Goal: Task Accomplishment & Management: Complete application form

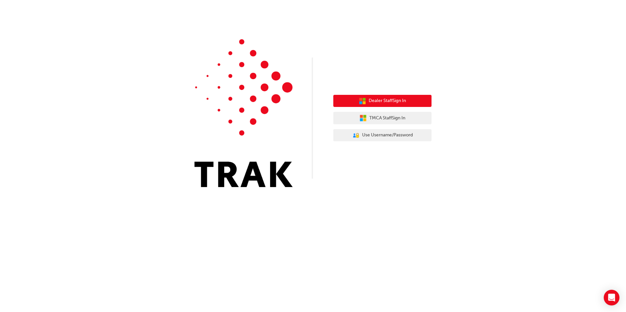
click at [384, 102] on span "Dealer Staff Sign In" at bounding box center [387, 101] width 37 height 8
click at [386, 101] on span "Dealer Staff Sign In" at bounding box center [387, 101] width 37 height 8
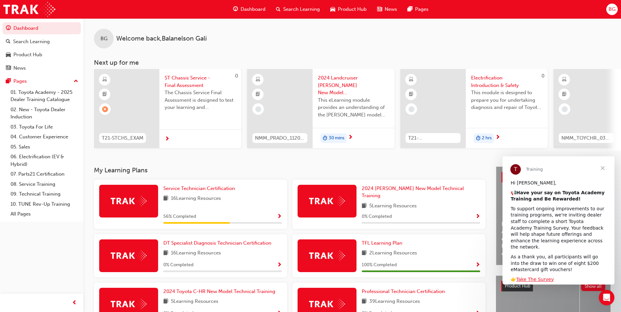
click at [261, 199] on div "16 Learning Resources" at bounding box center [222, 199] width 119 height 8
click at [276, 213] on div "56 % Completed" at bounding box center [222, 217] width 119 height 8
click at [238, 208] on div "Service Technician Certification 16 Learning Resources 56 % Completed" at bounding box center [222, 204] width 119 height 39
click at [223, 188] on span "Service Technician Certification" at bounding box center [199, 189] width 72 height 6
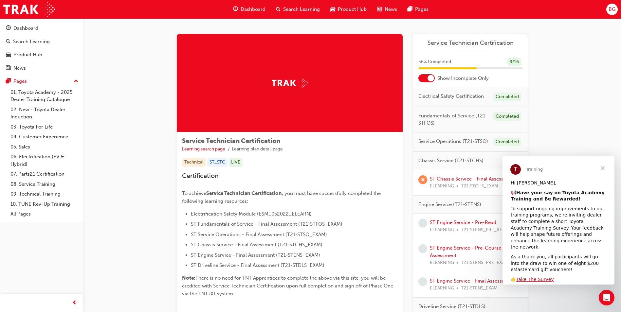
click at [604, 171] on span "Close" at bounding box center [603, 168] width 24 height 24
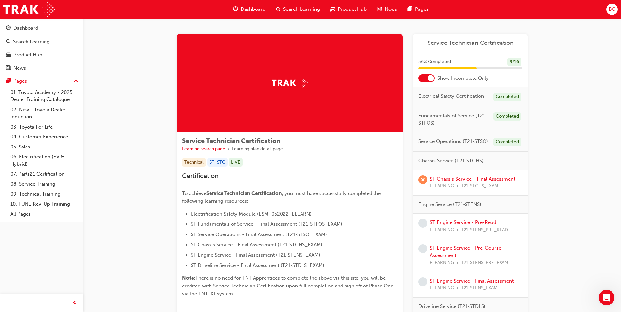
click at [493, 181] on link "ST Chassis Service - Final Assessment" at bounding box center [472, 179] width 85 height 6
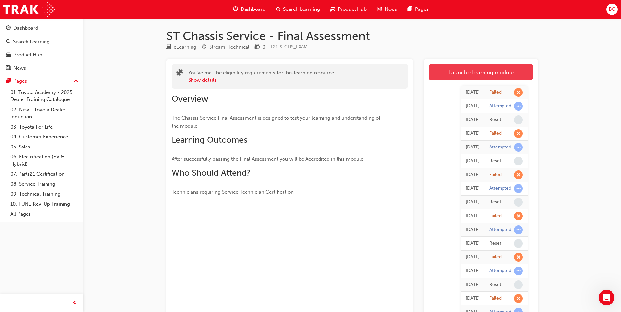
click at [505, 74] on link "Launch eLearning module" at bounding box center [481, 72] width 104 height 16
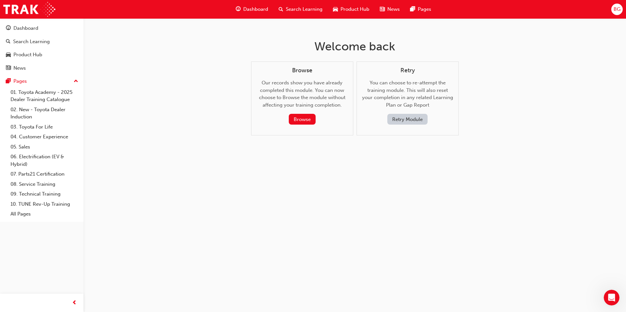
click at [405, 118] on button "Retry Module" at bounding box center [407, 119] width 40 height 11
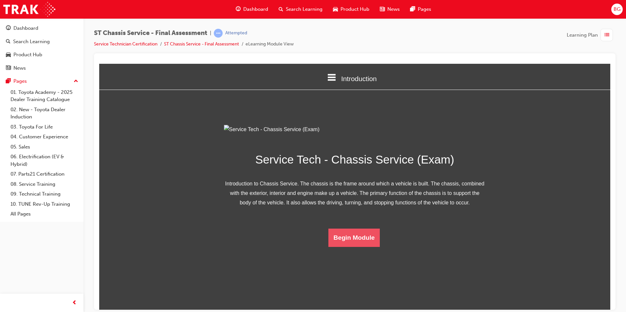
click at [361, 247] on button "Begin Module" at bounding box center [354, 238] width 52 height 18
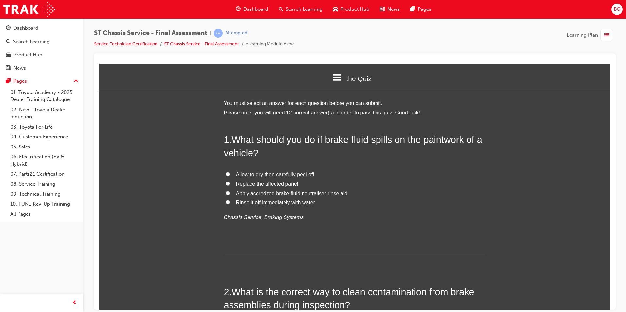
click at [226, 203] on input "Rinse it off immediately with water" at bounding box center [228, 202] width 4 height 4
radio input "true"
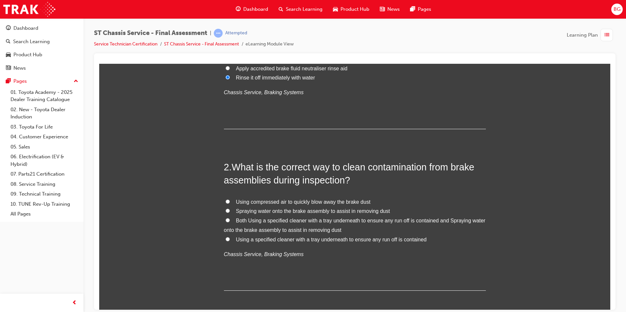
scroll to position [131, 0]
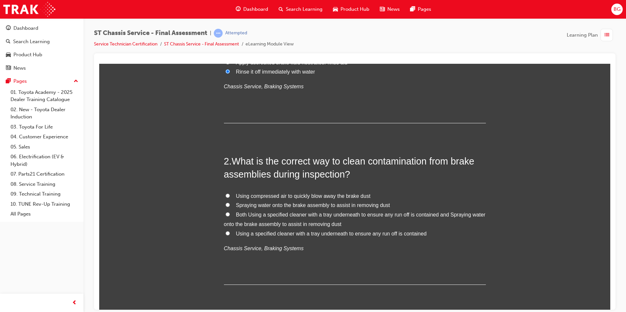
click at [229, 194] on label "Using compressed air to quickly blow away the brake dust" at bounding box center [355, 196] width 262 height 9
click at [229, 194] on input "Using compressed air to quickly blow away the brake dust" at bounding box center [228, 195] width 4 height 4
radio input "true"
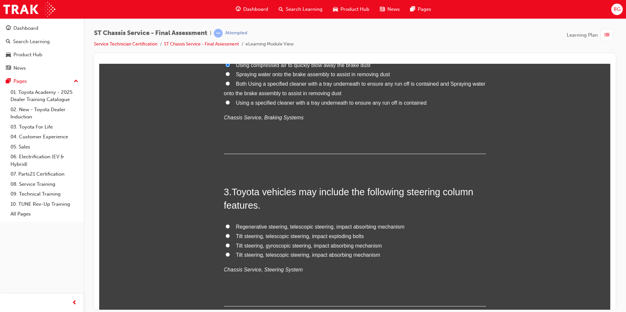
scroll to position [295, 0]
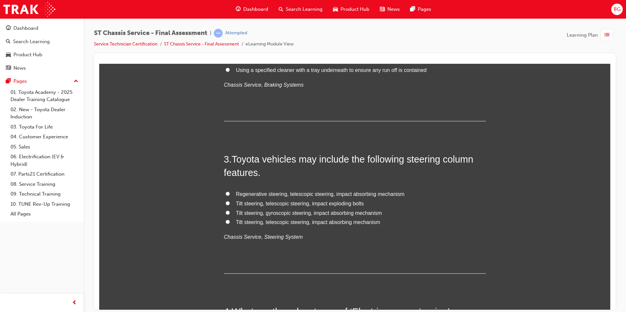
click at [226, 203] on input "Tilt steering, telescopic steering, impact exploding bolts" at bounding box center [228, 203] width 4 height 4
radio input "true"
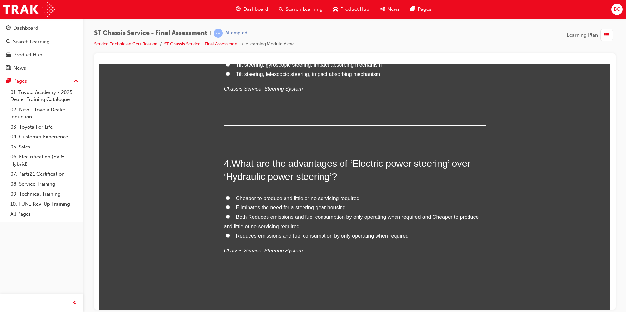
scroll to position [458, 0]
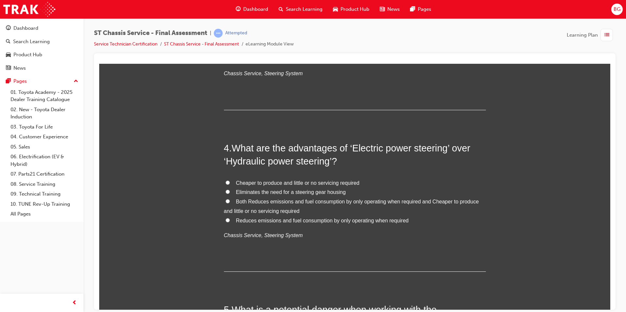
click at [226, 202] on input "Both Reduces emissions and fuel consumption by only operating when required and…" at bounding box center [228, 201] width 4 height 4
radio input "true"
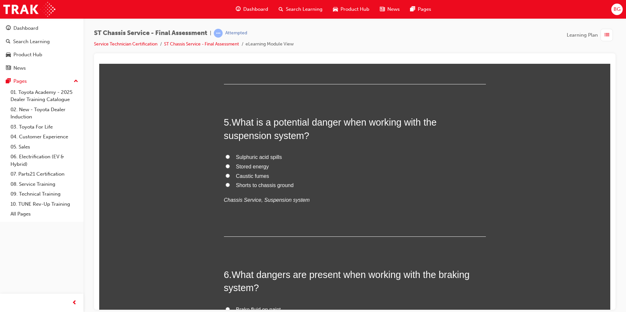
scroll to position [655, 0]
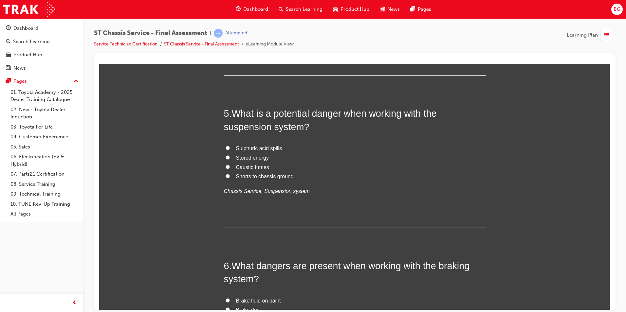
click at [227, 149] on input "Sulphuric acid spills" at bounding box center [228, 148] width 4 height 4
radio input "true"
drag, startPoint x: 87, startPoint y: 186, endPoint x: 179, endPoint y: 217, distance: 97.2
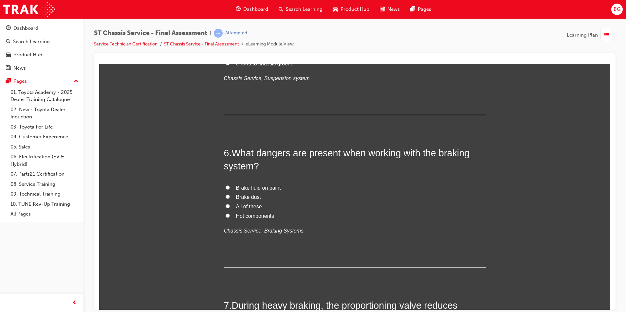
scroll to position [786, 0]
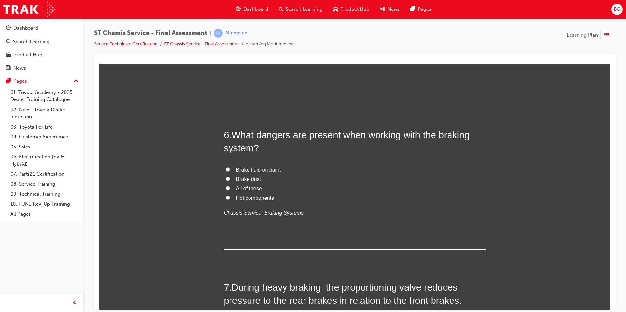
click at [226, 190] on input "All of these" at bounding box center [228, 188] width 4 height 4
radio input "true"
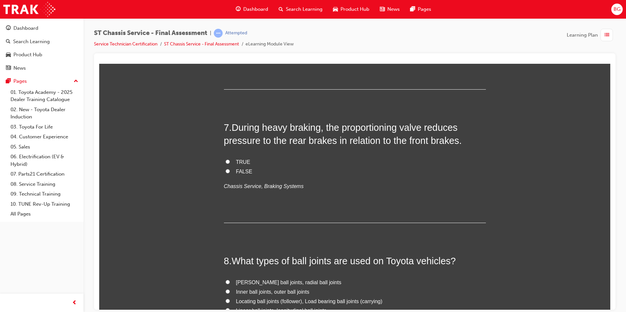
scroll to position [949, 0]
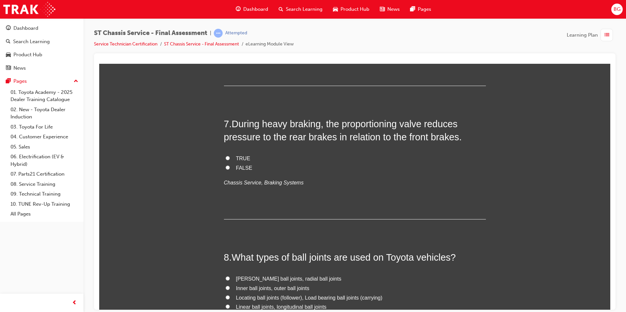
click at [226, 159] on input "TRUE" at bounding box center [228, 158] width 4 height 4
radio input "true"
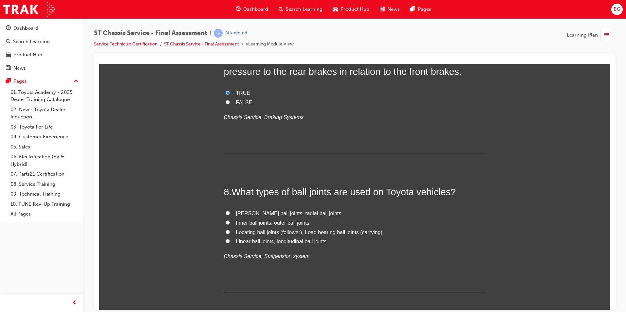
scroll to position [1048, 0]
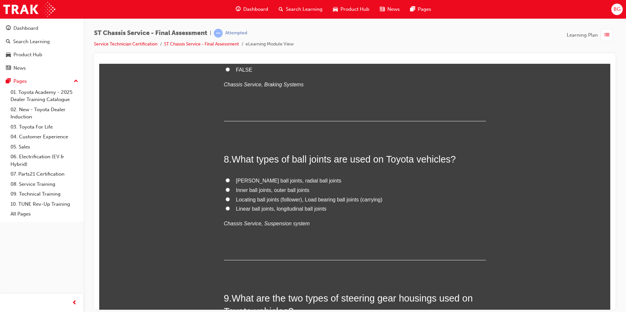
click at [228, 189] on label "Inner ball joints, outer ball joints" at bounding box center [355, 190] width 262 height 9
click at [228, 189] on input "Inner ball joints, outer ball joints" at bounding box center [228, 190] width 4 height 4
radio input "true"
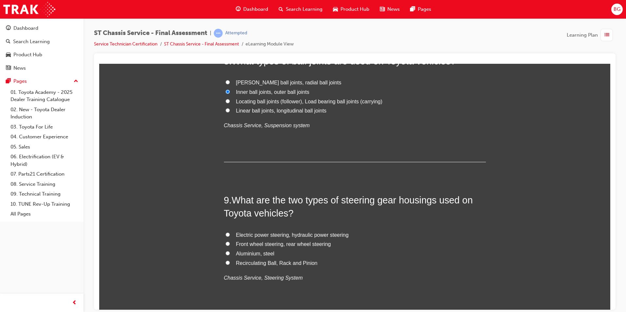
scroll to position [1179, 0]
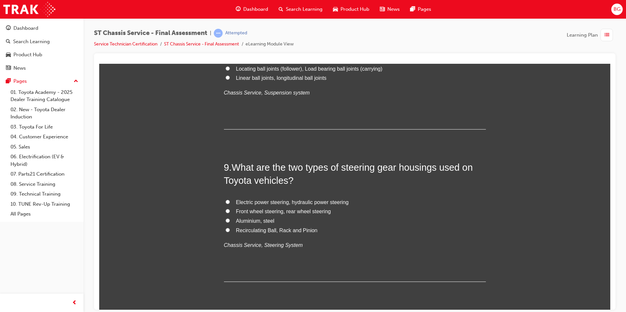
click at [229, 229] on label "Recirculating Ball, Rack and Pinion" at bounding box center [355, 230] width 262 height 9
click at [229, 229] on input "Recirculating Ball, Rack and Pinion" at bounding box center [228, 230] width 4 height 4
radio input "true"
click at [519, 231] on div "You must select an answer for each question before you can submit. Please note,…" at bounding box center [354, 70] width 511 height 2300
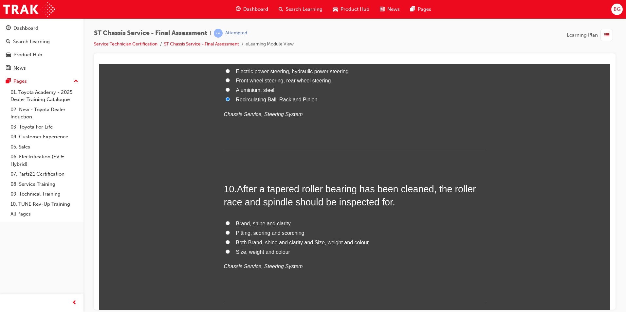
scroll to position [1342, 0]
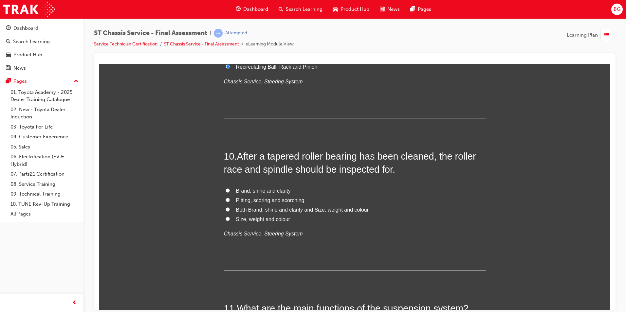
drag, startPoint x: 225, startPoint y: 200, endPoint x: 376, endPoint y: 211, distance: 151.0
click at [376, 211] on div "Brand, shine and clarity Pitting, scoring and scorching Both Brand, shine and c…" at bounding box center [355, 212] width 262 height 52
click at [224, 199] on label "Pitting, scoring and scorching" at bounding box center [355, 200] width 262 height 9
click at [226, 199] on input "Pitting, scoring and scorching" at bounding box center [228, 200] width 4 height 4
radio input "true"
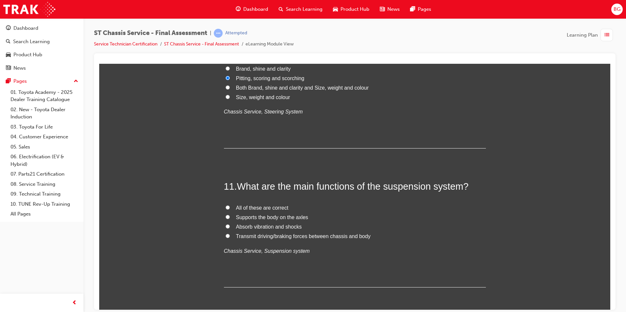
scroll to position [1473, 0]
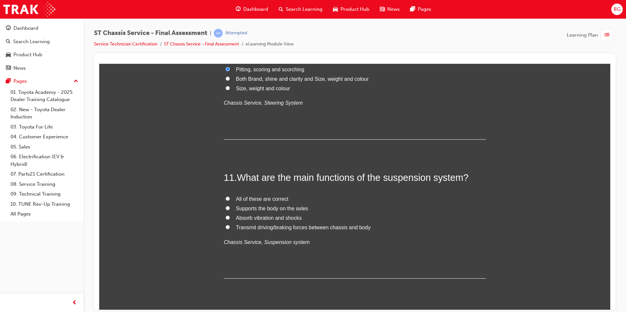
click at [226, 198] on input "All of these are correct" at bounding box center [228, 198] width 4 height 4
radio input "true"
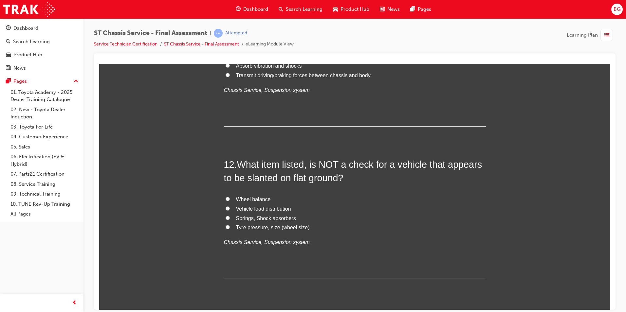
scroll to position [1637, 0]
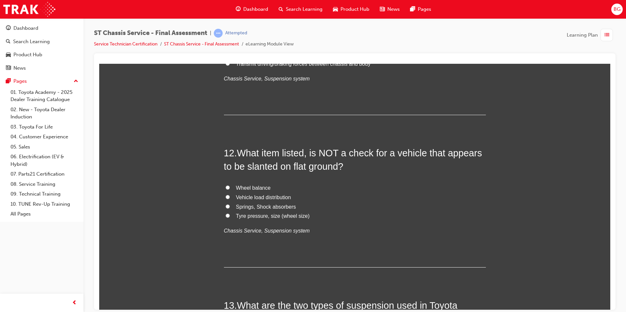
click at [226, 207] on input "Springs, Shock absorbers" at bounding box center [228, 206] width 4 height 4
radio input "true"
click at [226, 207] on input "Springs, Shock absorbers" at bounding box center [228, 206] width 4 height 4
click at [226, 187] on input "Wheel balance" at bounding box center [228, 187] width 4 height 4
radio input "true"
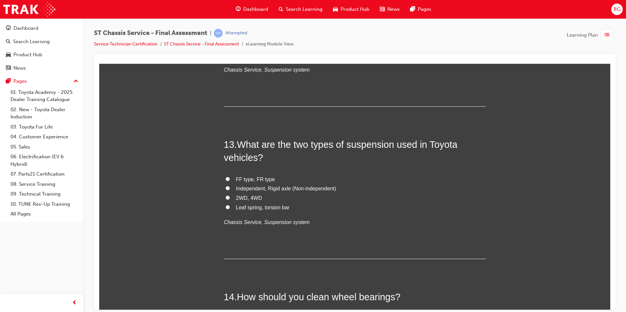
scroll to position [1801, 0]
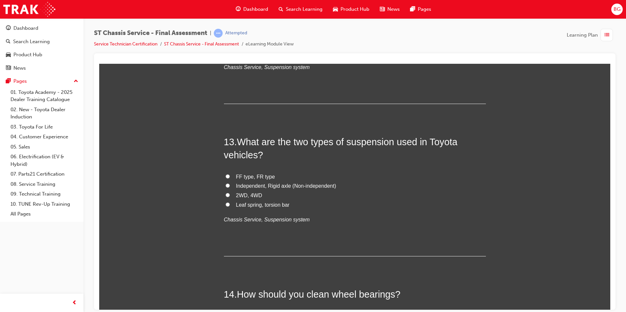
click at [226, 184] on input "Independent, Rigid axle (Non-independent)" at bounding box center [228, 185] width 4 height 4
radio input "true"
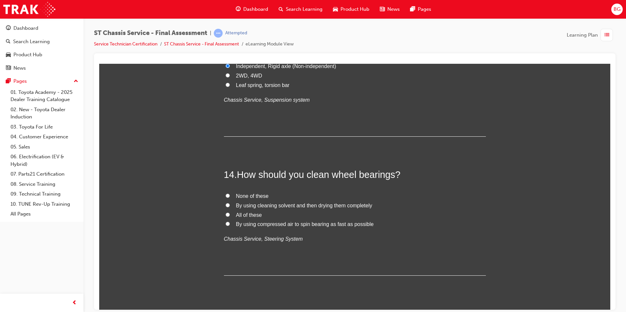
scroll to position [1932, 0]
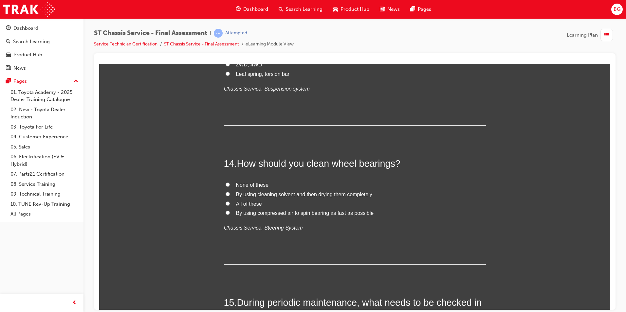
click at [267, 216] on span "By using compressed air to spin bearing as fast as possible" at bounding box center [305, 213] width 138 height 6
click at [230, 215] on input "By using compressed air to spin bearing as fast as possible" at bounding box center [228, 213] width 4 height 4
radio input "true"
click at [226, 193] on input "By using cleaning solvent and then drying them completely" at bounding box center [228, 194] width 4 height 4
radio input "true"
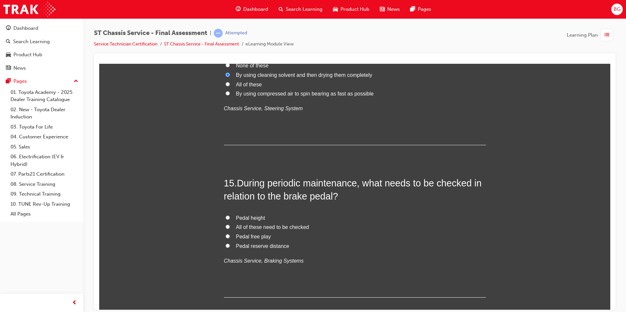
scroll to position [2063, 0]
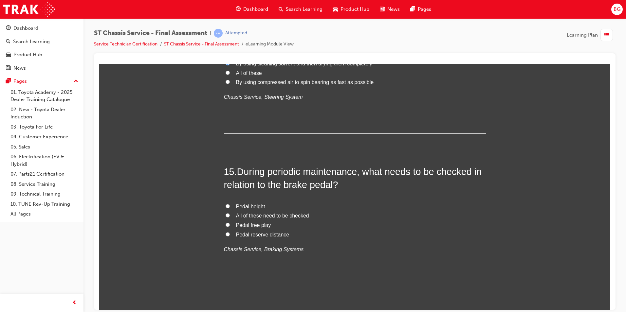
click at [226, 215] on input "All of these need to be checked" at bounding box center [228, 215] width 4 height 4
radio input "true"
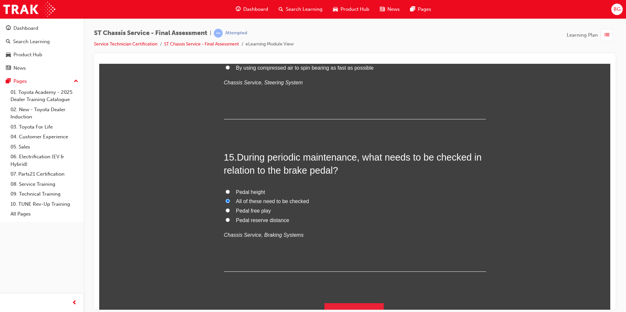
scroll to position [2088, 0]
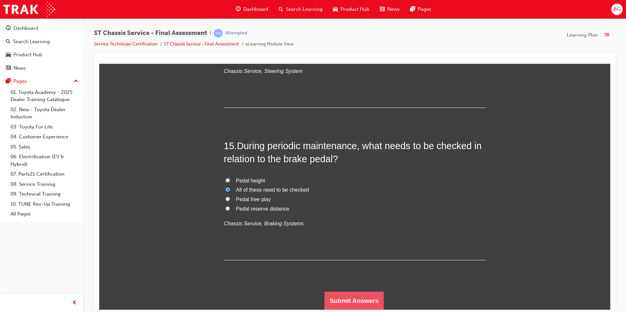
click at [358, 299] on button "Submit Answers" at bounding box center [354, 301] width 60 height 18
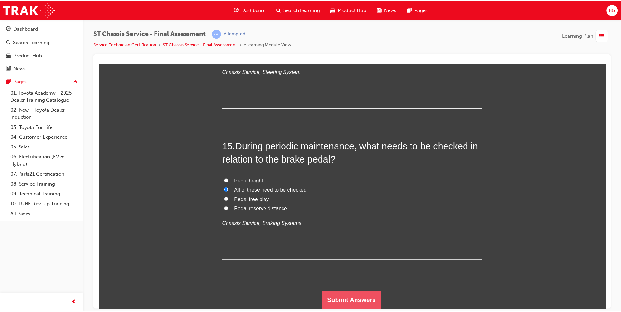
scroll to position [0, 0]
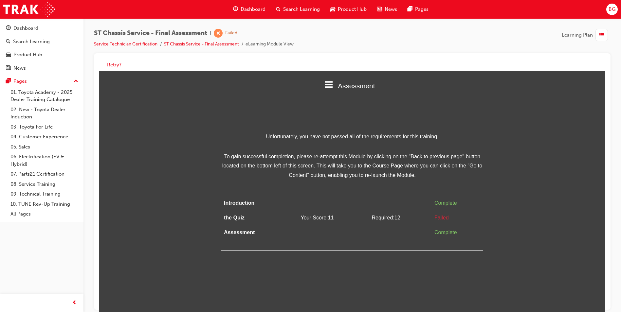
click at [119, 66] on button "Retry?" at bounding box center [114, 65] width 14 height 8
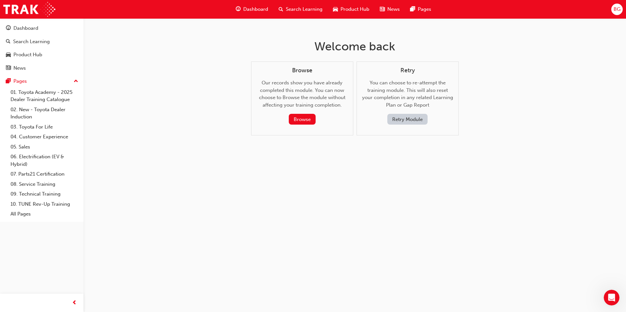
click at [406, 120] on button "Retry Module" at bounding box center [407, 119] width 40 height 11
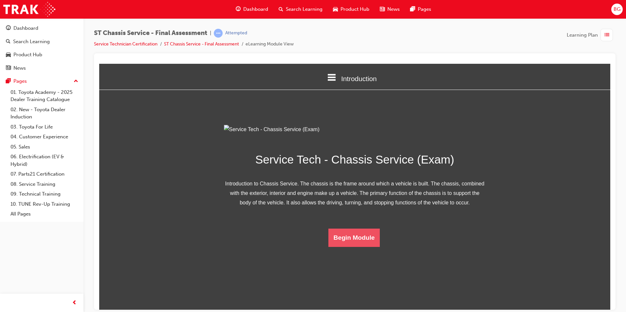
click at [333, 247] on button "Begin Module" at bounding box center [354, 238] width 52 height 18
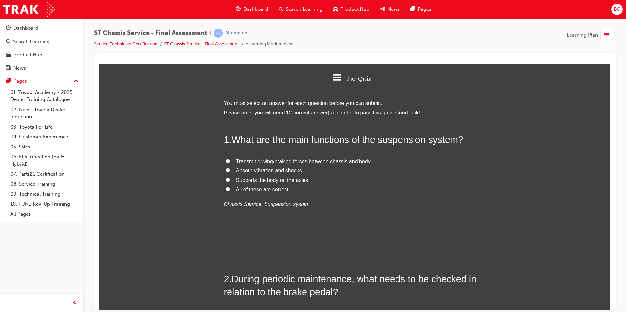
click at [225, 186] on label "All of these are correct" at bounding box center [355, 189] width 262 height 9
click at [226, 187] on input "All of these are correct" at bounding box center [228, 189] width 4 height 4
radio input "true"
click at [226, 170] on input "Absorb vibration and shocks" at bounding box center [228, 170] width 4 height 4
radio input "true"
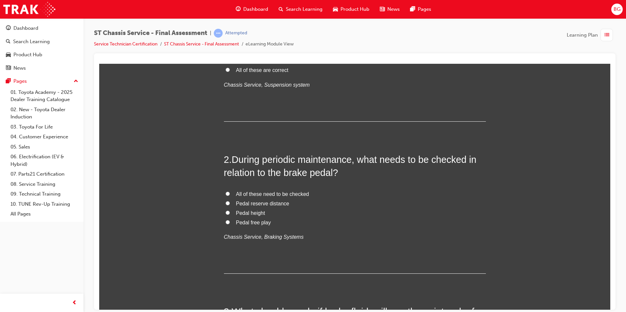
scroll to position [131, 0]
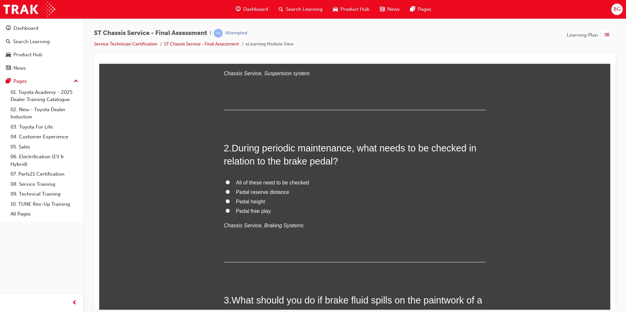
drag, startPoint x: 226, startPoint y: 182, endPoint x: 331, endPoint y: 220, distance: 111.5
click at [331, 220] on div "All of these need to be checked Pedal reserve distance Pedal height Pedal free …" at bounding box center [355, 204] width 262 height 52
click at [226, 183] on input "All of these need to be checked" at bounding box center [228, 182] width 4 height 4
radio input "true"
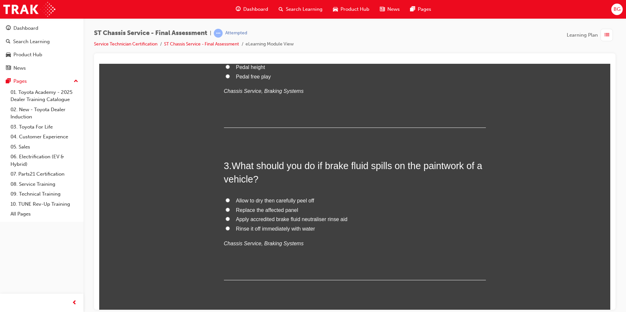
scroll to position [327, 0]
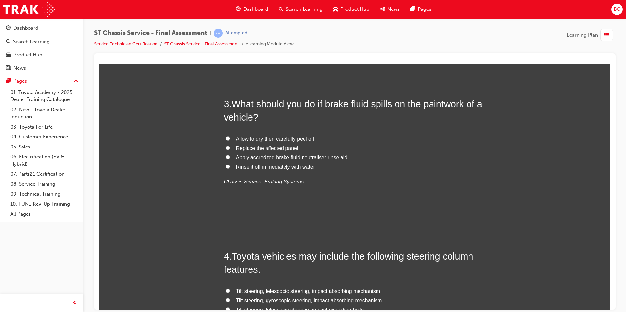
click at [226, 167] on input "Rinse it off immediately with water" at bounding box center [228, 166] width 4 height 4
radio input "true"
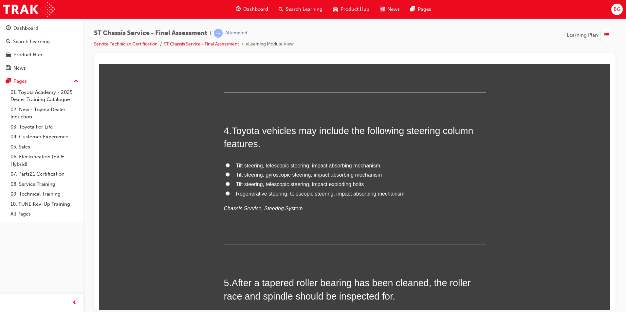
scroll to position [458, 0]
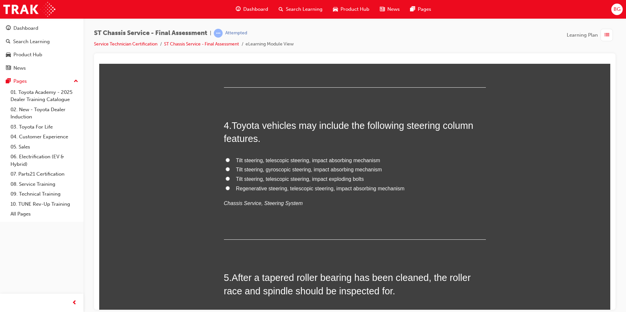
click at [226, 161] on input "Tilt steering, telescopic steering, impact absorbing mechanism" at bounding box center [228, 160] width 4 height 4
radio input "true"
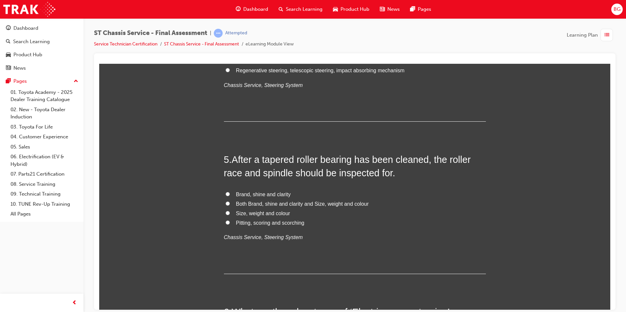
scroll to position [622, 0]
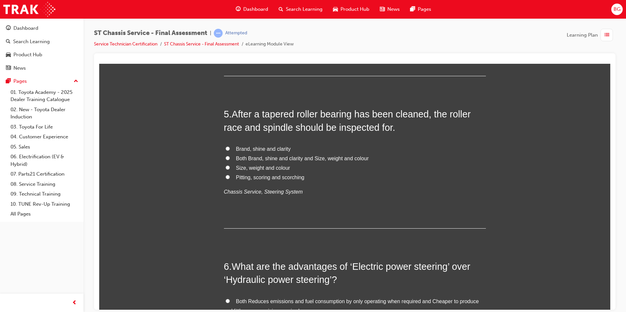
drag, startPoint x: 226, startPoint y: 178, endPoint x: 395, endPoint y: 244, distance: 181.6
click at [226, 176] on input "Pitting, scoring and scorching" at bounding box center [228, 177] width 4 height 4
radio input "true"
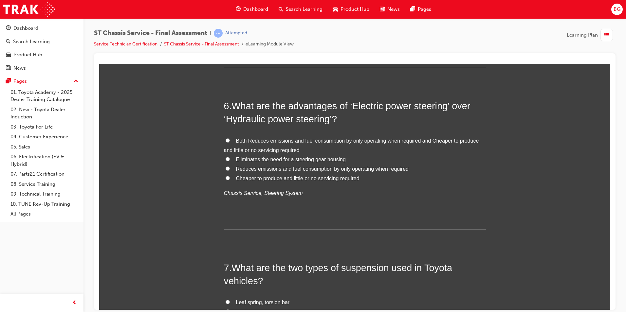
scroll to position [786, 0]
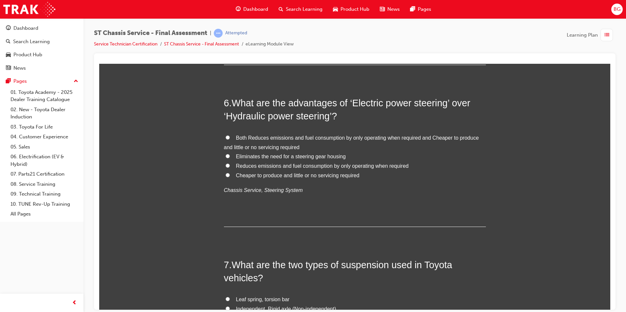
click at [226, 137] on input "Both Reduces emissions and fuel consumption by only operating when required and…" at bounding box center [228, 137] width 4 height 4
radio input "true"
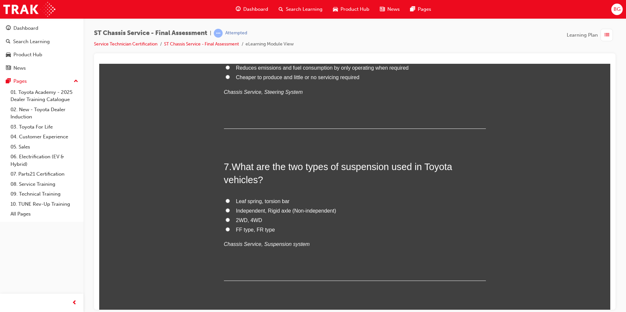
scroll to position [917, 0]
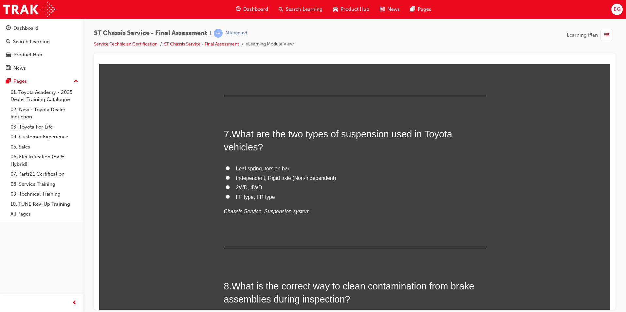
click at [226, 177] on input "Independent, Rigid axle (Non-independent)" at bounding box center [228, 177] width 4 height 4
radio input "true"
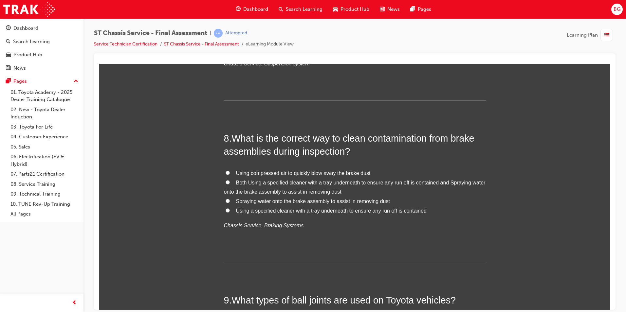
scroll to position [1080, 0]
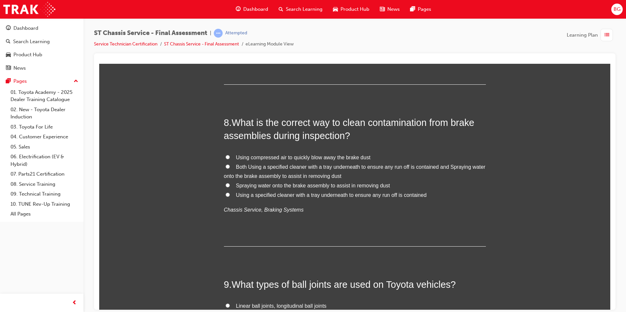
click at [226, 157] on input "Using compressed air to quickly blow away the brake dust" at bounding box center [228, 157] width 4 height 4
radio input "true"
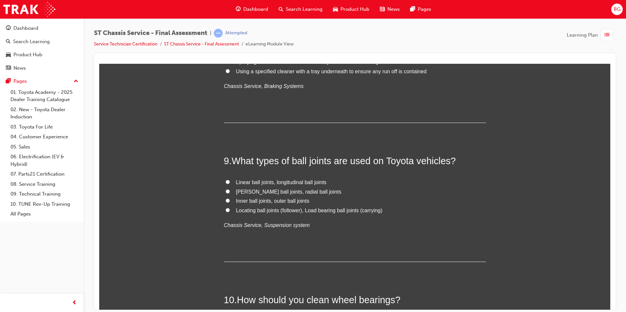
scroll to position [1211, 0]
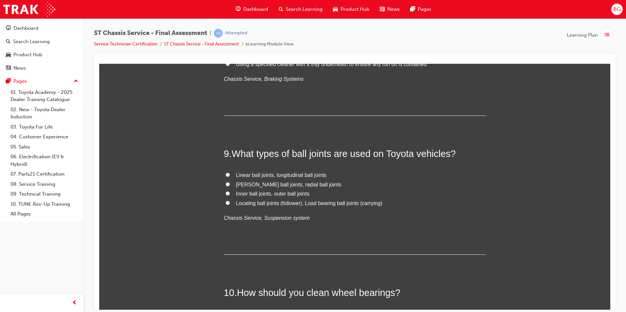
click at [226, 193] on input "Inner ball joints, outer ball joints" at bounding box center [228, 193] width 4 height 4
radio input "true"
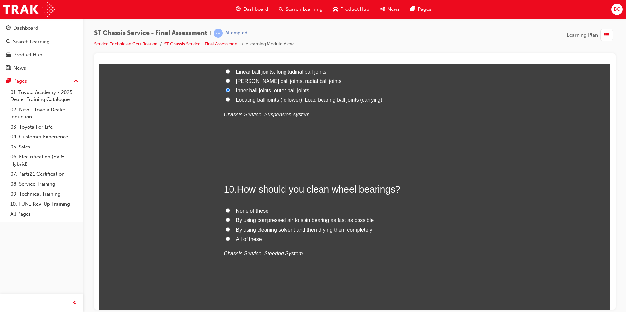
scroll to position [1342, 0]
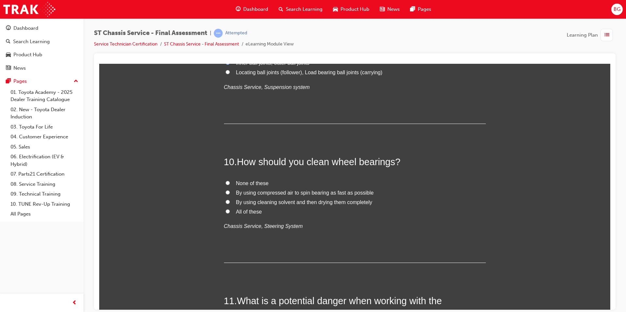
click at [226, 203] on input "By using cleaning solvent and then drying them completely" at bounding box center [228, 202] width 4 height 4
radio input "true"
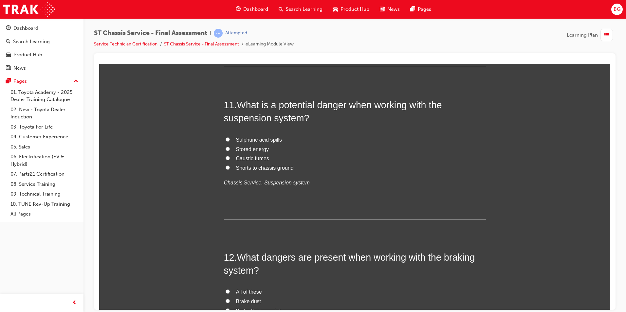
scroll to position [1539, 0]
click at [226, 138] on input "Sulphuric acid spills" at bounding box center [228, 139] width 4 height 4
radio input "true"
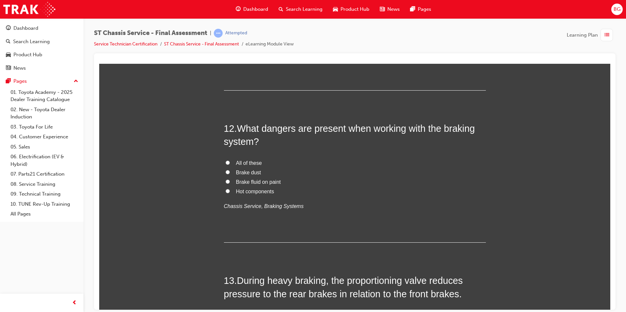
scroll to position [1670, 0]
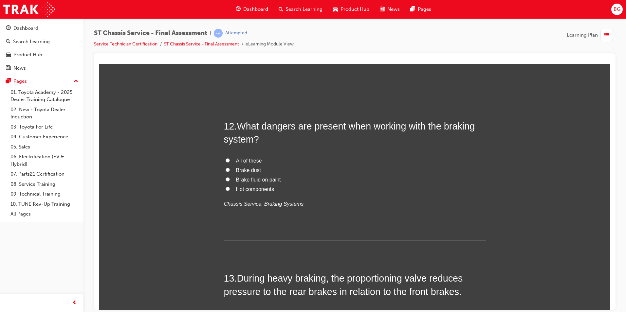
drag, startPoint x: 224, startPoint y: 159, endPoint x: 322, endPoint y: 203, distance: 107.1
click at [322, 203] on div "All of these Brake dust Brake fluid on paint Hot components Chassis Service, Br…" at bounding box center [355, 182] width 262 height 52
click at [226, 160] on input "All of these" at bounding box center [228, 160] width 4 height 4
radio input "true"
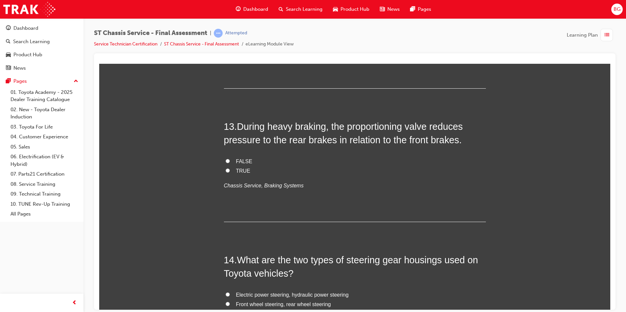
scroll to position [1833, 0]
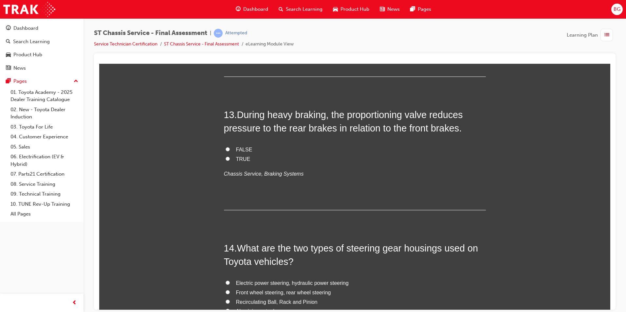
click at [226, 159] on input "TRUE" at bounding box center [228, 158] width 4 height 4
radio input "true"
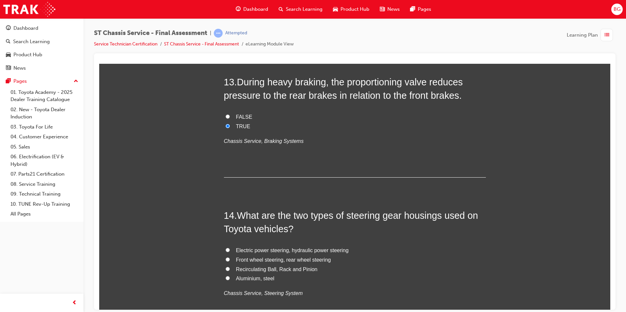
scroll to position [1932, 0]
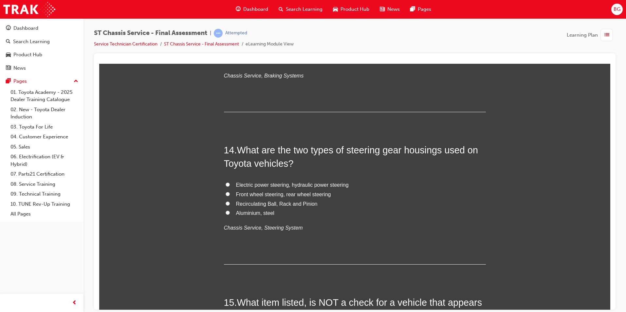
click at [224, 204] on label "Recirculating Ball, Rack and Pinion" at bounding box center [355, 203] width 262 height 9
click at [226, 204] on input "Recirculating Ball, Rack and Pinion" at bounding box center [228, 203] width 4 height 4
radio input "true"
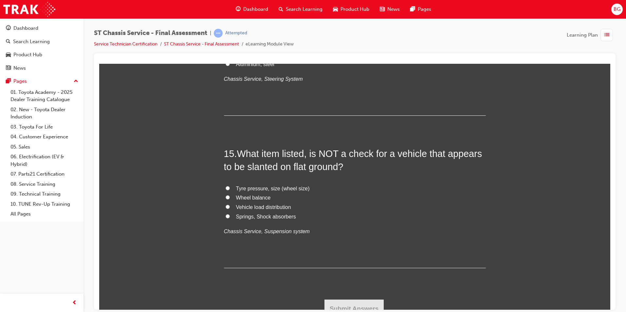
scroll to position [2088, 0]
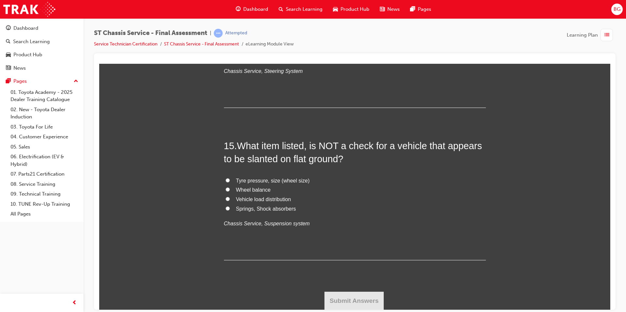
click at [226, 189] on input "Wheel balance" at bounding box center [228, 189] width 4 height 4
radio input "true"
click at [336, 294] on button "Submit Answers" at bounding box center [354, 301] width 60 height 18
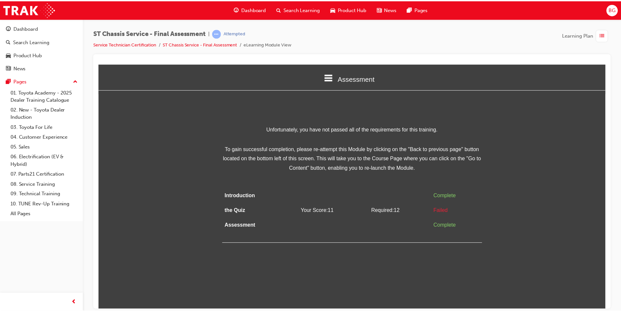
scroll to position [0, 0]
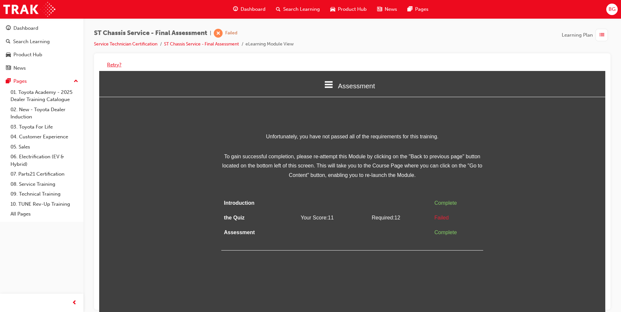
click at [116, 65] on button "Retry?" at bounding box center [114, 65] width 14 height 8
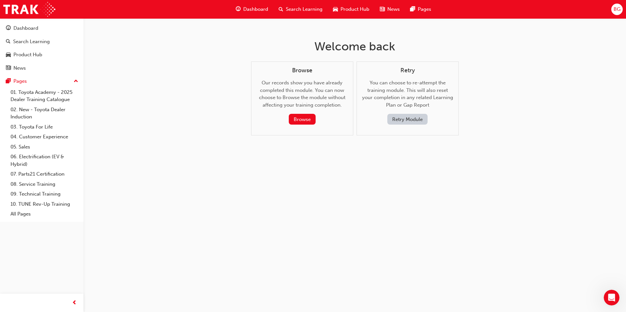
click at [419, 120] on button "Retry Module" at bounding box center [407, 119] width 40 height 11
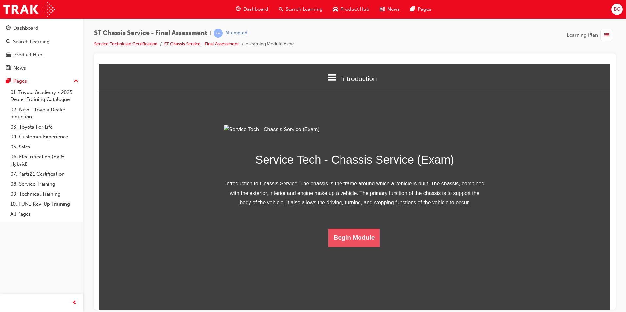
click at [344, 247] on button "Begin Module" at bounding box center [354, 238] width 52 height 18
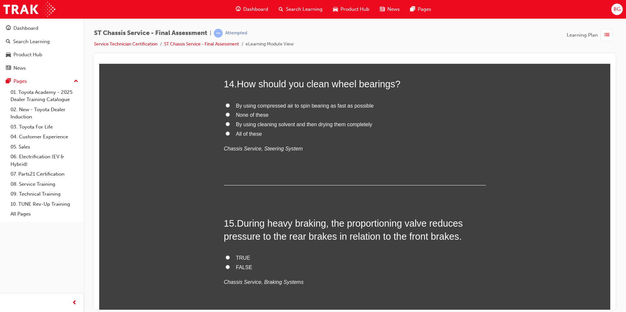
scroll to position [2088, 0]
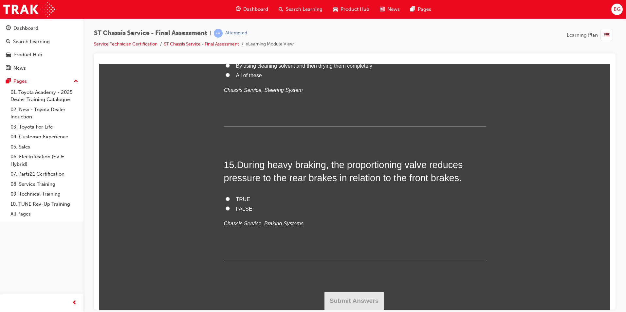
click at [226, 198] on input "TRUE" at bounding box center [228, 199] width 4 height 4
radio input "true"
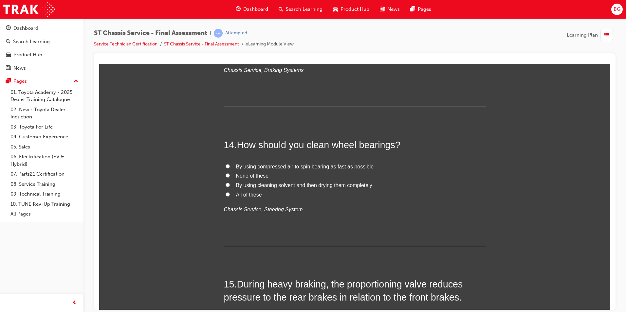
scroll to position [1957, 0]
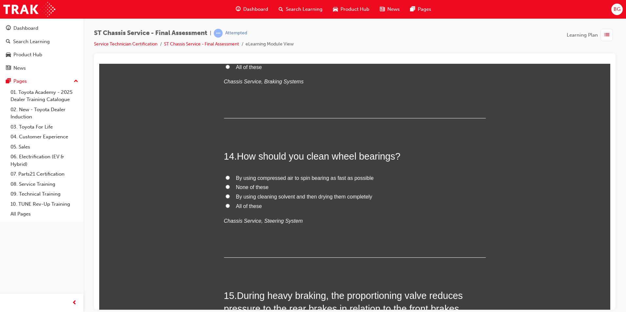
click at [226, 196] on input "By using cleaning solvent and then drying them completely" at bounding box center [228, 196] width 4 height 4
radio input "true"
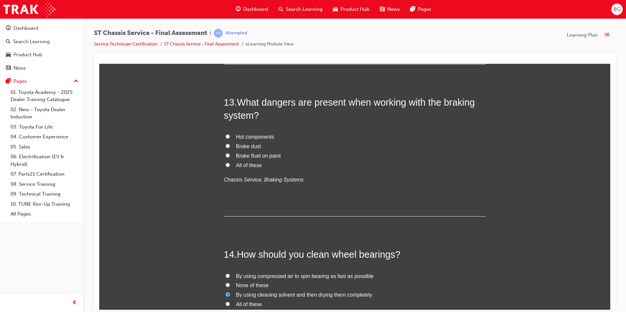
scroll to position [1827, 0]
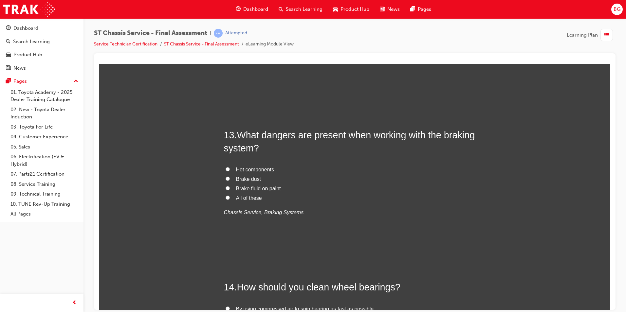
click at [226, 196] on input "All of these" at bounding box center [228, 197] width 4 height 4
radio input "true"
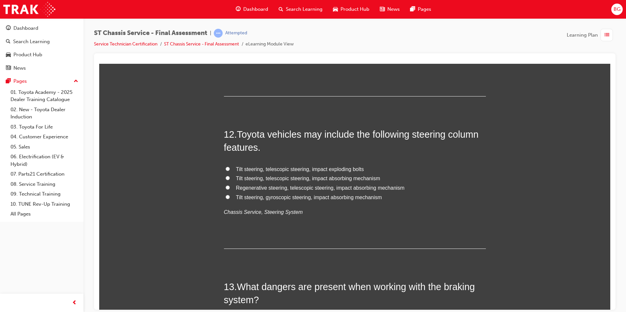
scroll to position [1663, 0]
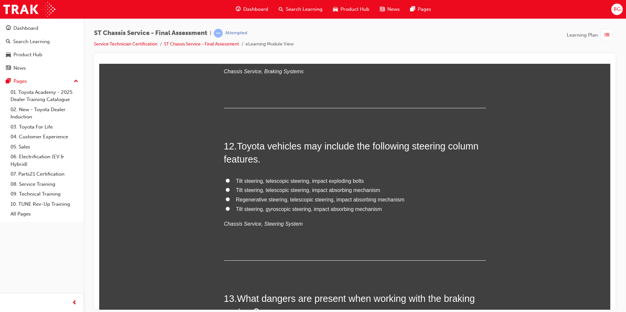
click at [226, 181] on input "Tilt steering, telescopic steering, impact exploding bolts" at bounding box center [228, 180] width 4 height 4
radio input "true"
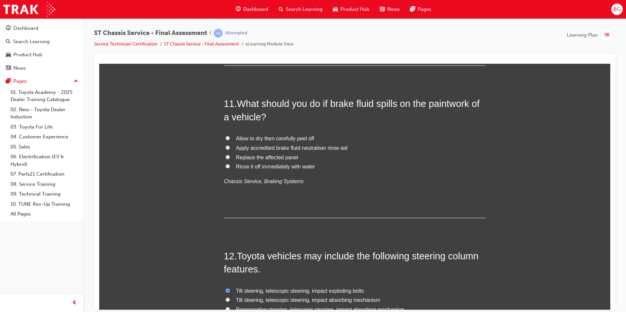
scroll to position [1532, 0]
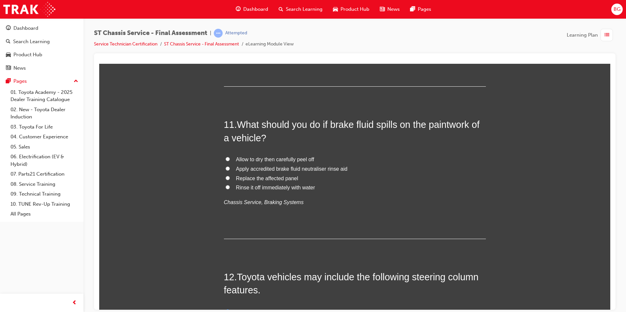
click at [226, 185] on input "Rinse it off immediately with water" at bounding box center [228, 187] width 4 height 4
radio input "true"
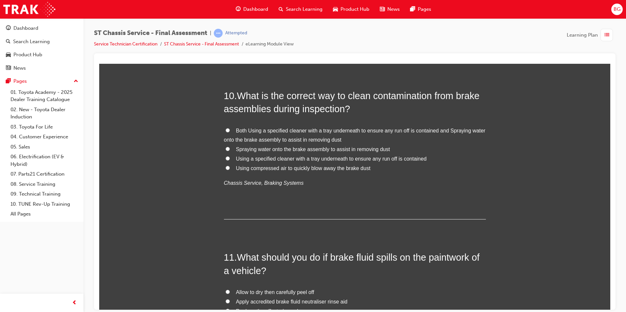
scroll to position [1368, 0]
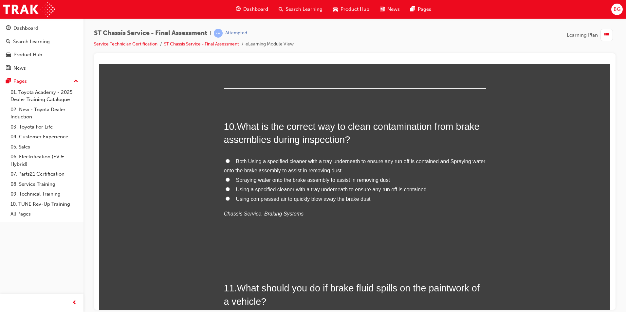
click at [226, 199] on input "Using compressed air to quickly blow away the brake dust" at bounding box center [228, 198] width 4 height 4
radio input "true"
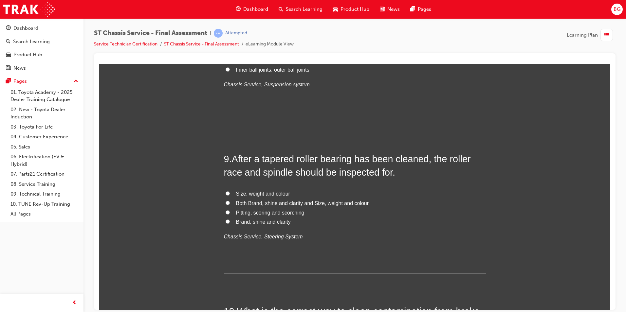
scroll to position [1172, 0]
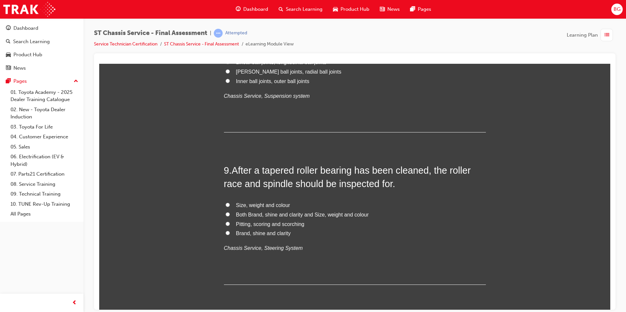
click at [225, 226] on label "Pitting, scoring and scorching" at bounding box center [355, 224] width 262 height 9
click at [226, 226] on input "Pitting, scoring and scorching" at bounding box center [228, 224] width 4 height 4
radio input "true"
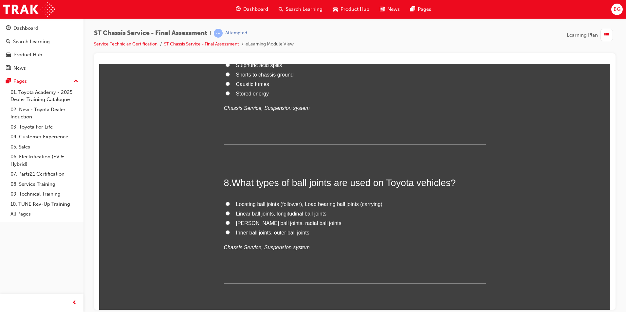
scroll to position [1008, 0]
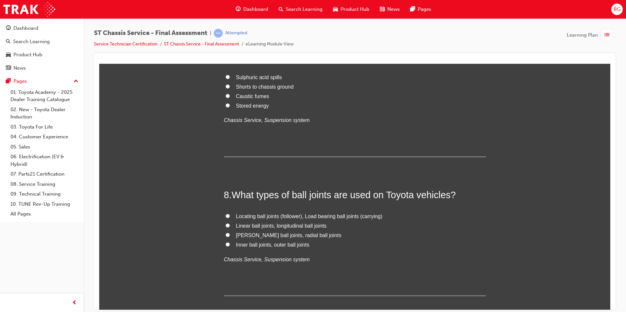
click at [226, 245] on input "Inner ball joints, outer ball joints" at bounding box center [228, 244] width 4 height 4
radio input "true"
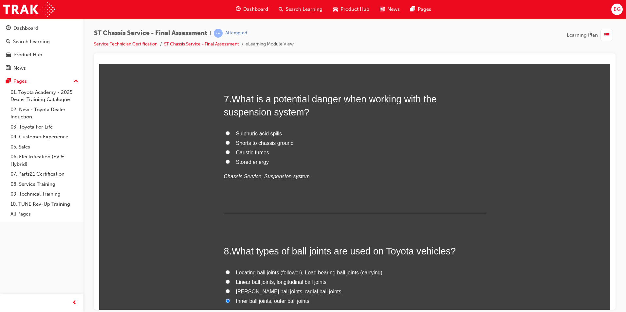
scroll to position [877, 0]
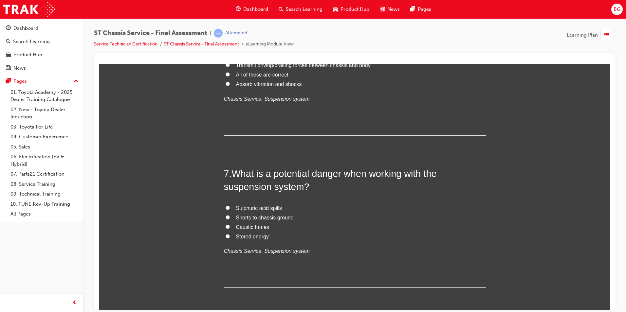
click at [226, 206] on input "Sulphuric acid spills" at bounding box center [228, 208] width 4 height 4
radio input "true"
click at [226, 219] on input "Shorts to chassis ground" at bounding box center [228, 217] width 4 height 4
radio input "true"
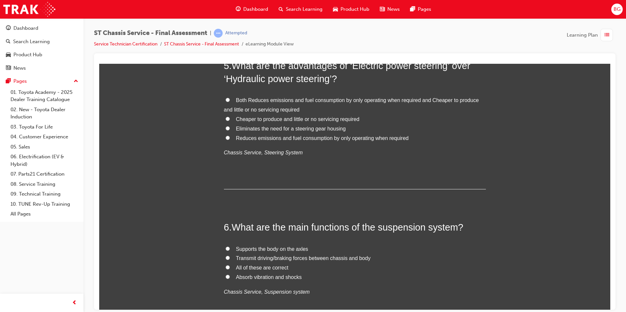
scroll to position [681, 0]
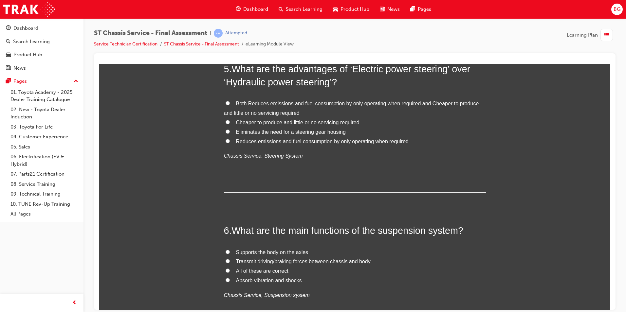
click at [226, 279] on input "Absorb vibration and shocks" at bounding box center [228, 280] width 4 height 4
radio input "true"
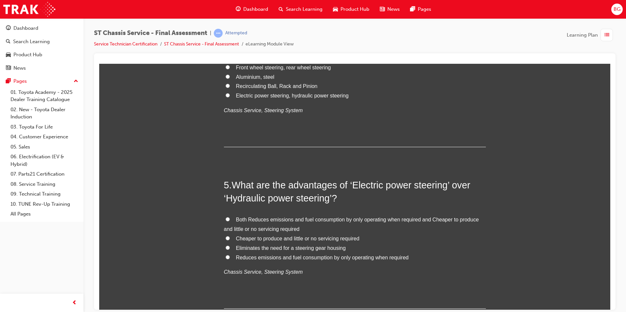
scroll to position [550, 0]
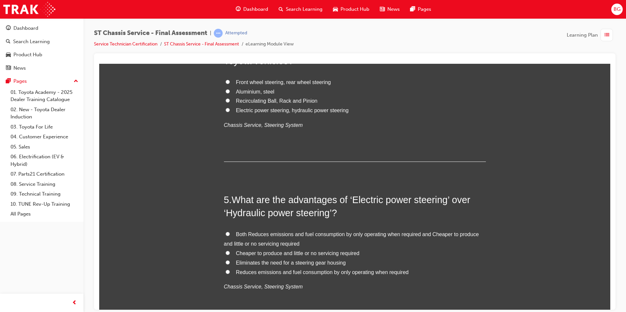
click at [226, 233] on input "Both Reduces emissions and fuel consumption by only operating when required and…" at bounding box center [228, 234] width 4 height 4
radio input "true"
click at [229, 99] on label "Recirculating Ball, Rack and Pinion" at bounding box center [355, 100] width 262 height 9
click at [229, 99] on input "Recirculating Ball, Rack and Pinion" at bounding box center [228, 100] width 4 height 4
radio input "true"
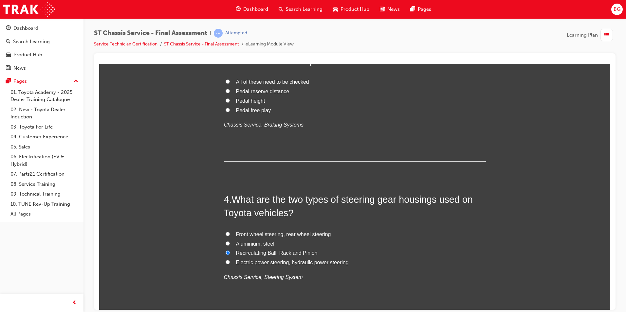
scroll to position [386, 0]
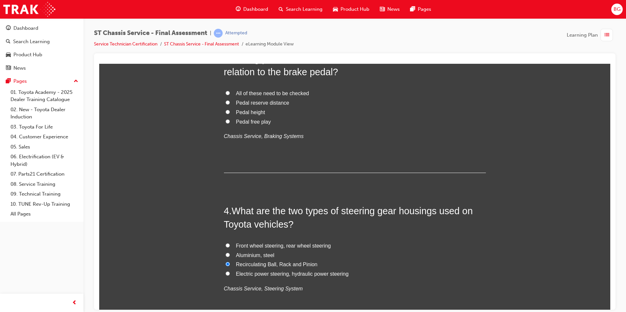
click at [226, 94] on input "All of these need to be checked" at bounding box center [228, 93] width 4 height 4
radio input "true"
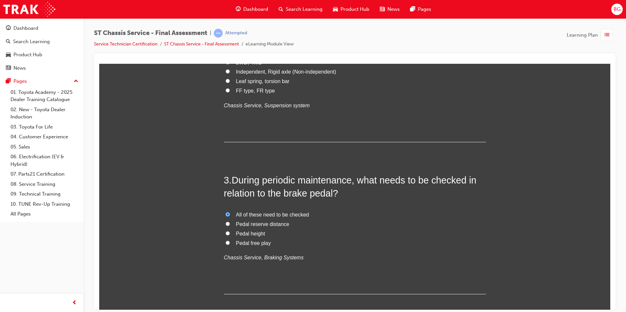
scroll to position [255, 0]
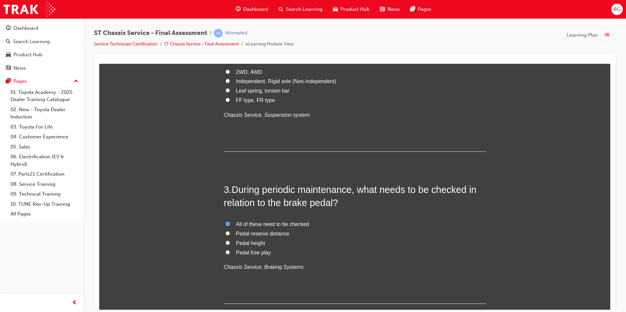
click at [230, 81] on label "Independent, Rigid axle (Non-independent)" at bounding box center [355, 81] width 262 height 9
click at [230, 81] on input "Independent, Rigid axle (Non-independent)" at bounding box center [228, 81] width 4 height 4
radio input "true"
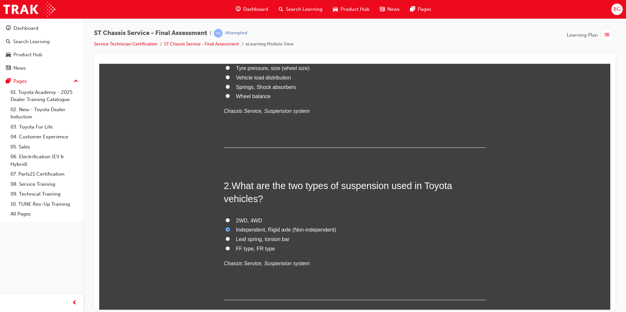
scroll to position [91, 0]
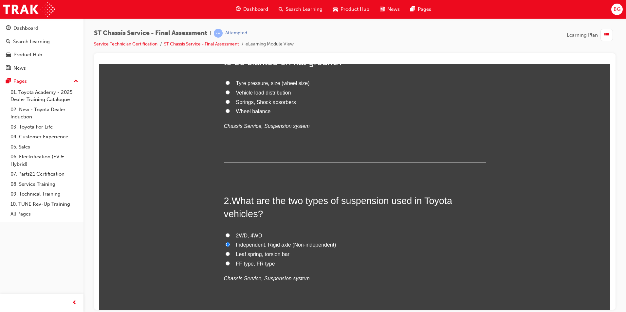
click at [226, 110] on input "Wheel balance" at bounding box center [228, 111] width 4 height 4
radio input "true"
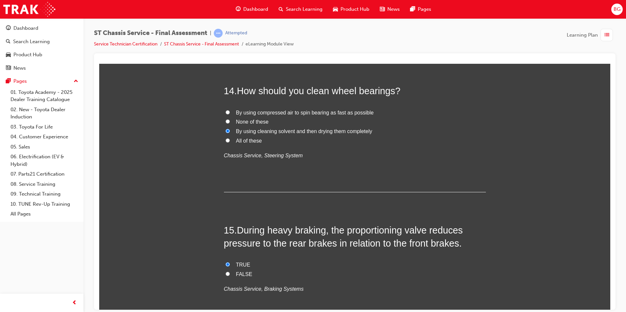
scroll to position [2088, 0]
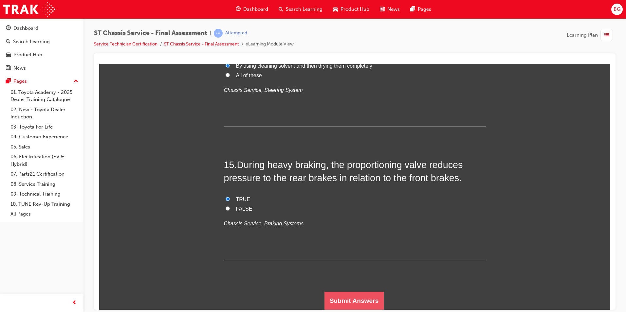
click at [340, 299] on button "Submit Answers" at bounding box center [354, 301] width 60 height 18
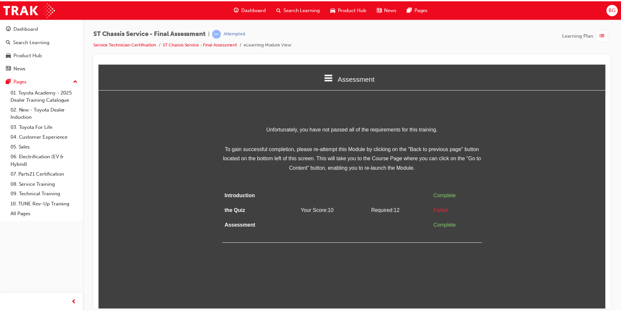
scroll to position [0, 0]
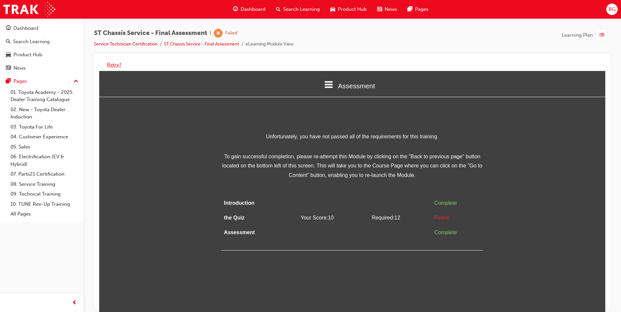
click at [118, 64] on button "Retry?" at bounding box center [114, 65] width 14 height 8
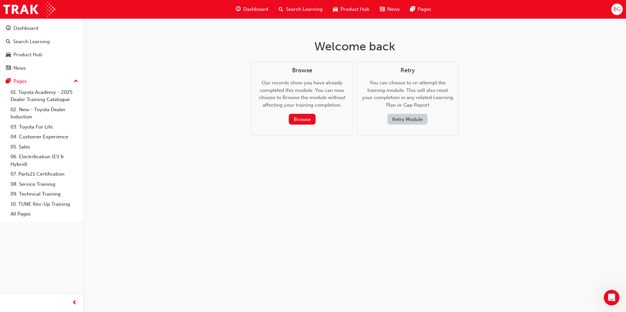
click at [417, 118] on button "Retry Module" at bounding box center [407, 119] width 40 height 11
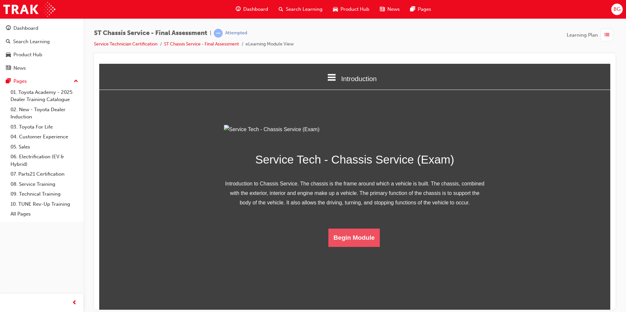
click at [343, 247] on button "Begin Module" at bounding box center [354, 238] width 52 height 18
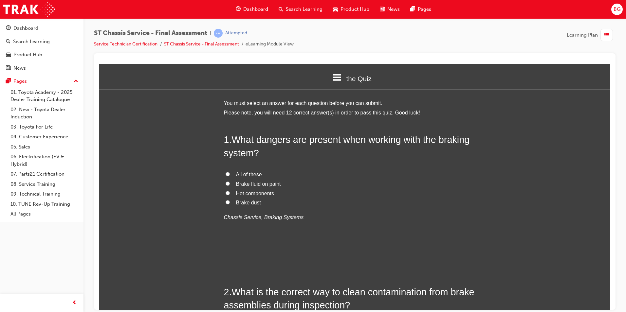
click at [225, 170] on label "All of these" at bounding box center [355, 174] width 262 height 9
click at [226, 172] on input "All of these" at bounding box center [228, 174] width 4 height 4
radio input "true"
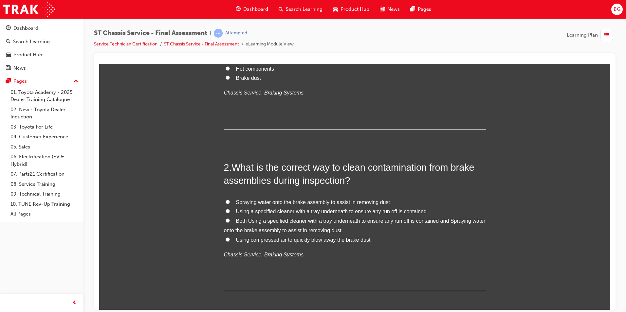
scroll to position [131, 0]
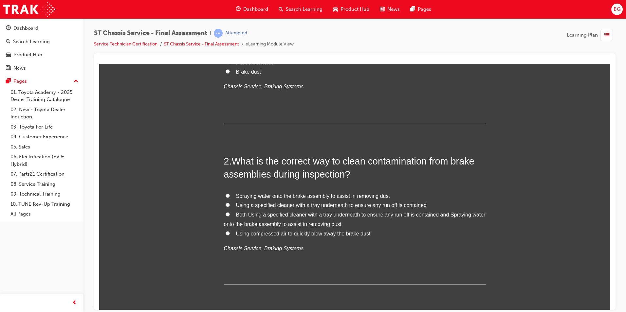
click at [226, 232] on input "Using compressed air to quickly blow away the brake dust" at bounding box center [228, 233] width 4 height 4
radio input "true"
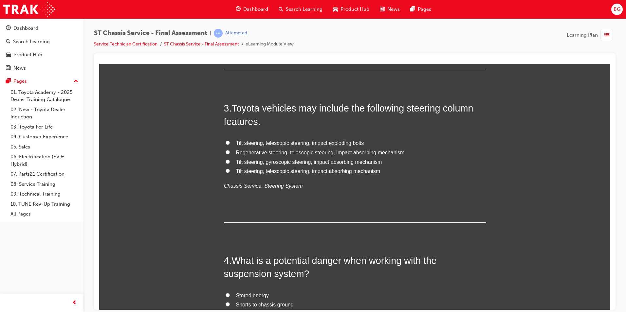
scroll to position [360, 0]
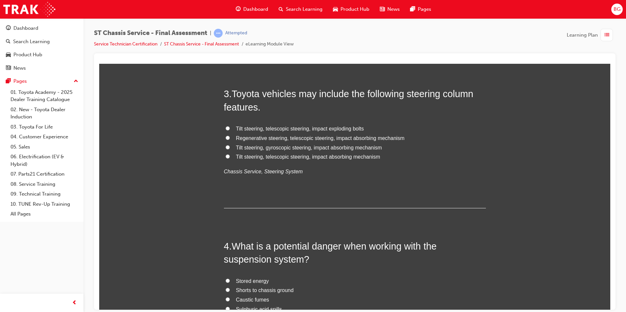
click at [226, 147] on input "Tilt steering, gyroscopic steering, impact absorbing mechanism" at bounding box center [228, 147] width 4 height 4
radio input "true"
click at [226, 156] on input "Tilt steering, telescopic steering, impact absorbing mechanism" at bounding box center [228, 156] width 4 height 4
radio input "true"
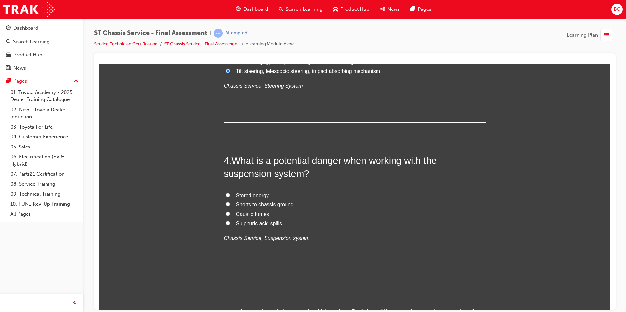
scroll to position [458, 0]
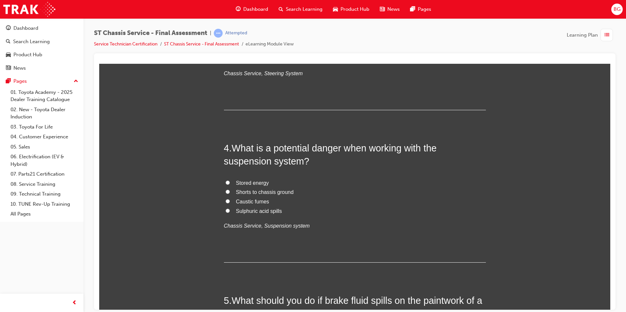
drag, startPoint x: 226, startPoint y: 210, endPoint x: 339, endPoint y: 277, distance: 131.2
click at [226, 210] on input "Sulphuric acid spills" at bounding box center [228, 211] width 4 height 4
radio input "true"
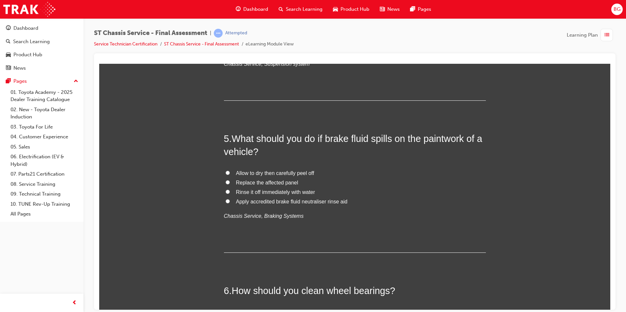
scroll to position [622, 0]
click at [226, 190] on input "Rinse it off immediately with water" at bounding box center [228, 190] width 4 height 4
radio input "true"
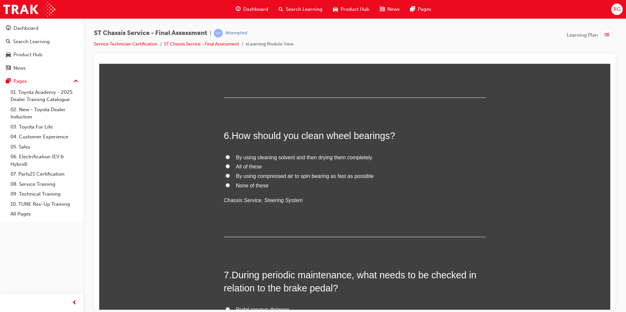
scroll to position [786, 0]
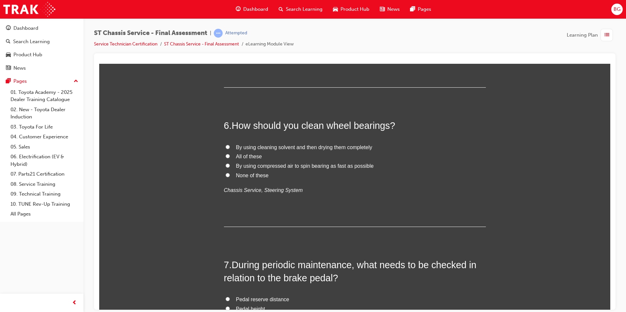
click at [226, 147] on input "By using cleaning solvent and then drying them completely" at bounding box center [228, 147] width 4 height 4
radio input "true"
click at [477, 162] on label "By using compressed air to spin bearing as fast as possible" at bounding box center [355, 165] width 262 height 9
click at [230, 163] on input "By using compressed air to spin bearing as fast as possible" at bounding box center [228, 165] width 4 height 4
radio input "true"
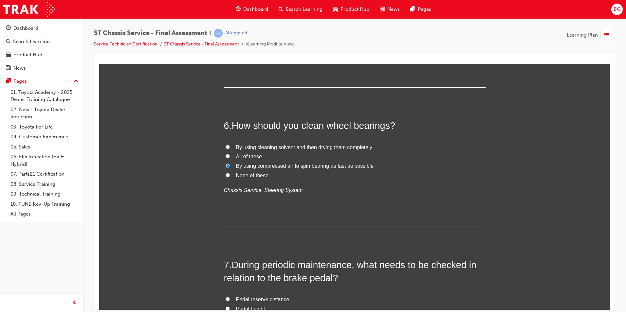
click at [477, 162] on label "By using compressed air to spin bearing as fast as possible" at bounding box center [355, 165] width 262 height 9
click at [230, 163] on input "By using compressed air to spin bearing as fast as possible" at bounding box center [228, 165] width 4 height 4
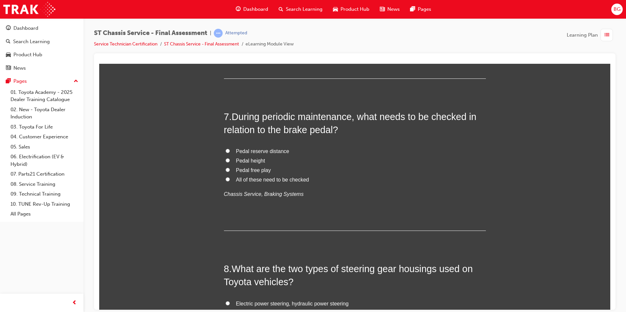
scroll to position [949, 0]
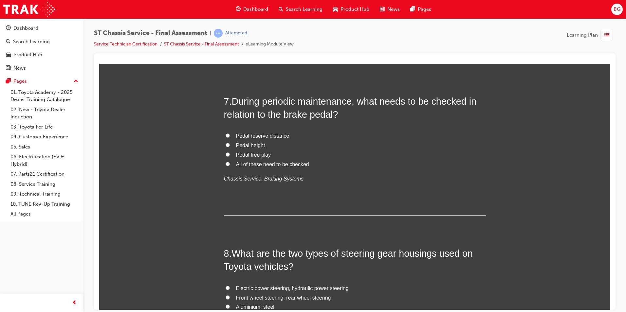
click at [226, 165] on input "All of these need to be checked" at bounding box center [228, 164] width 4 height 4
radio input "true"
click at [516, 190] on div "You must select an answer for each question before you can submit. Please note,…" at bounding box center [354, 299] width 511 height 2300
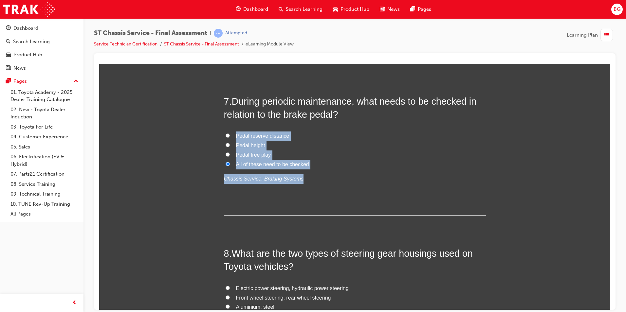
click at [516, 190] on div "You must select an answer for each question before you can submit. Please note,…" at bounding box center [354, 299] width 511 height 2300
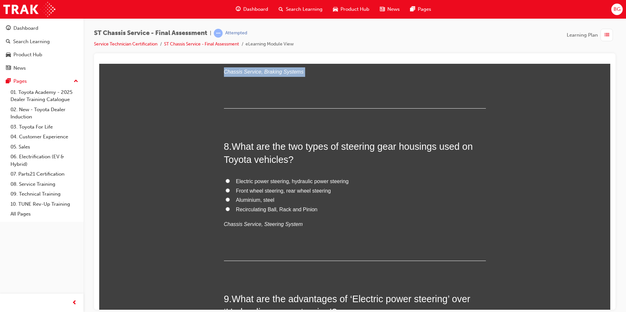
scroll to position [1080, 0]
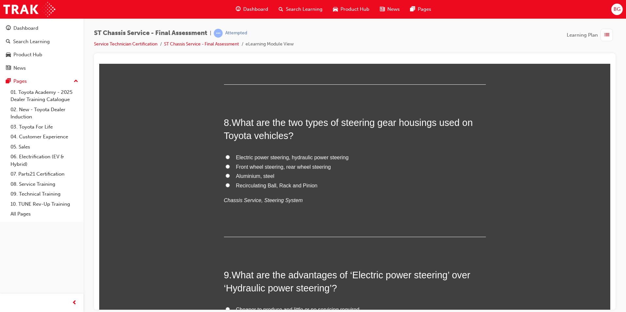
click at [226, 186] on input "Recirculating Ball, Rack and Pinion" at bounding box center [228, 185] width 4 height 4
radio input "true"
click at [511, 205] on div "You must select an answer for each question before you can submit. Please note,…" at bounding box center [354, 168] width 511 height 2300
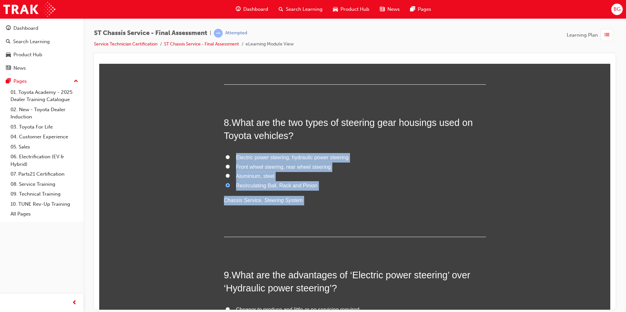
click at [511, 205] on div "You must select an answer for each question before you can submit. Please note,…" at bounding box center [354, 168] width 511 height 2300
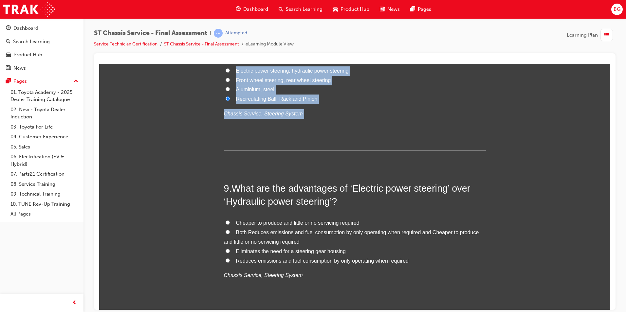
scroll to position [1179, 0]
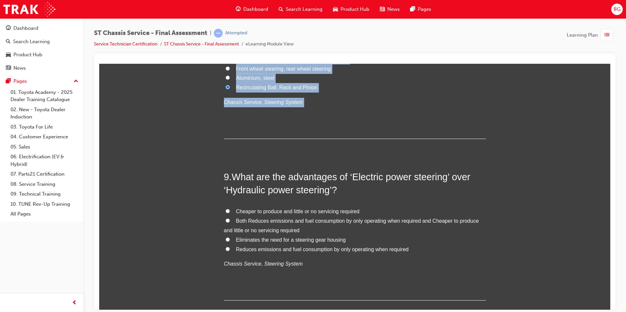
drag, startPoint x: 224, startPoint y: 219, endPoint x: 451, endPoint y: 238, distance: 227.6
click at [451, 238] on div "Cheaper to produce and little or no servicing required Both Reduces emissions a…" at bounding box center [355, 238] width 262 height 62
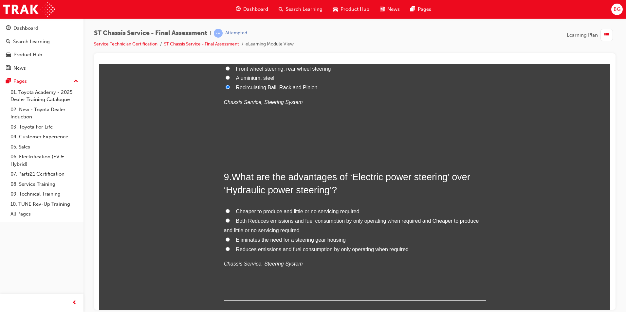
click at [224, 218] on label "Both Reduces emissions and fuel consumption by only operating when required and…" at bounding box center [355, 225] width 262 height 19
click at [226, 218] on input "Both Reduces emissions and fuel consumption by only operating when required and…" at bounding box center [228, 220] width 4 height 4
radio input "true"
click at [533, 178] on div "You must select an answer for each question before you can submit. Please note,…" at bounding box center [354, 70] width 511 height 2300
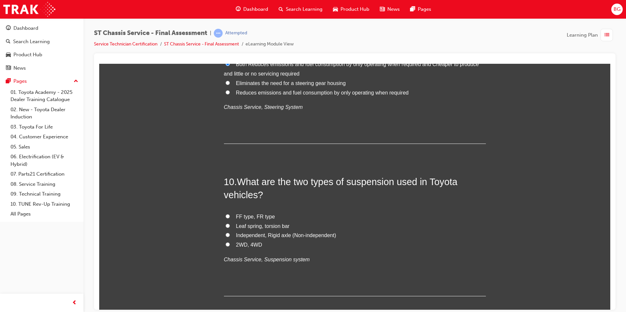
scroll to position [1375, 0]
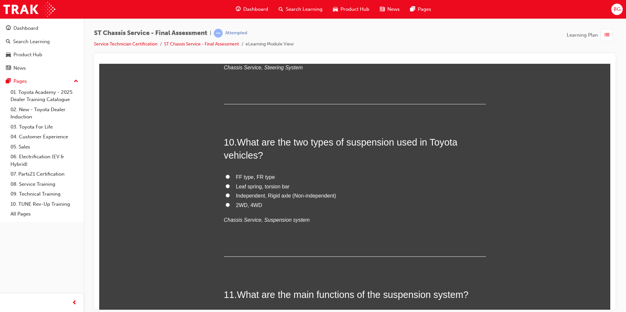
click at [226, 195] on input "Independent, Rigid axle (Non-independent)" at bounding box center [228, 195] width 4 height 4
radio input "true"
click at [225, 207] on label "2WD, 4WD" at bounding box center [355, 205] width 262 height 9
click at [226, 207] on input "2WD, 4WD" at bounding box center [228, 205] width 4 height 4
radio input "true"
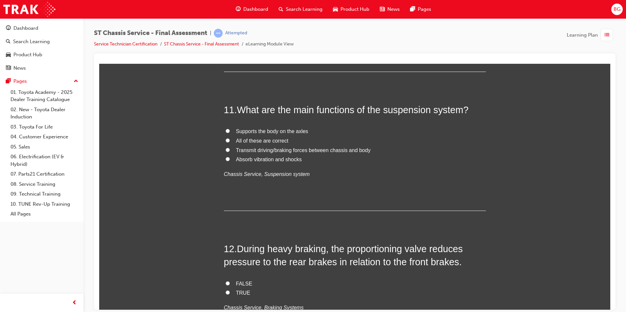
scroll to position [1571, 0]
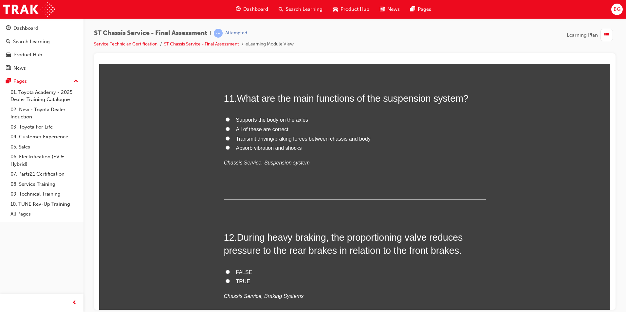
click at [226, 147] on input "Absorb vibration and shocks" at bounding box center [228, 147] width 4 height 4
radio input "true"
click at [226, 282] on input "TRUE" at bounding box center [228, 281] width 4 height 4
radio input "true"
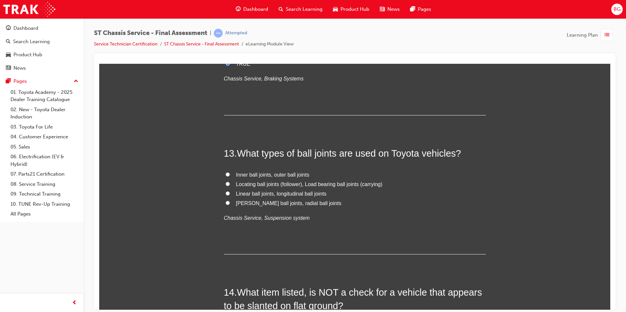
scroll to position [1801, 0]
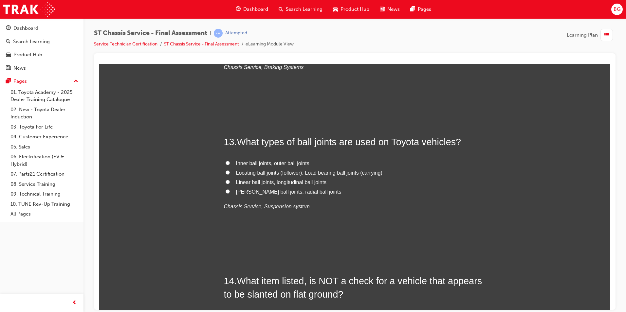
click at [227, 162] on label "Inner ball joints, outer ball joints" at bounding box center [355, 163] width 262 height 9
click at [227, 162] on input "Inner ball joints, outer ball joints" at bounding box center [228, 163] width 4 height 4
radio input "true"
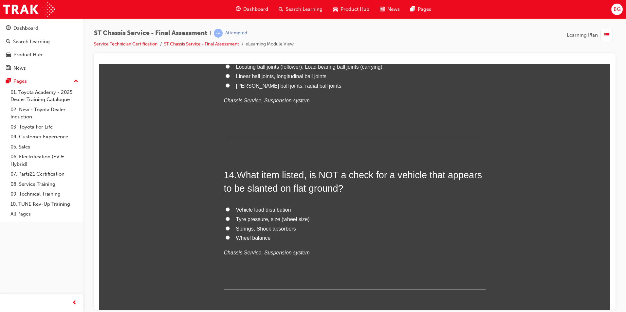
scroll to position [1932, 0]
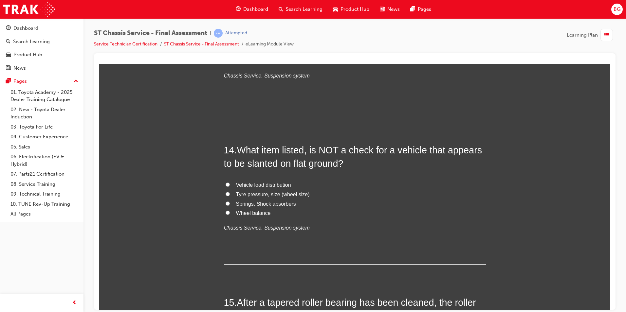
drag, startPoint x: 363, startPoint y: 211, endPoint x: 339, endPoint y: 213, distance: 24.3
click at [339, 213] on label "Wheel balance" at bounding box center [355, 213] width 262 height 9
click at [230, 213] on input "Wheel balance" at bounding box center [228, 213] width 4 height 4
radio input "true"
click at [252, 223] on p "Chassis Service, Suspension system" at bounding box center [355, 227] width 262 height 9
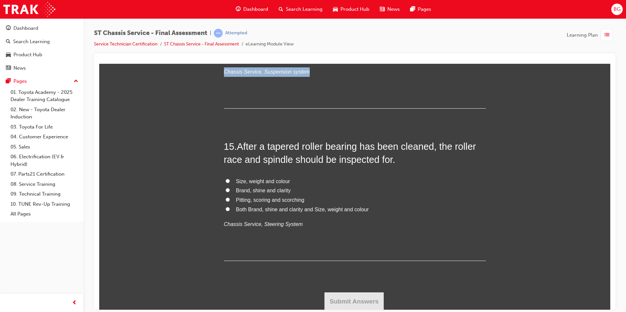
scroll to position [2088, 0]
click at [226, 198] on input "Pitting, scoring and scorching" at bounding box center [228, 199] width 4 height 4
radio input "true"
click at [370, 303] on button "Submit Answers" at bounding box center [354, 301] width 60 height 18
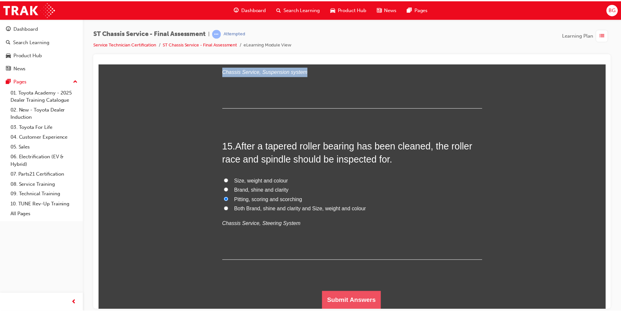
scroll to position [0, 0]
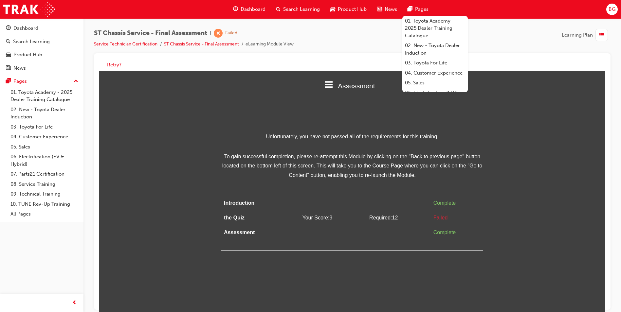
click at [161, 204] on div "Unfortunately, you have not passed all of the requirements for this training. T…" at bounding box center [352, 191] width 506 height 119
click at [225, 135] on span "Unfortunately, you have not passed all of the requirements for this training." at bounding box center [352, 136] width 262 height 9
click at [116, 68] on button "Retry?" at bounding box center [114, 65] width 14 height 8
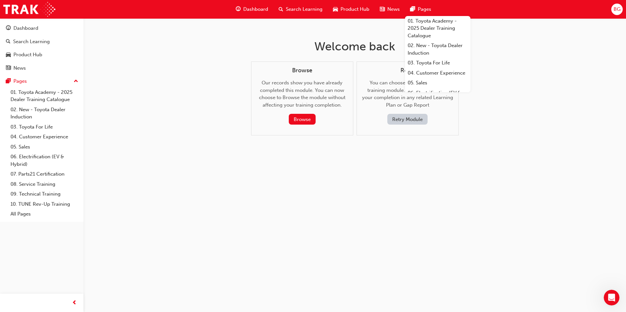
click at [400, 118] on button "Retry Module" at bounding box center [407, 119] width 40 height 11
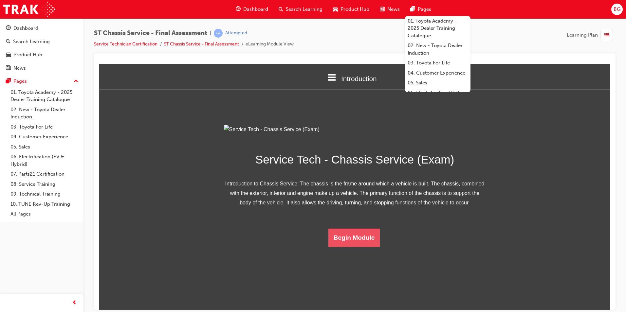
click at [348, 247] on button "Begin Module" at bounding box center [354, 238] width 52 height 18
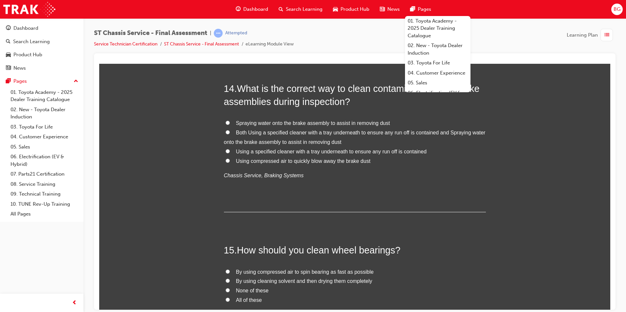
scroll to position [2088, 0]
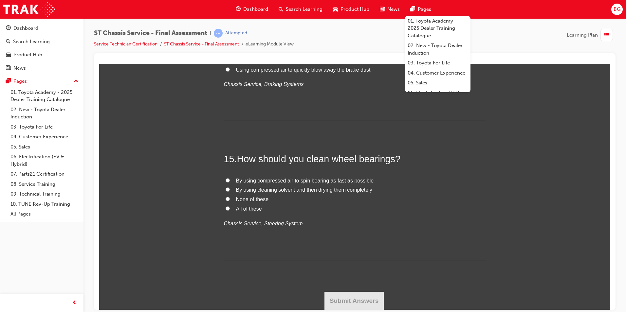
click at [226, 188] on input "By using cleaning solvent and then drying them completely" at bounding box center [228, 189] width 4 height 4
radio input "true"
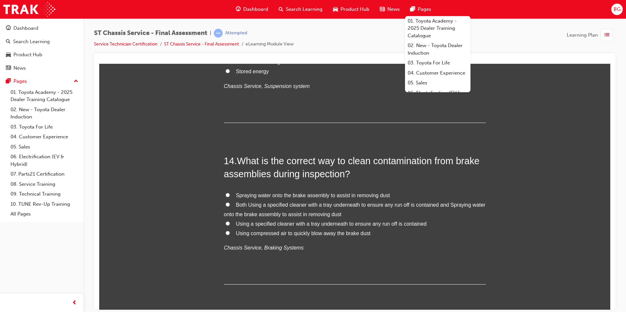
scroll to position [1892, 0]
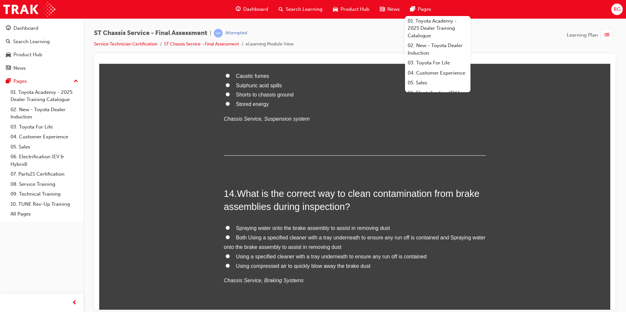
click at [226, 267] on input "Using compressed air to quickly blow away the brake dust" at bounding box center [228, 266] width 4 height 4
radio input "true"
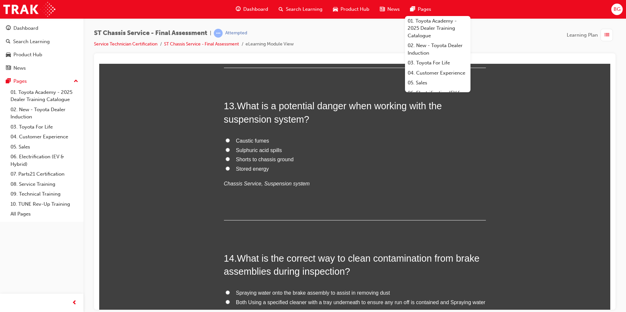
scroll to position [1827, 0]
click at [226, 151] on input "Sulphuric acid spills" at bounding box center [228, 150] width 4 height 4
radio input "true"
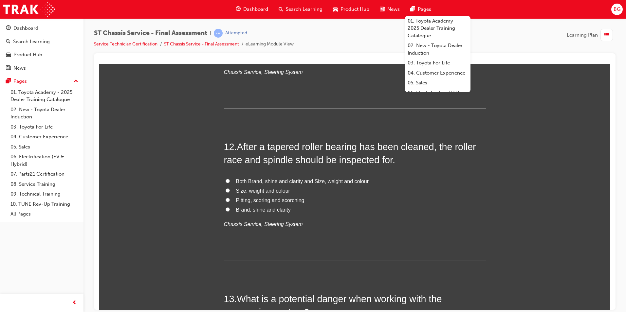
scroll to position [1630, 0]
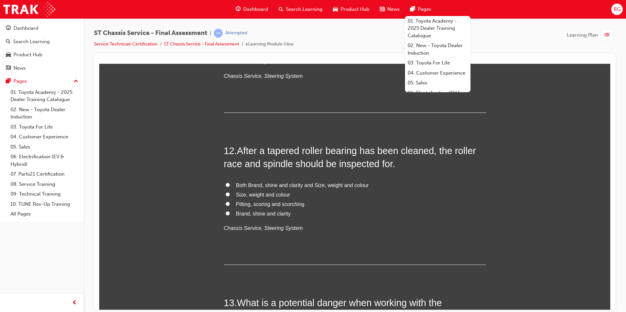
click at [226, 204] on input "Pitting, scoring and scorching" at bounding box center [228, 204] width 4 height 4
radio input "true"
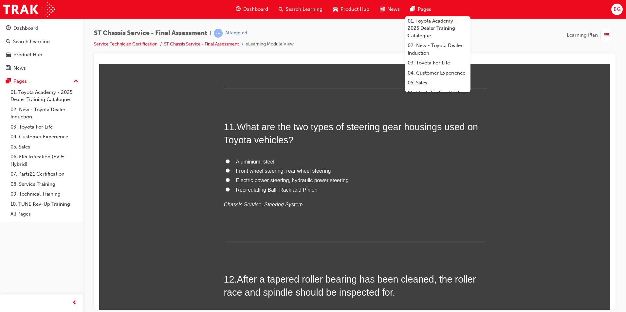
scroll to position [1499, 0]
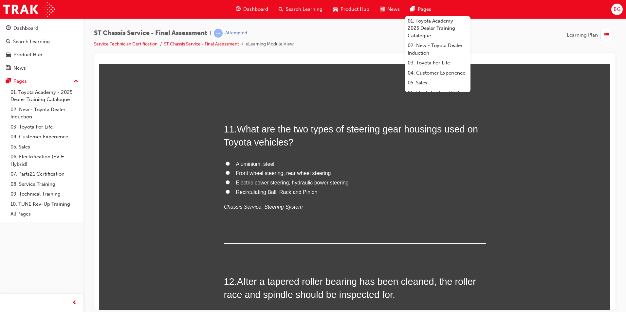
click at [226, 193] on input "Recirculating Ball, Rack and Pinion" at bounding box center [228, 192] width 4 height 4
radio input "true"
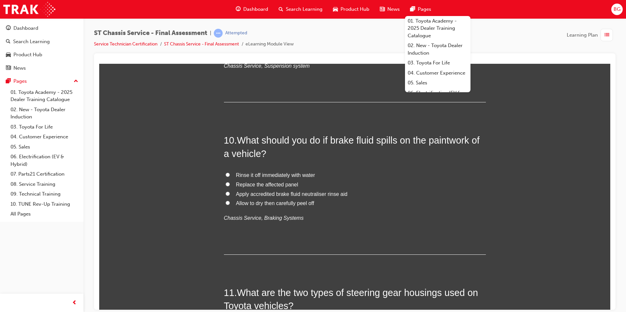
scroll to position [1303, 0]
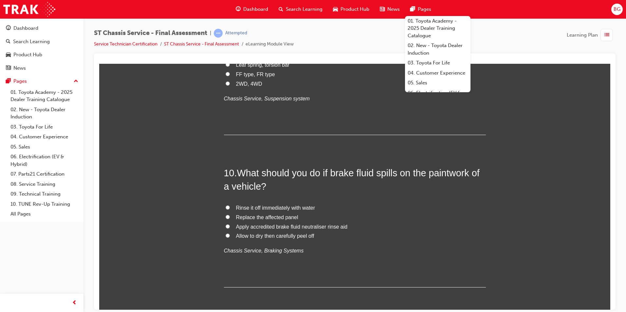
click at [226, 207] on input "Rinse it off immediately with water" at bounding box center [228, 207] width 4 height 4
radio input "true"
click at [381, 117] on div "9 . What are the two types of suspension used in Toyota vehicles? Independent, …" at bounding box center [355, 74] width 262 height 121
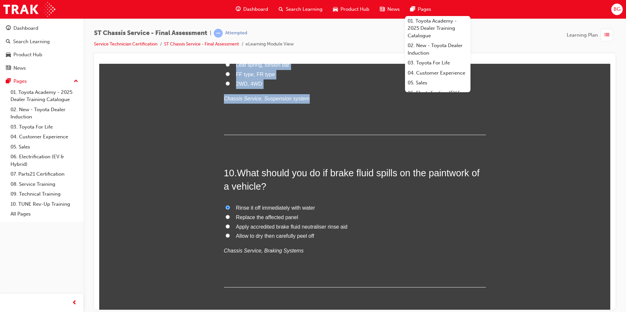
click at [381, 117] on div "9 . What are the two types of suspension used in Toyota vehicles? Independent, …" at bounding box center [355, 74] width 262 height 121
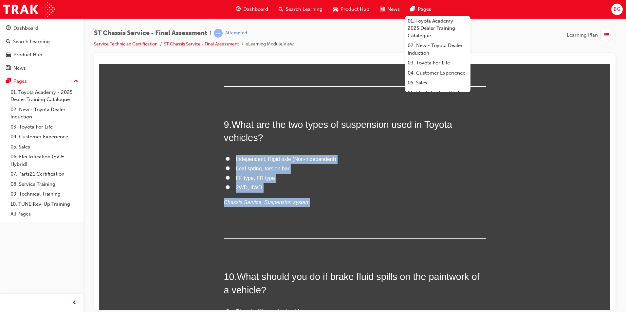
scroll to position [1139, 0]
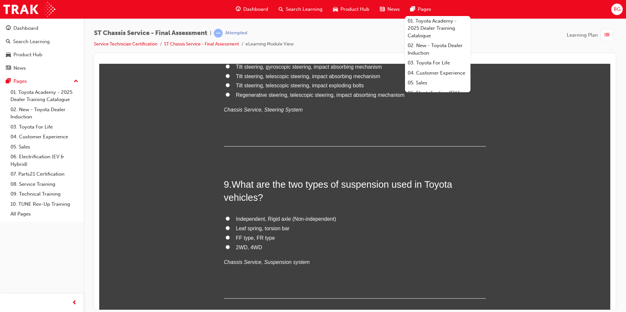
click at [224, 217] on label "Independent, Rigid axle (Non-independent)" at bounding box center [355, 218] width 262 height 9
click at [226, 217] on input "Independent, Rigid axle (Non-independent)" at bounding box center [228, 218] width 4 height 4
radio input "true"
click at [518, 183] on div "You must select an answer for each question before you can submit. Please note,…" at bounding box center [354, 110] width 511 height 2300
click at [518, 182] on div "You must select an answer for each question before you can submit. Please note,…" at bounding box center [354, 110] width 511 height 2300
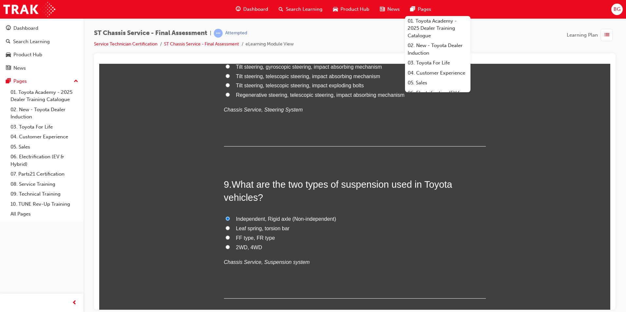
drag, startPoint x: 518, startPoint y: 182, endPoint x: 523, endPoint y: 69, distance: 112.4
click at [523, 69] on div "You must select an answer for each question before you can submit. Please note,…" at bounding box center [354, 110] width 511 height 2300
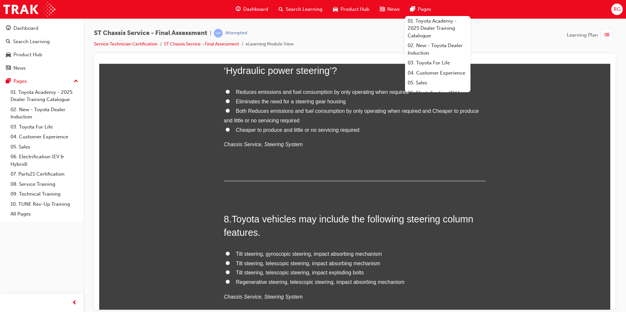
scroll to position [943, 0]
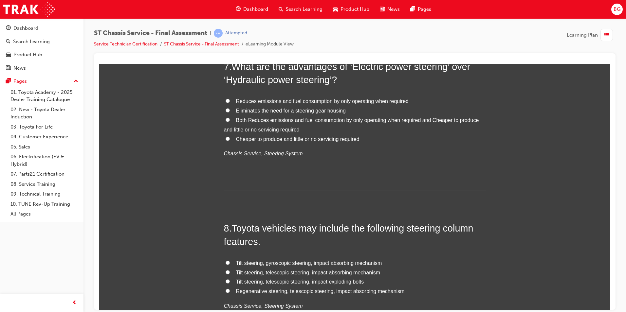
click at [224, 273] on label "Tilt steering, telescopic steering, impact absorbing mechanism" at bounding box center [355, 272] width 262 height 9
click at [226, 273] on input "Tilt steering, telescopic steering, impact absorbing mechanism" at bounding box center [228, 272] width 4 height 4
radio input "true"
click at [226, 119] on input "Both Reduces emissions and fuel consumption by only operating when required and…" at bounding box center [228, 120] width 4 height 4
radio input "true"
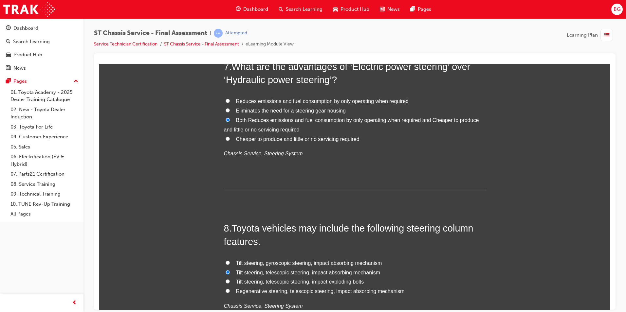
click at [538, 129] on div "You must select an answer for each question before you can submit. Please note,…" at bounding box center [354, 306] width 511 height 2300
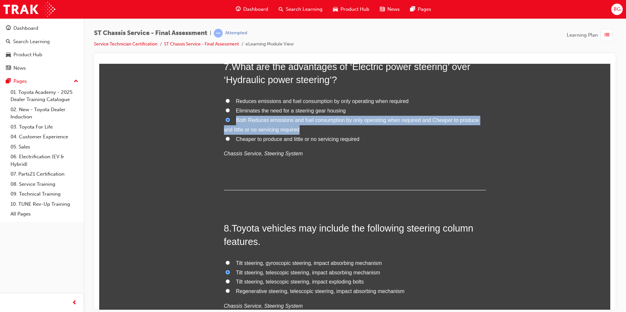
click at [538, 129] on div "You must select an answer for each question before you can submit. Please note,…" at bounding box center [354, 306] width 511 height 2300
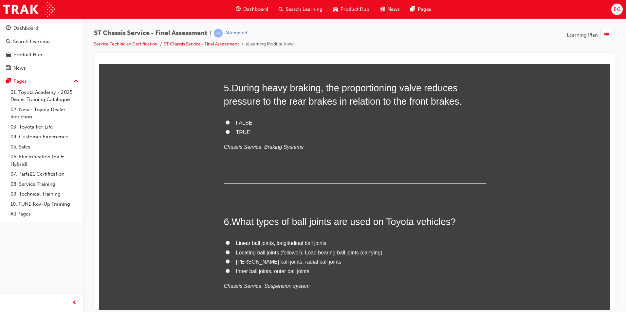
scroll to position [648, 0]
click at [226, 245] on input "Linear ball joints, longitudinal ball joints" at bounding box center [228, 243] width 4 height 4
radio input "true"
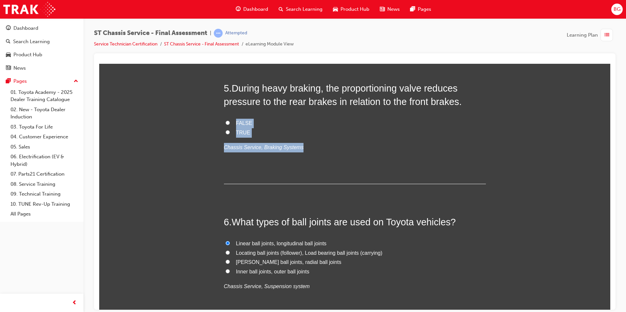
click at [226, 133] on input "TRUE" at bounding box center [228, 132] width 4 height 4
radio input "true"
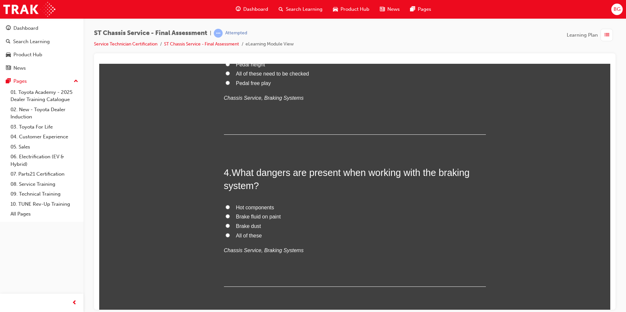
scroll to position [386, 0]
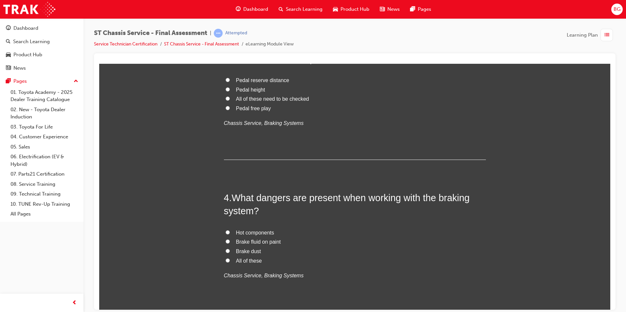
click at [228, 259] on label "All of these" at bounding box center [355, 260] width 262 height 9
click at [228, 259] on input "All of these" at bounding box center [228, 260] width 4 height 4
radio input "true"
click at [226, 98] on input "All of these need to be checked" at bounding box center [228, 98] width 4 height 4
radio input "true"
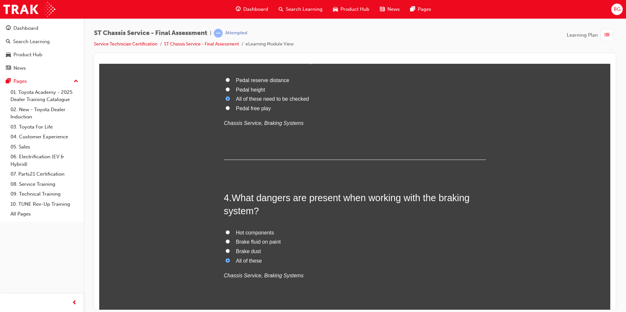
click at [226, 98] on input "All of these need to be checked" at bounding box center [228, 98] width 4 height 4
click at [467, 93] on label "Pedal height" at bounding box center [355, 89] width 262 height 9
click at [230, 91] on input "Pedal height" at bounding box center [228, 89] width 4 height 4
radio input "true"
click at [467, 93] on label "Pedal height" at bounding box center [355, 89] width 262 height 9
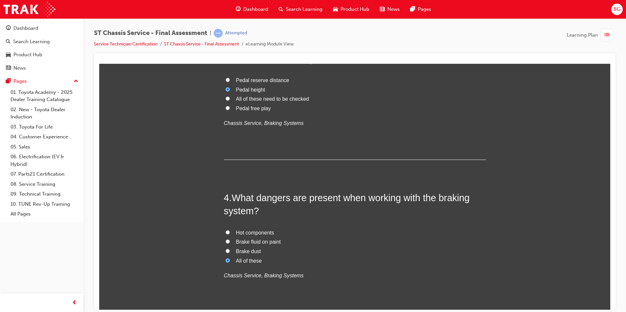
click at [230, 91] on input "Pedal height" at bounding box center [228, 89] width 4 height 4
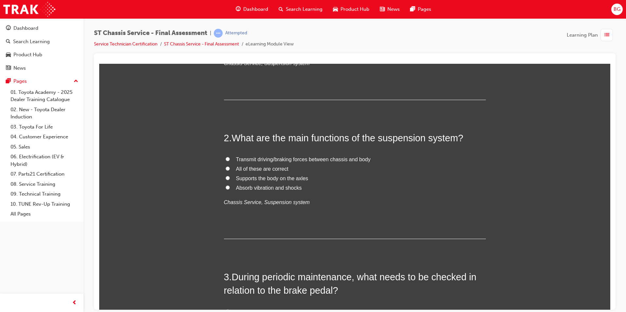
scroll to position [150, 0]
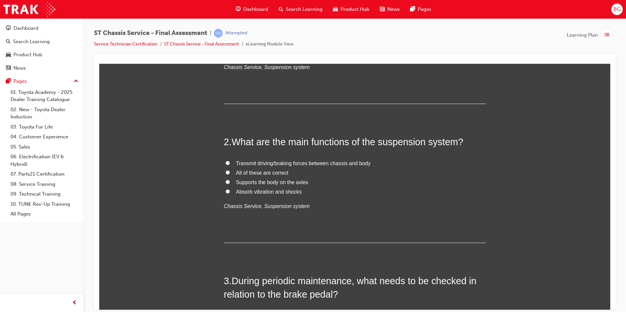
click at [224, 191] on label "Absorb vibration and shocks" at bounding box center [355, 191] width 262 height 9
click at [226, 191] on input "Absorb vibration and shocks" at bounding box center [228, 191] width 4 height 4
radio input "true"
click at [431, 96] on div "1 . What item listed, is NOT a check for a vehicle that appears to be slanted o…" at bounding box center [355, 43] width 262 height 121
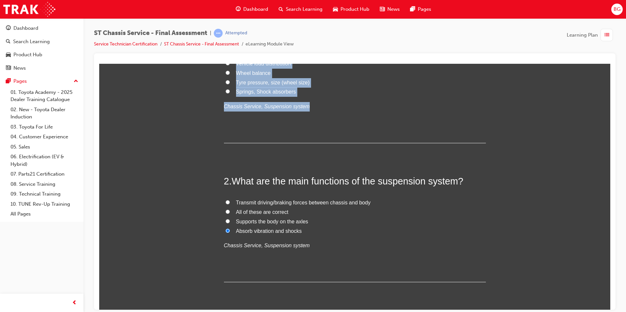
scroll to position [72, 0]
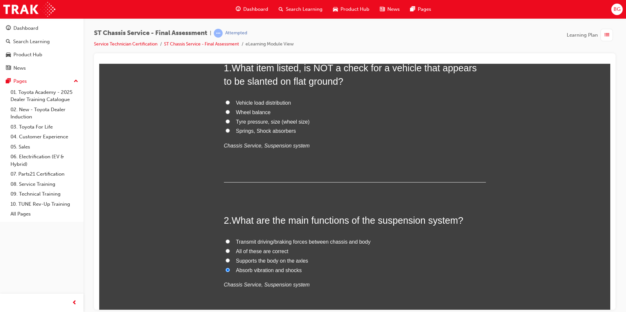
click at [224, 108] on label "Wheel balance" at bounding box center [355, 112] width 262 height 9
click at [226, 110] on input "Wheel balance" at bounding box center [228, 112] width 4 height 4
radio input "true"
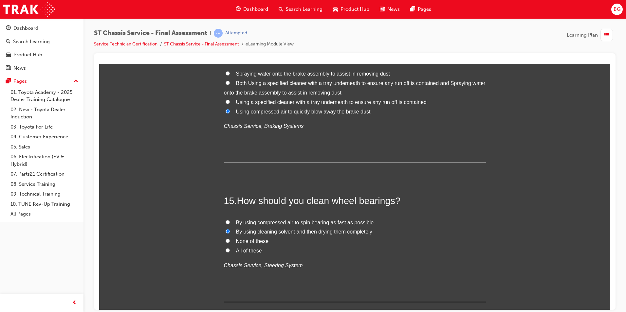
scroll to position [2088, 0]
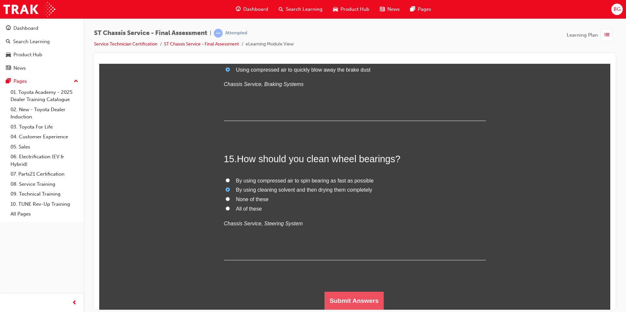
click at [341, 302] on button "Submit Answers" at bounding box center [354, 301] width 60 height 18
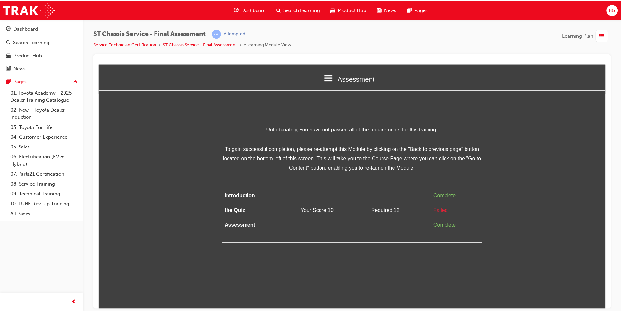
scroll to position [0, 0]
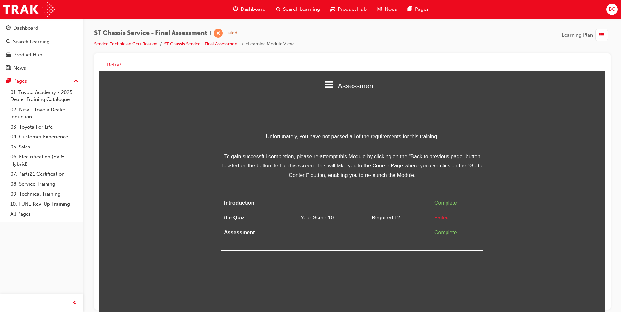
click at [107, 63] on button "Retry?" at bounding box center [114, 65] width 14 height 8
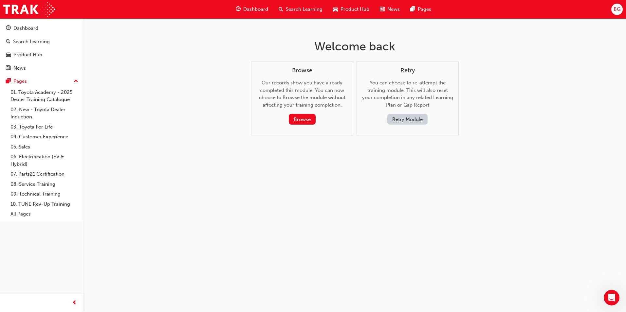
click at [395, 122] on button "Retry Module" at bounding box center [407, 119] width 40 height 11
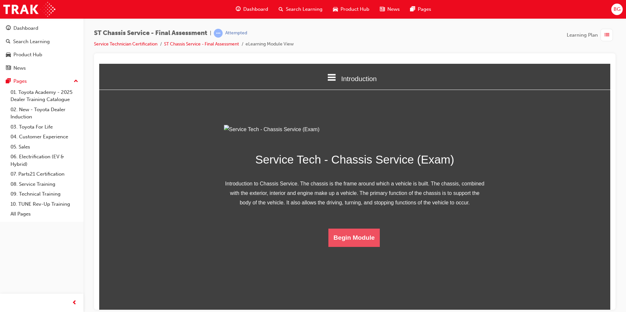
click at [342, 247] on button "Begin Module" at bounding box center [354, 238] width 52 height 18
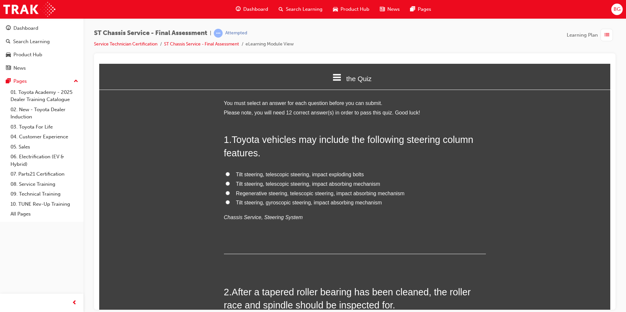
drag, startPoint x: 502, startPoint y: 154, endPoint x: 480, endPoint y: 171, distance: 27.8
click at [480, 171] on label "Tilt steering, telescopic steering, impact exploding bolts" at bounding box center [355, 174] width 262 height 9
click at [230, 172] on input "Tilt steering, telescopic steering, impact exploding bolts" at bounding box center [228, 174] width 4 height 4
radio input "true"
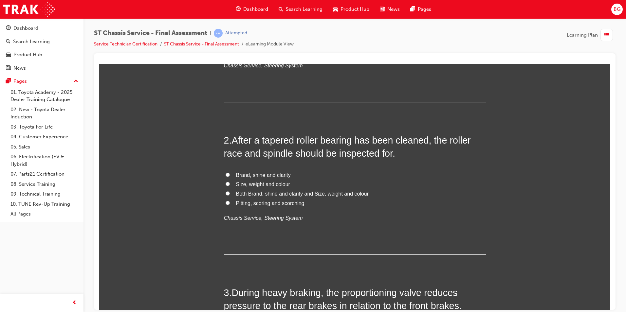
scroll to position [164, 0]
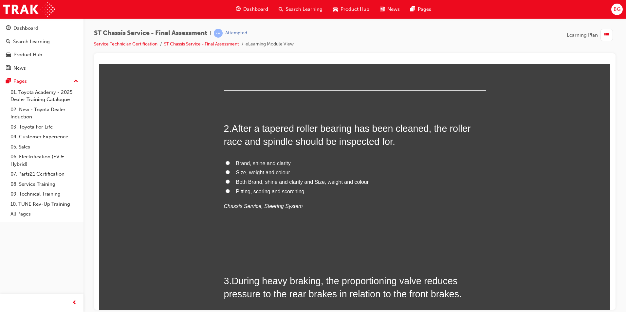
click at [226, 192] on input "Pitting, scoring and scorching" at bounding box center [228, 191] width 4 height 4
radio input "true"
click at [472, 178] on label "Both Brand, shine and clarity and Size, weight and colour" at bounding box center [355, 181] width 262 height 9
click at [230, 179] on input "Both Brand, shine and clarity and Size, weight and colour" at bounding box center [228, 181] width 4 height 4
radio input "true"
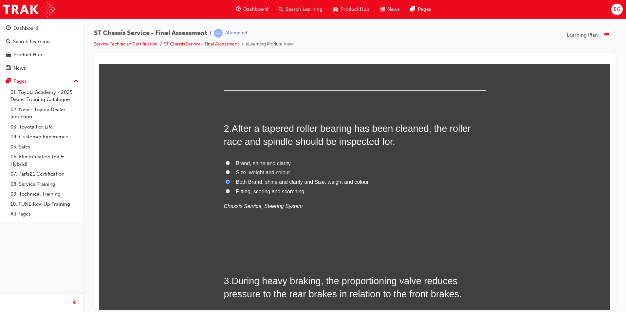
click at [472, 178] on label "Both Brand, shine and clarity and Size, weight and colour" at bounding box center [355, 181] width 262 height 9
click at [230, 179] on input "Both Brand, shine and clarity and Size, weight and colour" at bounding box center [228, 181] width 4 height 4
click at [472, 178] on label "Both Brand, shine and clarity and Size, weight and colour" at bounding box center [355, 181] width 262 height 9
click at [230, 179] on input "Both Brand, shine and clarity and Size, weight and colour" at bounding box center [228, 181] width 4 height 4
click at [226, 191] on input "Pitting, scoring and scorching" at bounding box center [228, 191] width 4 height 4
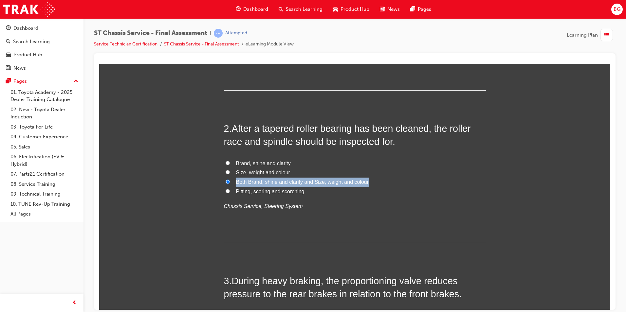
radio input "true"
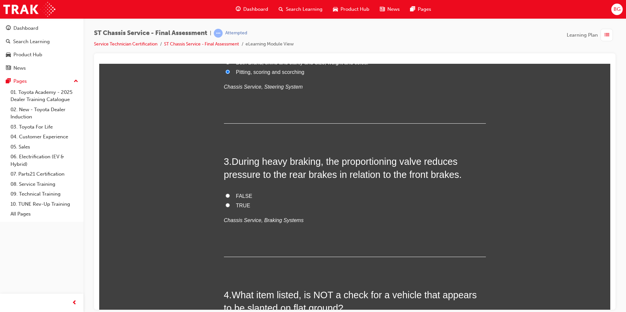
scroll to position [295, 0]
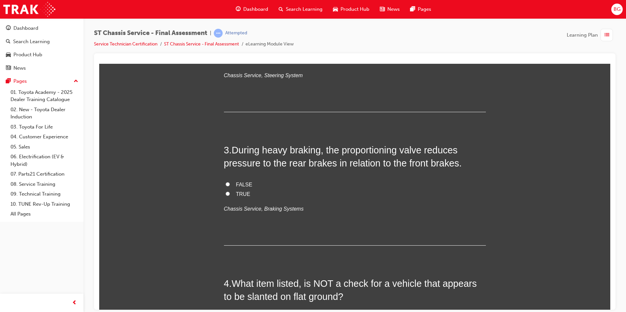
click at [226, 194] on input "TRUE" at bounding box center [228, 194] width 4 height 4
radio input "true"
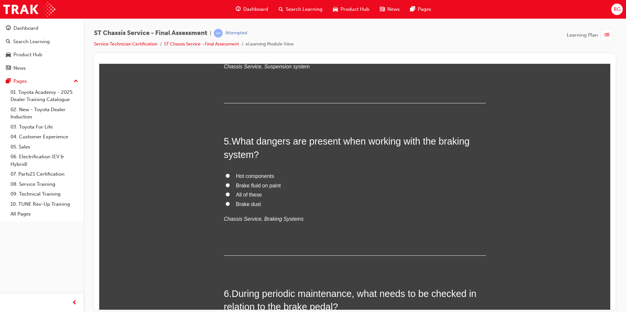
scroll to position [622, 0]
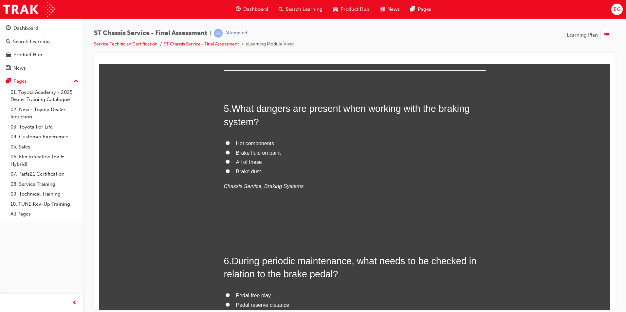
click at [226, 159] on input "All of these" at bounding box center [228, 161] width 4 height 4
radio input "true"
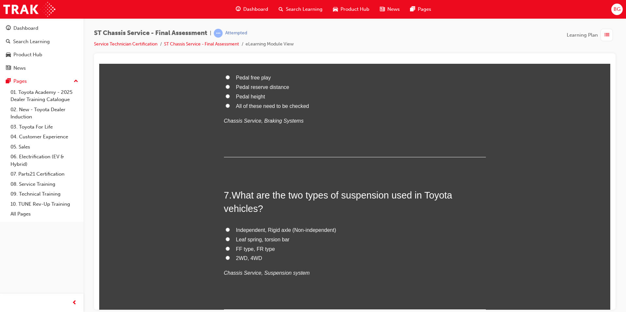
scroll to position [851, 0]
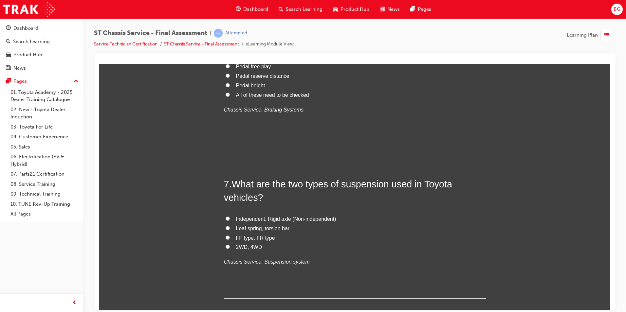
click at [226, 93] on input "All of these need to be checked" at bounding box center [228, 94] width 4 height 4
radio input "true"
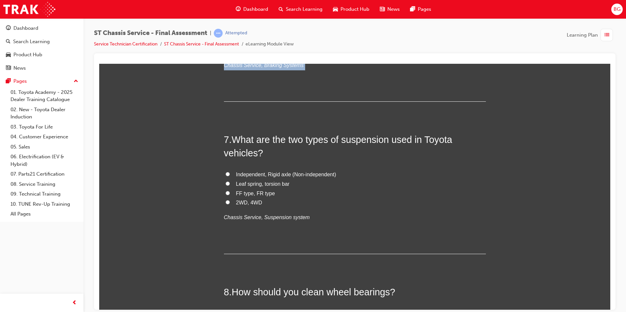
scroll to position [917, 0]
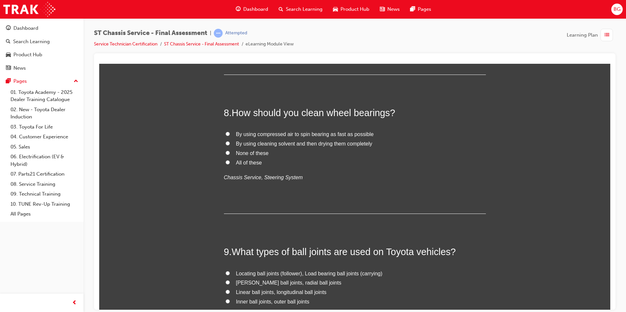
scroll to position [1113, 0]
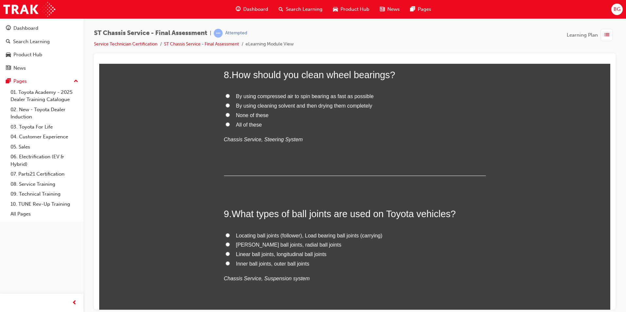
click at [227, 103] on input "By using cleaning solvent and then drying them completely" at bounding box center [228, 105] width 4 height 4
radio input "true"
click at [540, 140] on div "You must select an answer for each question before you can submit. Please note,…" at bounding box center [354, 135] width 511 height 2300
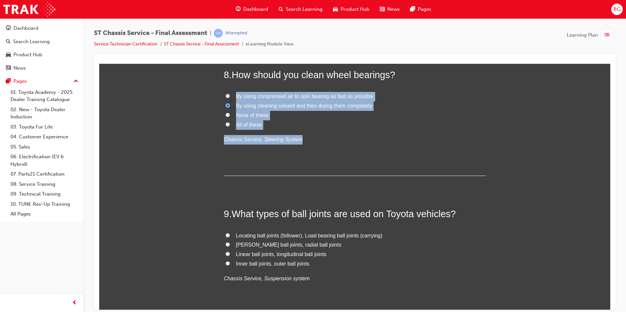
click at [540, 140] on div "You must select an answer for each question before you can submit. Please note,…" at bounding box center [354, 135] width 511 height 2300
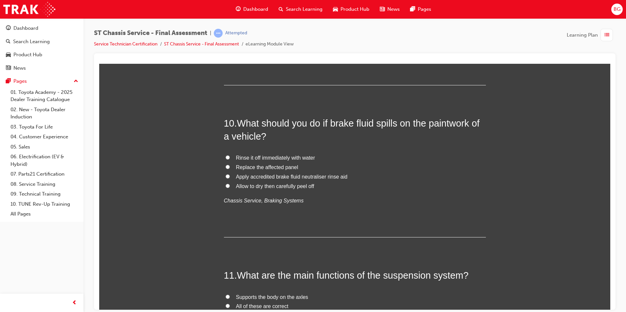
scroll to position [1375, 0]
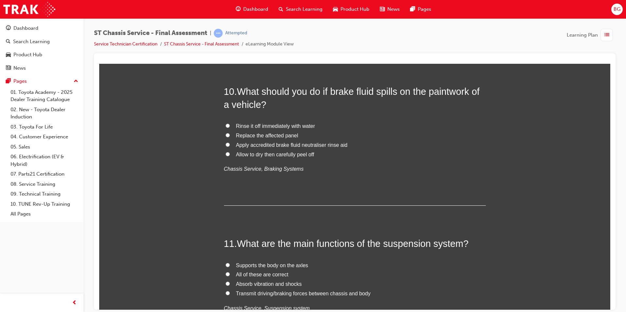
click at [226, 127] on input "Rinse it off immediately with water" at bounding box center [228, 125] width 4 height 4
radio input "true"
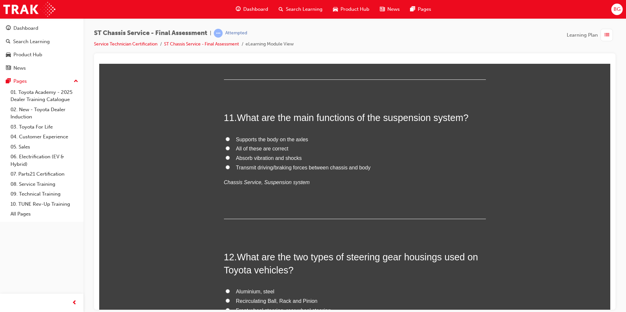
scroll to position [1539, 0]
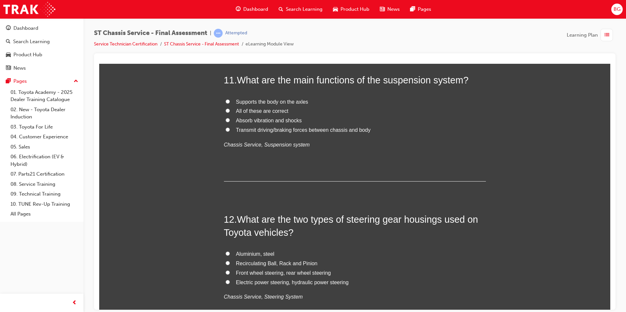
click at [226, 119] on input "Absorb vibration and shocks" at bounding box center [228, 120] width 4 height 4
radio input "true"
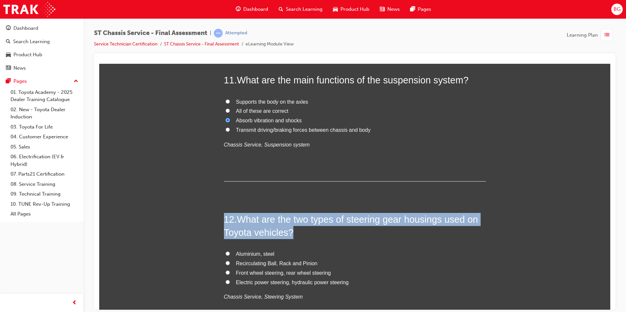
drag, startPoint x: 572, startPoint y: 205, endPoint x: 565, endPoint y: 199, distance: 9.3
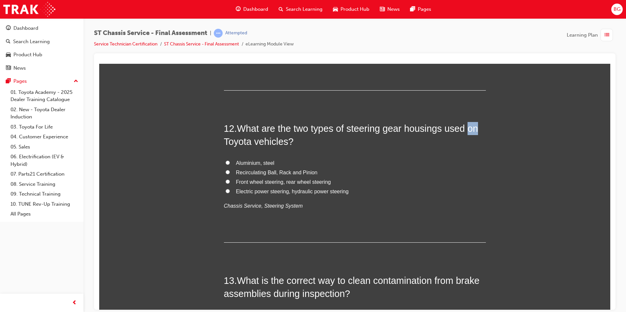
scroll to position [1670, 0]
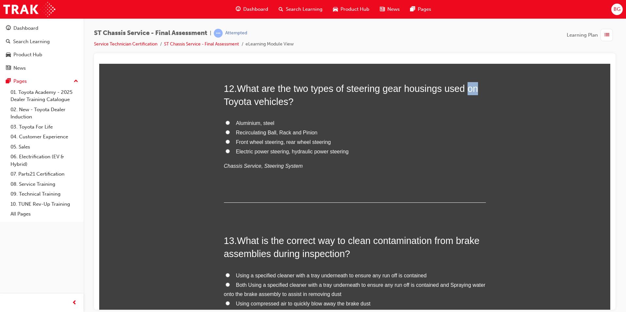
click at [226, 130] on input "Recirculating Ball, Rack and Pinion" at bounding box center [228, 132] width 4 height 4
radio input "true"
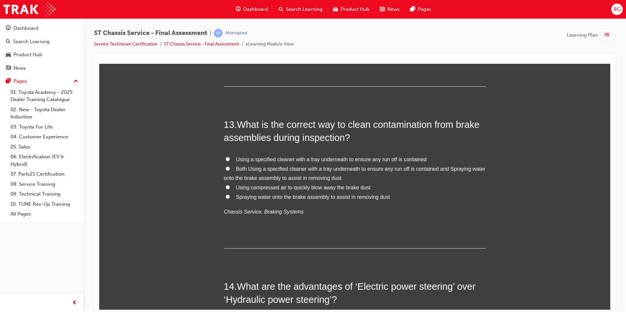
scroll to position [1801, 0]
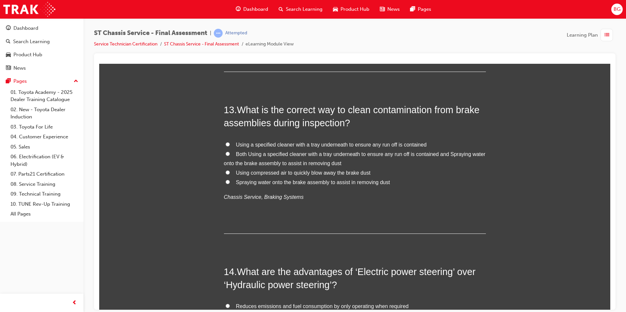
click at [226, 173] on input "Using compressed air to quickly blow away the brake dust" at bounding box center [228, 172] width 4 height 4
radio input "true"
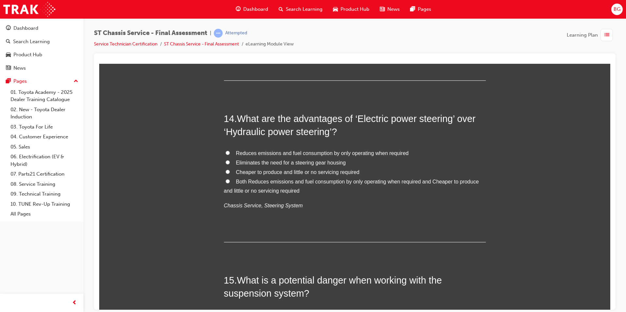
scroll to position [1964, 0]
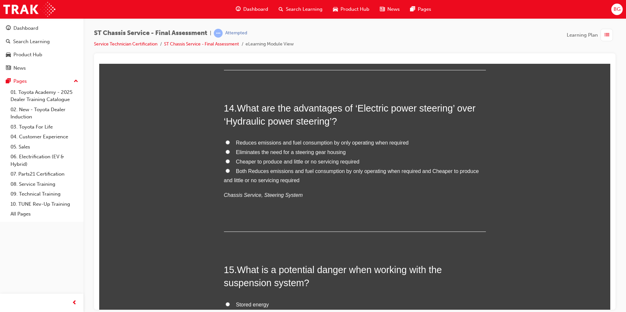
click at [226, 170] on input "Both Reduces emissions and fuel consumption by only operating when required and…" at bounding box center [228, 171] width 4 height 4
radio input "true"
click at [227, 161] on label "Cheaper to produce and little or no servicing required" at bounding box center [355, 161] width 262 height 9
click at [227, 161] on input "Cheaper to produce and little or no servicing required" at bounding box center [228, 161] width 4 height 4
radio input "true"
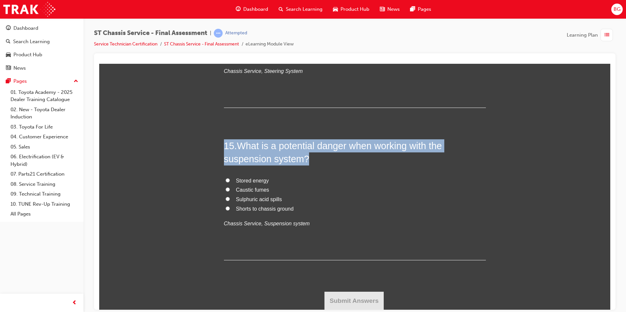
scroll to position [2056, 0]
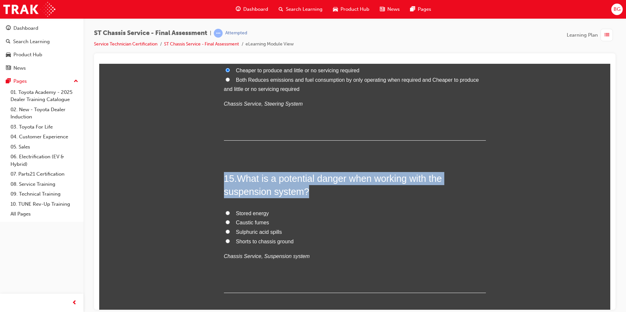
click at [226, 212] on input "Stored energy" at bounding box center [228, 213] width 4 height 4
radio input "true"
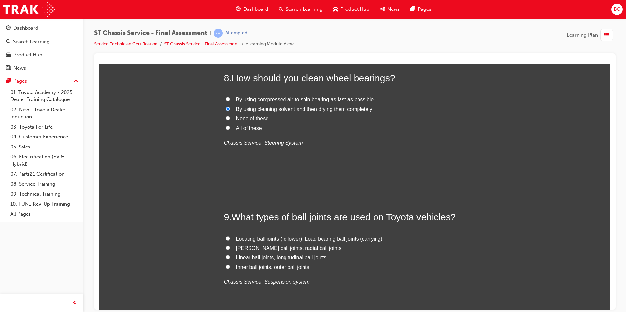
scroll to position [1106, 0]
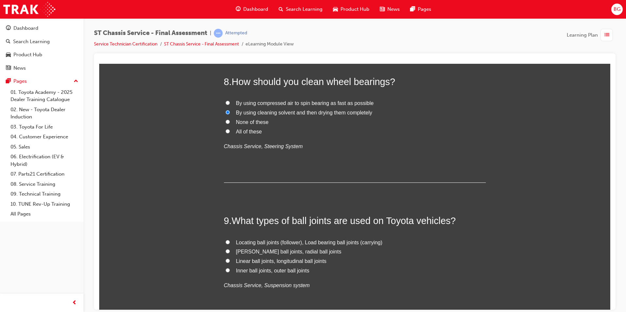
click at [226, 269] on input "Inner ball joints, outer ball joints" at bounding box center [228, 270] width 4 height 4
radio input "true"
click at [320, 160] on div "8 . How should you clean wheel bearings? By using compressed air to spin bearin…" at bounding box center [355, 129] width 262 height 108
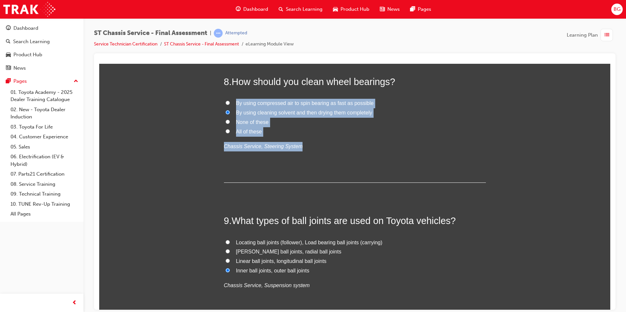
click at [320, 160] on div "8 . How should you clean wheel bearings? By using compressed air to spin bearin…" at bounding box center [355, 129] width 262 height 108
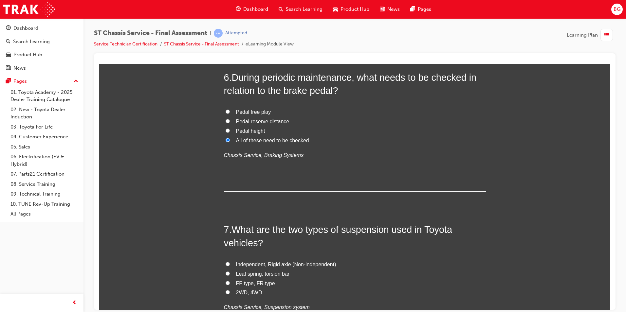
scroll to position [779, 0]
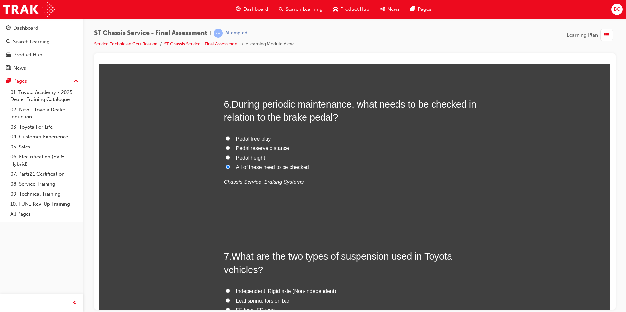
click at [227, 290] on label "Independent, Rigid axle (Non-independent)" at bounding box center [355, 291] width 262 height 9
click at [227, 290] on input "Independent, Rigid axle (Non-independent)" at bounding box center [228, 291] width 4 height 4
radio input "true"
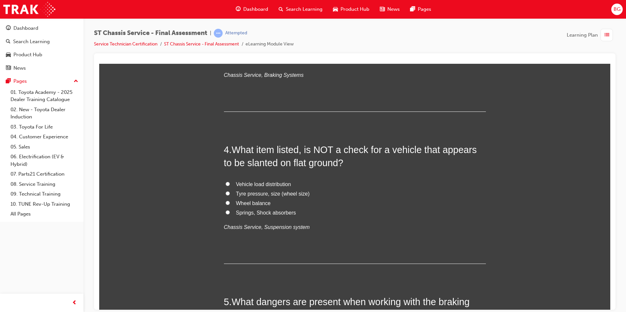
scroll to position [419, 0]
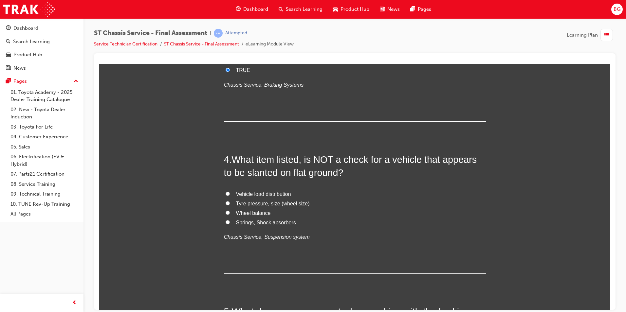
click at [224, 192] on label "Vehicle load distribution" at bounding box center [355, 194] width 262 height 9
click at [226, 192] on input "Vehicle load distribution" at bounding box center [228, 194] width 4 height 4
radio input "true"
click at [335, 99] on div "3 . During heavy braking, the proportioning valve reduces pressure to the rear …" at bounding box center [355, 70] width 262 height 102
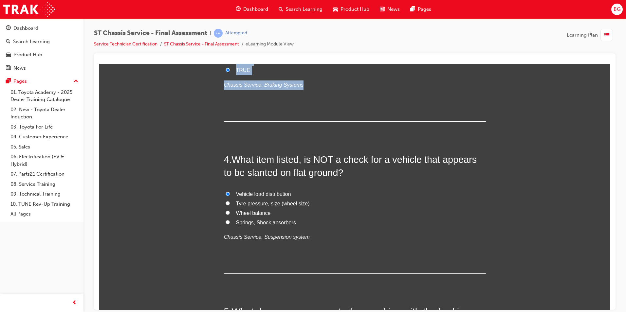
click at [335, 99] on div "3 . During heavy braking, the proportioning valve reduces pressure to the rear …" at bounding box center [355, 70] width 262 height 102
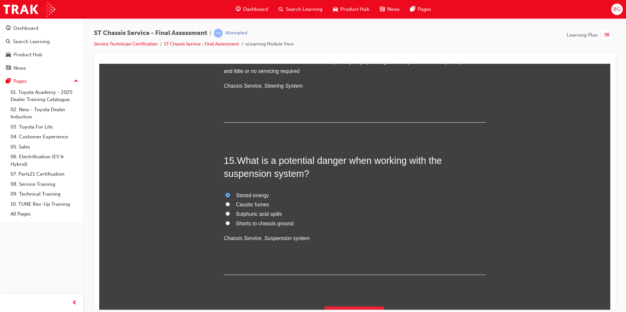
scroll to position [2088, 0]
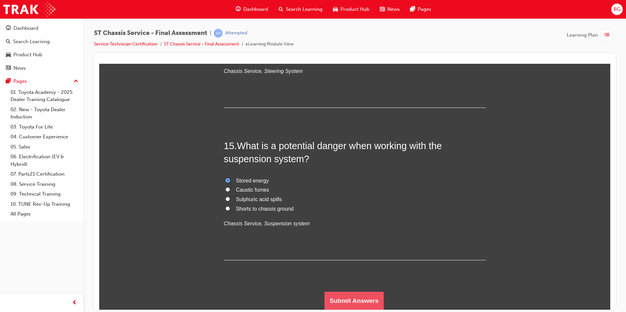
click at [340, 300] on button "Submit Answers" at bounding box center [354, 301] width 60 height 18
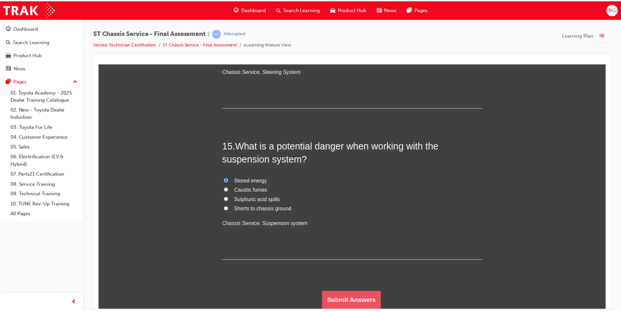
scroll to position [0, 0]
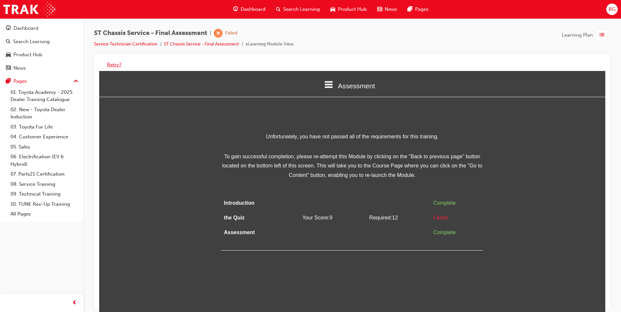
click at [118, 63] on button "Retry?" at bounding box center [114, 65] width 14 height 8
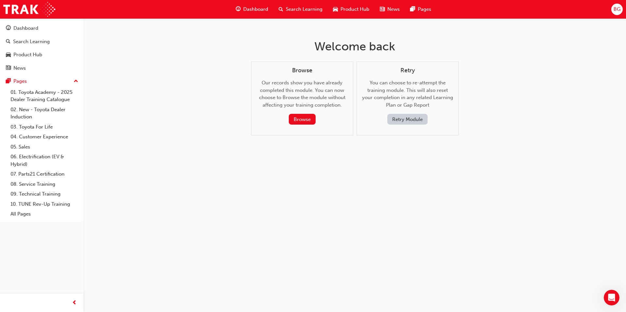
click at [407, 121] on button "Retry Module" at bounding box center [407, 119] width 40 height 11
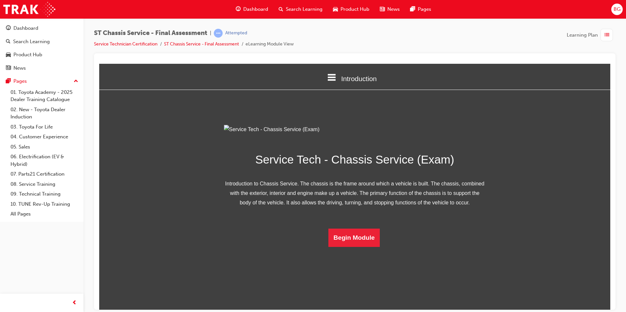
click at [361, 247] on div "Service Tech - Chassis Service (Exam) Introduction to Chassis Service. The chas…" at bounding box center [355, 186] width 262 height 122
drag, startPoint x: 361, startPoint y: 300, endPoint x: 359, endPoint y: 306, distance: 6.9
click at [359, 247] on button "Begin Module" at bounding box center [354, 238] width 52 height 18
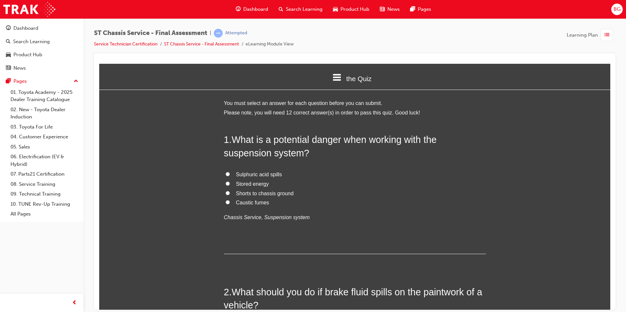
click at [226, 185] on input "Stored energy" at bounding box center [228, 183] width 4 height 4
radio input "true"
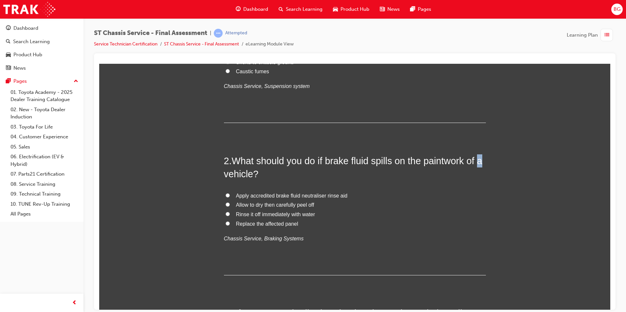
scroll to position [164, 0]
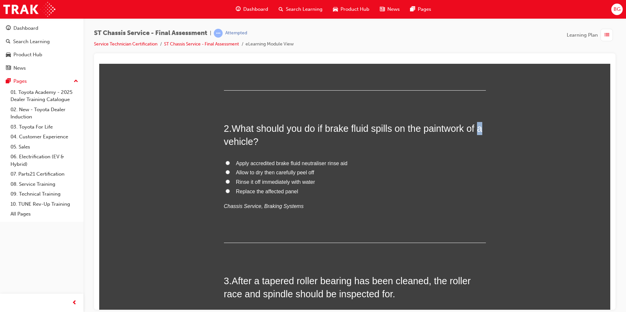
click at [226, 182] on input "Rinse it off immediately with water" at bounding box center [228, 181] width 4 height 4
radio input "true"
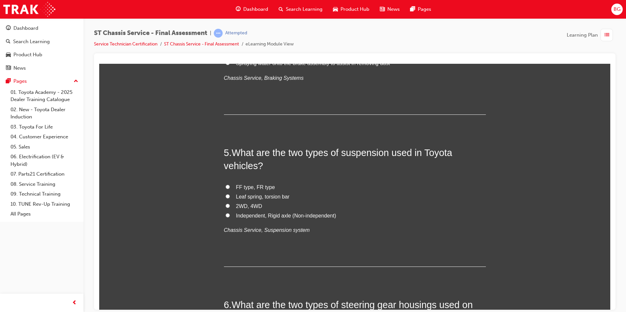
scroll to position [622, 0]
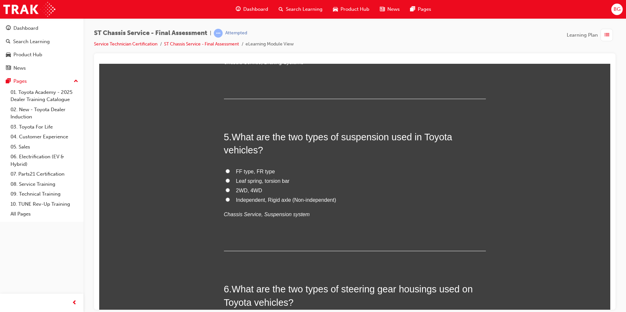
click at [227, 197] on input "Independent, Rigid axle (Non-independent)" at bounding box center [228, 199] width 4 height 4
radio input "true"
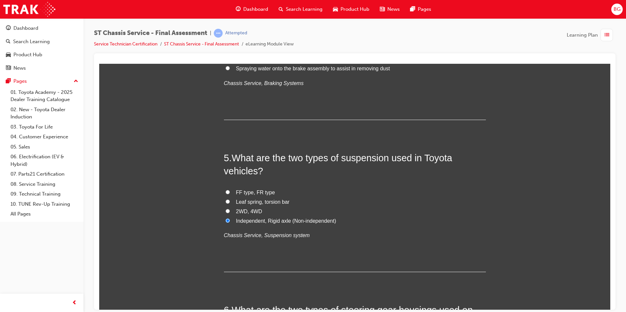
scroll to position [589, 0]
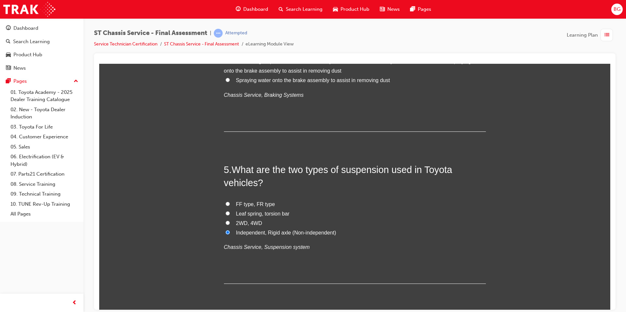
click at [227, 212] on input "Leaf spring, torsion bar" at bounding box center [228, 213] width 4 height 4
radio input "true"
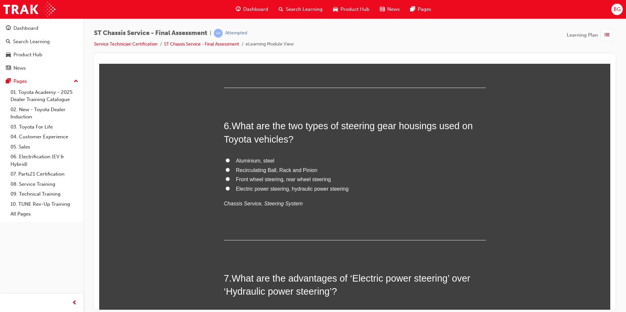
scroll to position [786, 0]
click at [226, 168] on input "Recirculating Ball, Rack and Pinion" at bounding box center [228, 169] width 4 height 4
radio input "true"
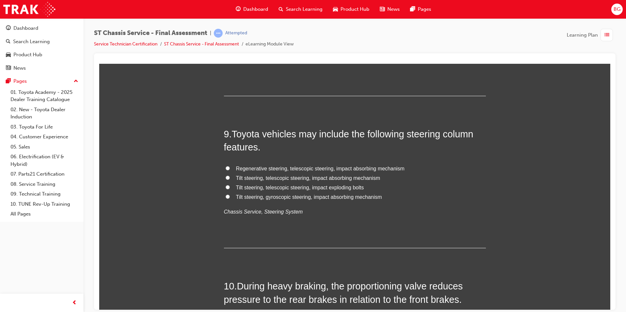
scroll to position [1277, 0]
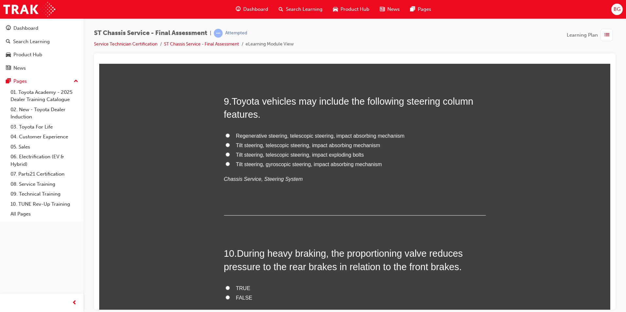
click at [224, 146] on label "Tilt steering, telescopic steering, impact absorbing mechanism" at bounding box center [355, 145] width 262 height 9
click at [226, 146] on input "Tilt steering, telescopic steering, impact absorbing mechanism" at bounding box center [228, 145] width 4 height 4
radio input "true"
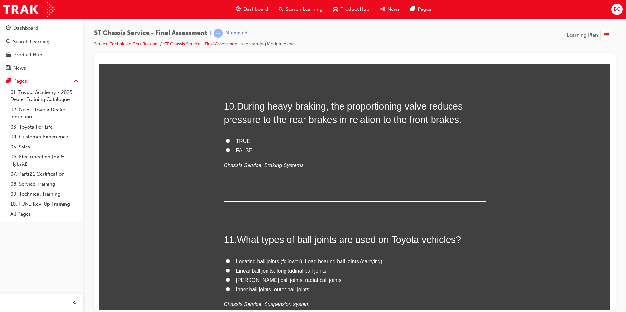
scroll to position [1441, 0]
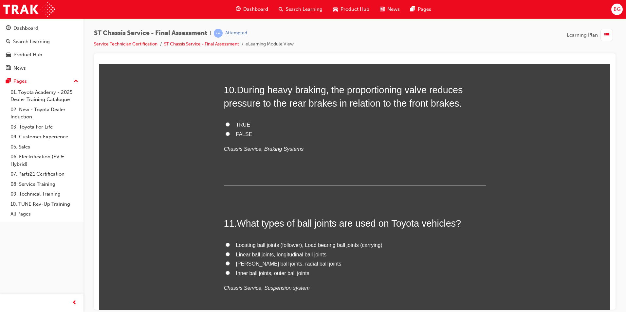
click at [226, 126] on input "TRUE" at bounding box center [228, 124] width 4 height 4
radio input "true"
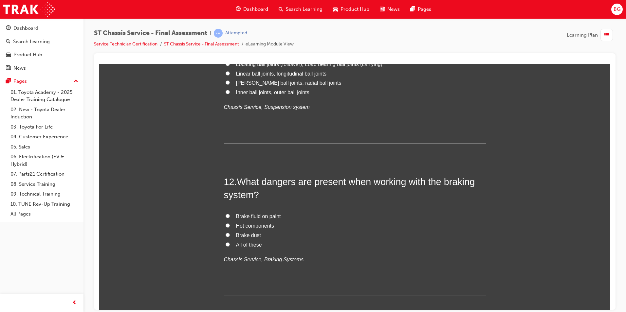
scroll to position [1637, 0]
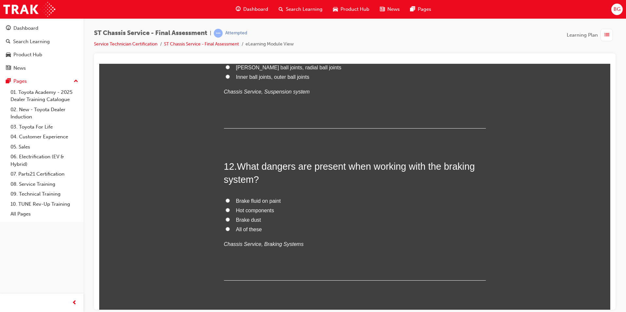
click at [226, 226] on label "All of these" at bounding box center [355, 229] width 262 height 9
click at [226, 227] on input "All of these" at bounding box center [228, 229] width 4 height 4
radio input "true"
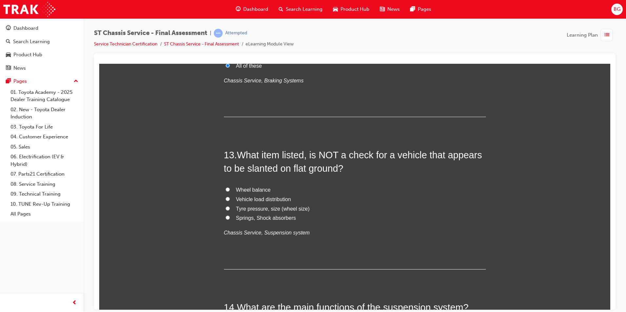
scroll to position [1833, 0]
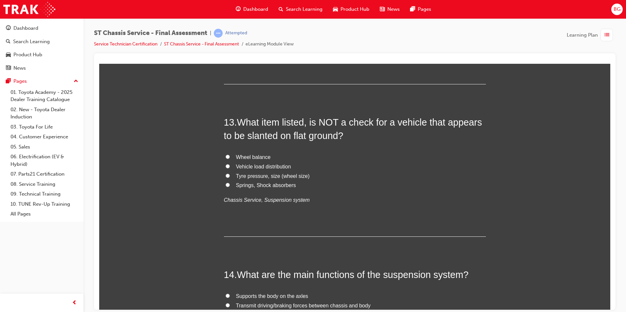
click at [226, 156] on input "Wheel balance" at bounding box center [228, 157] width 4 height 4
radio input "true"
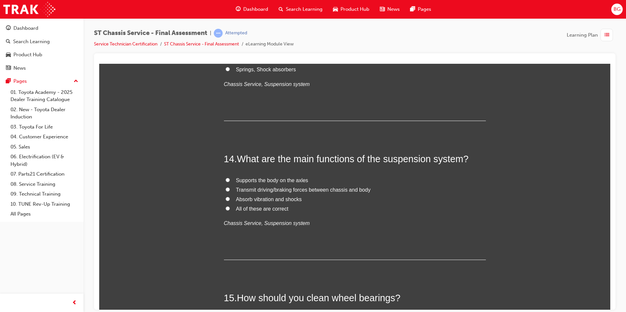
scroll to position [1964, 0]
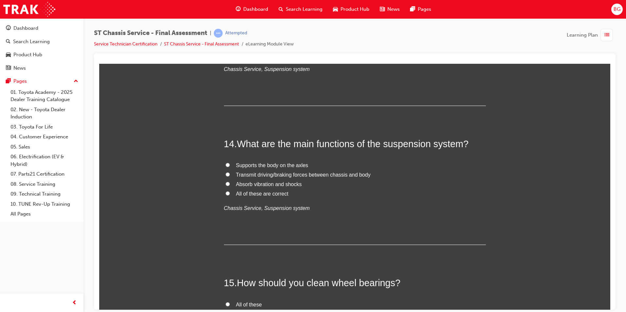
click at [226, 193] on input "All of these are correct" at bounding box center [228, 193] width 4 height 4
radio input "true"
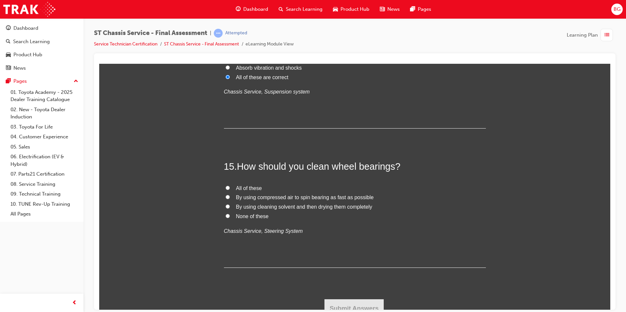
scroll to position [2088, 0]
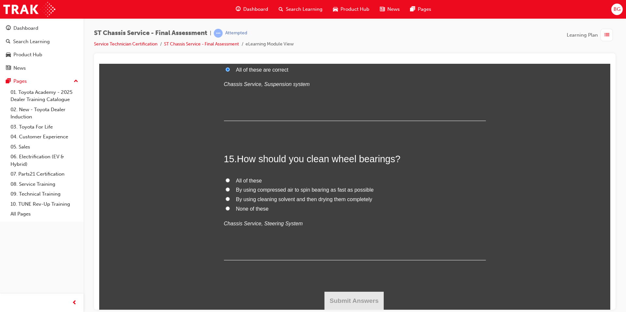
click at [226, 198] on input "By using cleaning solvent and then drying them completely" at bounding box center [228, 199] width 4 height 4
radio input "true"
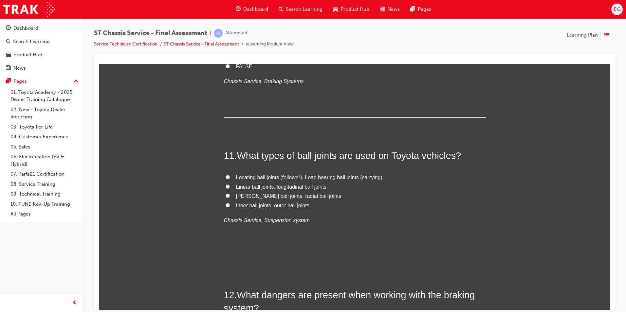
scroll to position [1499, 0]
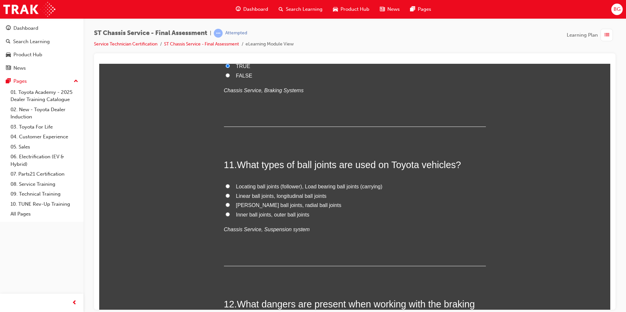
click at [228, 203] on label "McPherson ball joints, radial ball joints" at bounding box center [355, 205] width 262 height 9
click at [228, 203] on input "McPherson ball joints, radial ball joints" at bounding box center [228, 205] width 4 height 4
radio input "true"
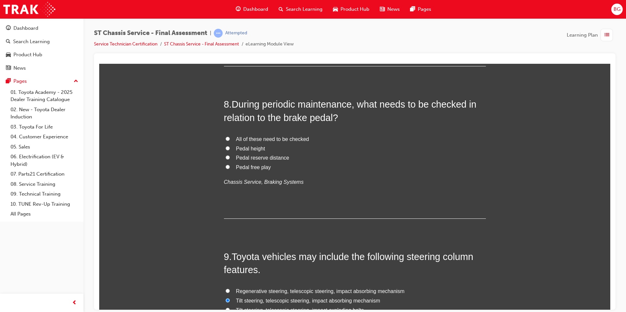
scroll to position [1106, 0]
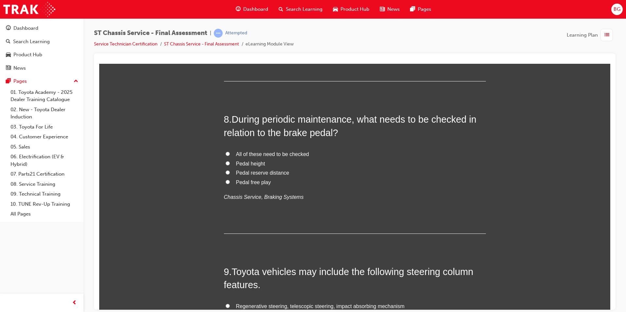
click at [227, 153] on input "All of these need to be checked" at bounding box center [228, 154] width 4 height 4
radio input "true"
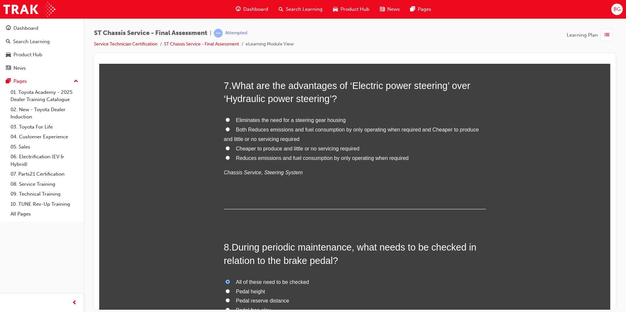
scroll to position [975, 0]
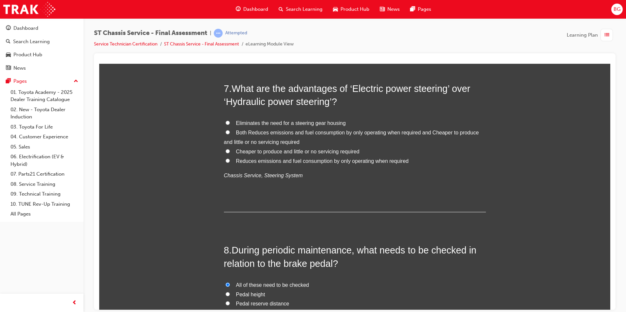
click at [226, 132] on input "Both Reduces emissions and fuel consumption by only operating when required and…" at bounding box center [228, 132] width 4 height 4
radio input "true"
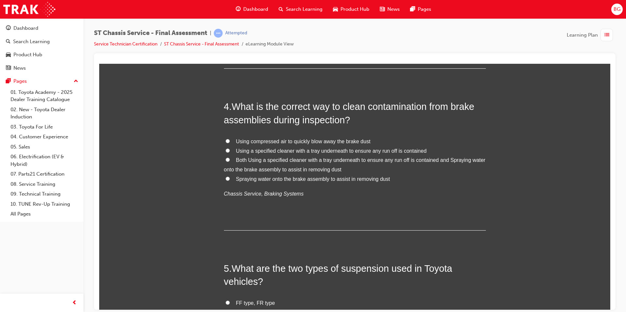
scroll to position [484, 0]
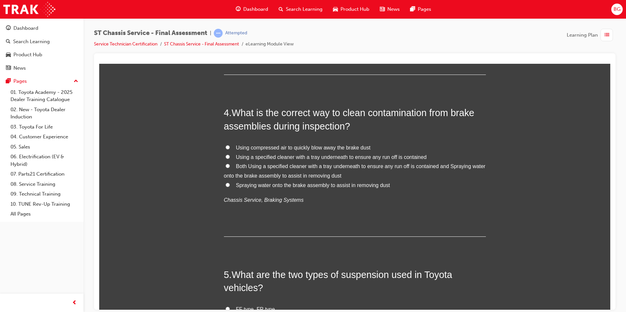
click at [226, 147] on input "Using compressed air to quickly blow away the brake dust" at bounding box center [228, 147] width 4 height 4
radio input "true"
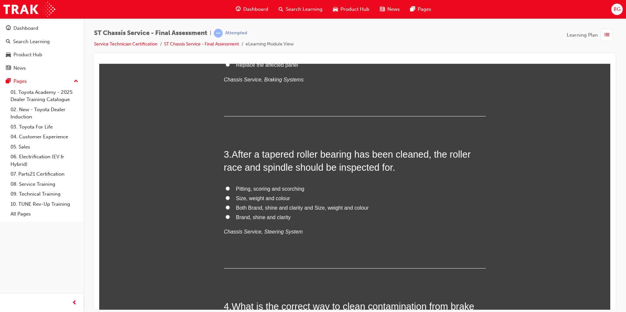
scroll to position [288, 0]
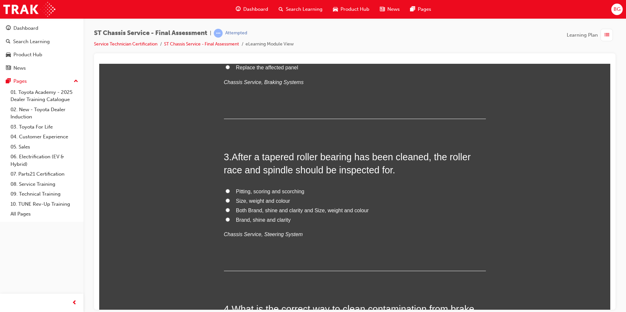
click at [227, 191] on input "Pitting, scoring and scorching" at bounding box center [228, 191] width 4 height 4
radio input "true"
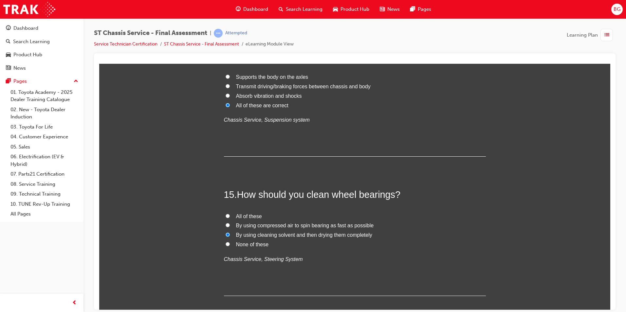
scroll to position [2088, 0]
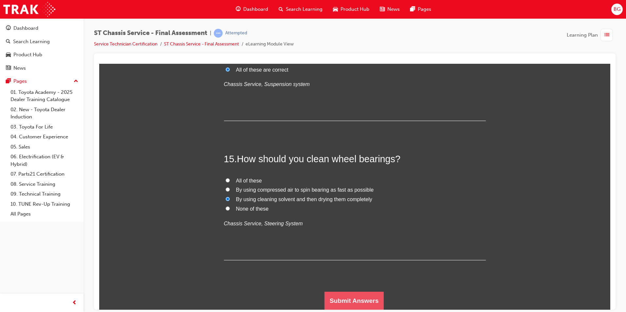
click at [348, 298] on button "Submit Answers" at bounding box center [354, 301] width 60 height 18
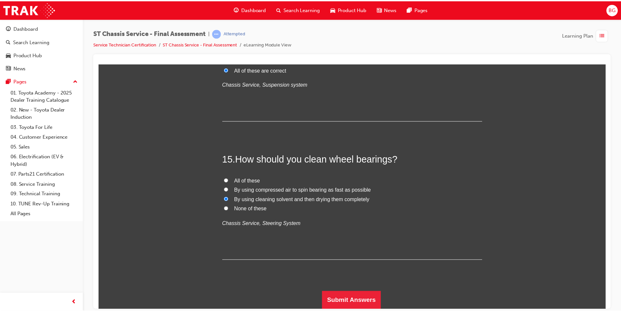
scroll to position [0, 0]
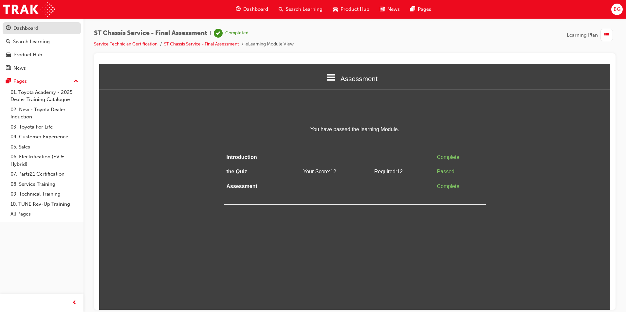
click at [27, 24] on div "Dashboard" at bounding box center [42, 28] width 72 height 8
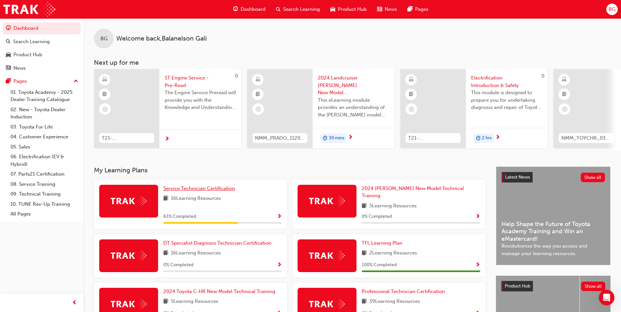
click at [207, 190] on span "Service Technician Certification" at bounding box center [199, 189] width 72 height 6
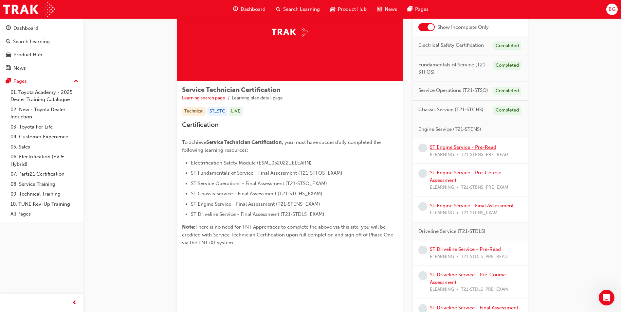
scroll to position [65, 0]
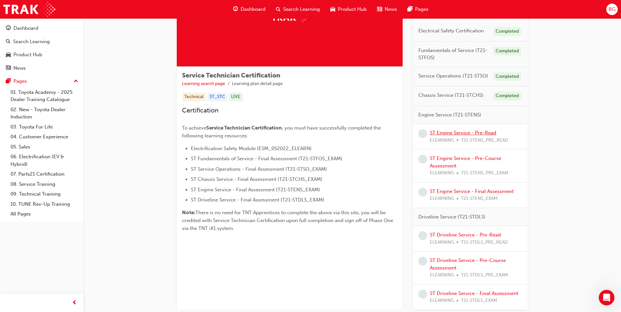
click at [466, 134] on link "ST Engine Service - Pre-Read" at bounding box center [463, 133] width 66 height 6
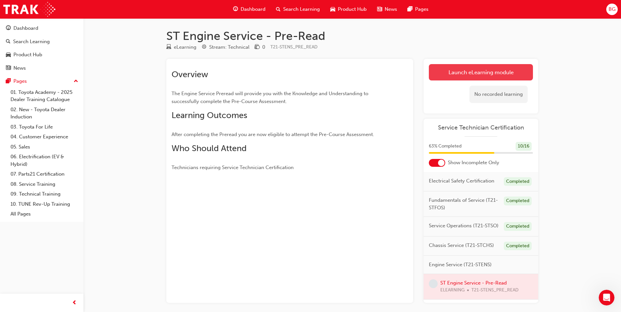
click at [484, 72] on link "Launch eLearning module" at bounding box center [481, 72] width 104 height 16
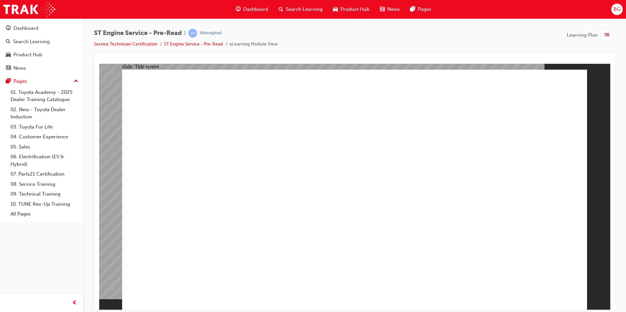
click at [29, 30] on div "Dashboard" at bounding box center [25, 29] width 25 height 8
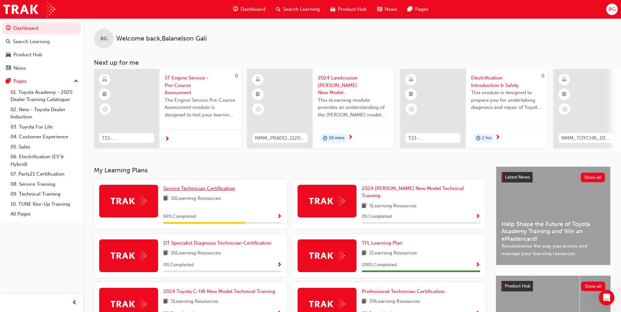
click at [219, 191] on span "Service Technician Certification" at bounding box center [199, 189] width 72 height 6
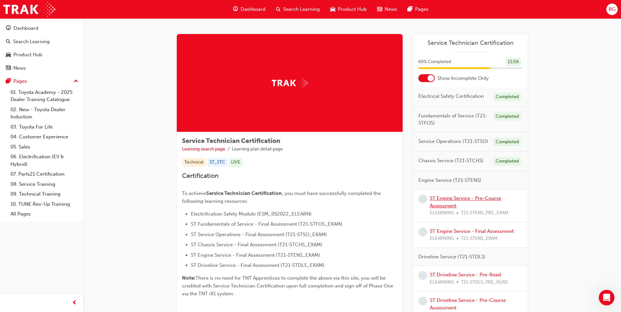
click at [456, 198] on link "ST Engine Service - Pre-Course Assessment" at bounding box center [465, 201] width 71 height 13
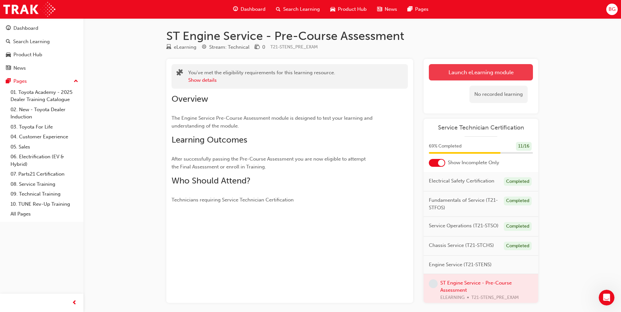
click at [487, 75] on link "Launch eLearning module" at bounding box center [481, 72] width 104 height 16
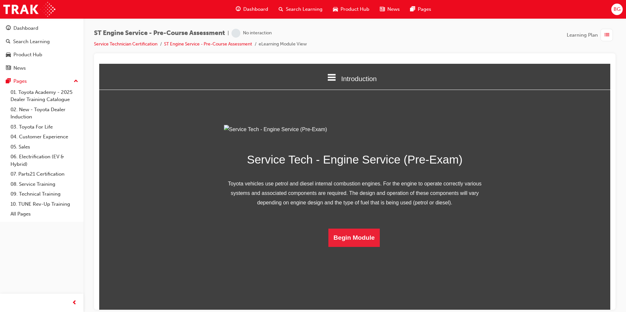
scroll to position [9, 0]
click at [353, 247] on button "Begin Module" at bounding box center [354, 238] width 52 height 18
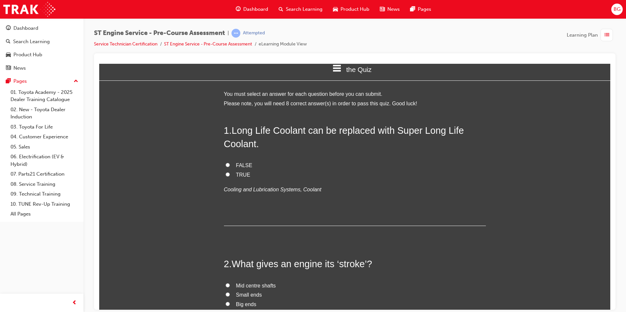
scroll to position [0, 0]
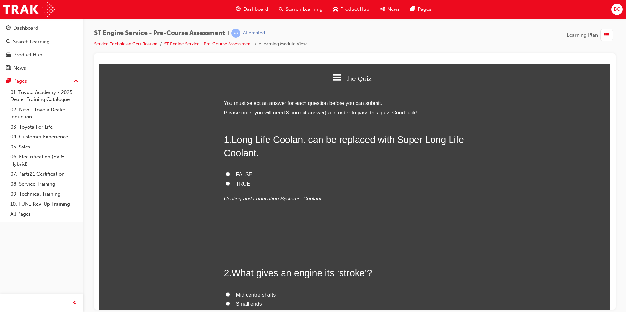
click at [226, 171] on label "FALSE" at bounding box center [355, 174] width 262 height 9
click at [226, 172] on input "FALSE" at bounding box center [228, 174] width 4 height 4
radio input "true"
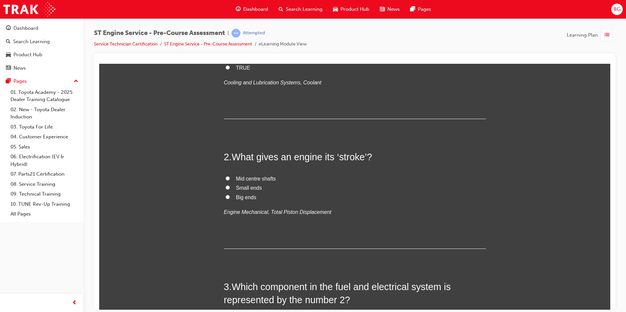
scroll to position [131, 0]
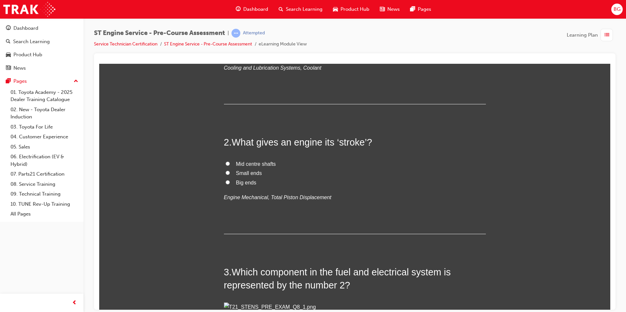
click at [226, 160] on label "Mid centre shafts" at bounding box center [355, 163] width 262 height 9
click at [226, 161] on input "Mid centre shafts" at bounding box center [228, 163] width 4 height 4
radio input "true"
click at [442, 185] on label "Big ends" at bounding box center [355, 182] width 262 height 9
click at [230, 184] on input "Big ends" at bounding box center [228, 182] width 4 height 4
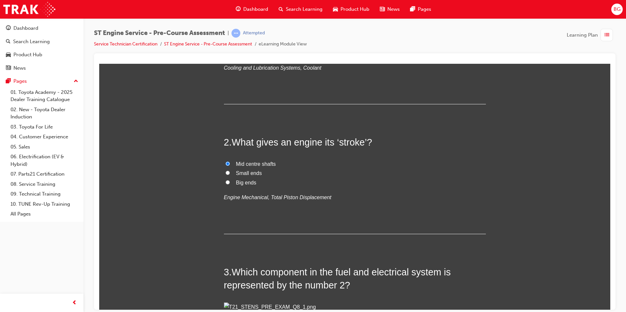
radio input "true"
click at [442, 185] on label "Big ends" at bounding box center [355, 182] width 262 height 9
click at [230, 184] on input "Big ends" at bounding box center [228, 182] width 4 height 4
click at [226, 161] on input "Mid centre shafts" at bounding box center [228, 163] width 4 height 4
radio input "true"
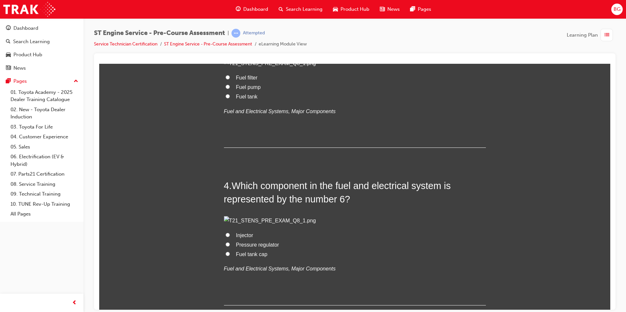
scroll to position [360, 0]
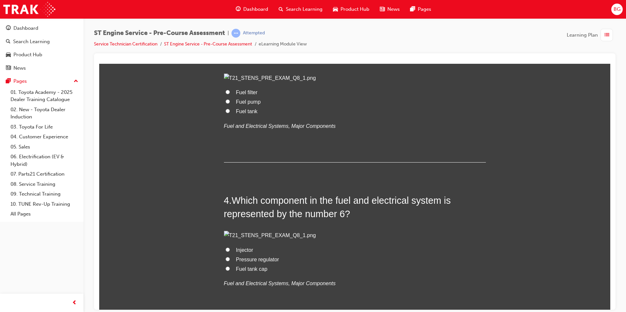
click at [226, 94] on input "Fuel filter" at bounding box center [228, 92] width 4 height 4
radio input "true"
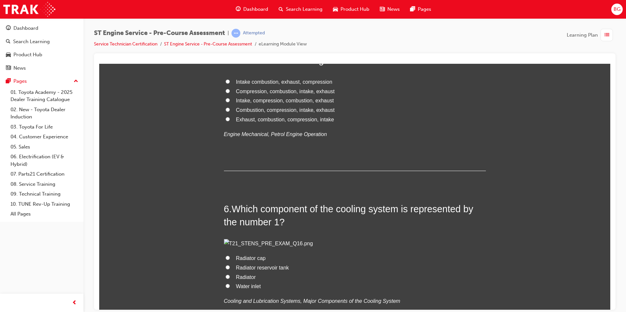
scroll to position [688, 0]
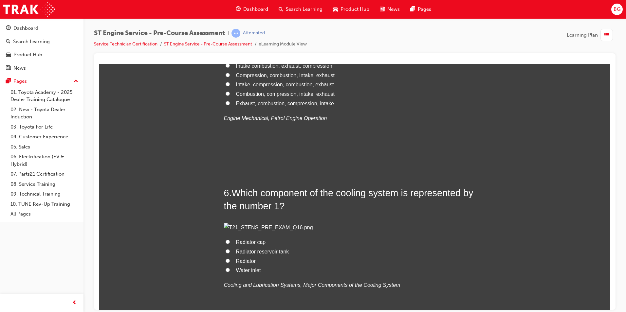
radio input "true"
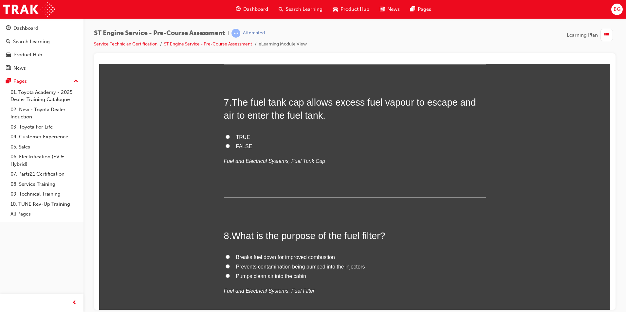
scroll to position [949, 0]
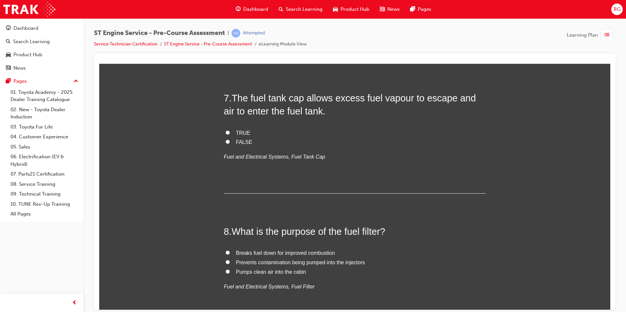
radio input "true"
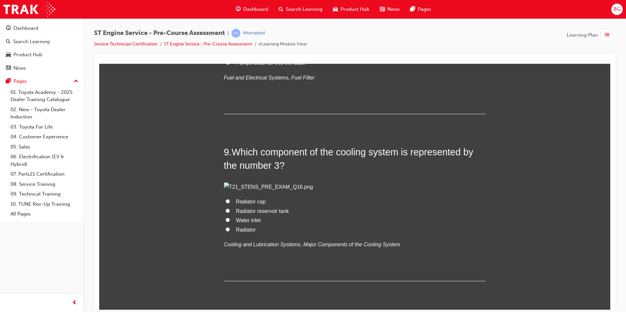
scroll to position [1179, 0]
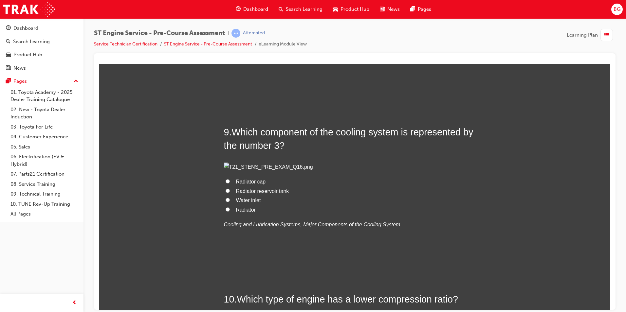
radio input "true"
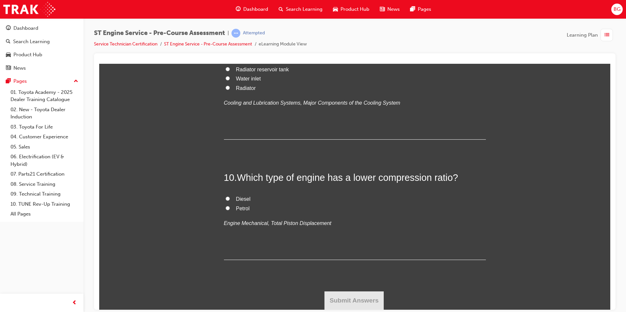
scroll to position [1408, 0]
radio input "true"
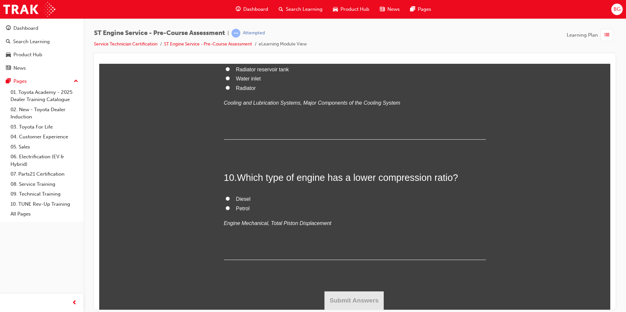
radio input "true"
click at [229, 65] on label "Radiator cap" at bounding box center [355, 59] width 262 height 9
click at [229, 62] on input "Radiator cap" at bounding box center [228, 59] width 4 height 4
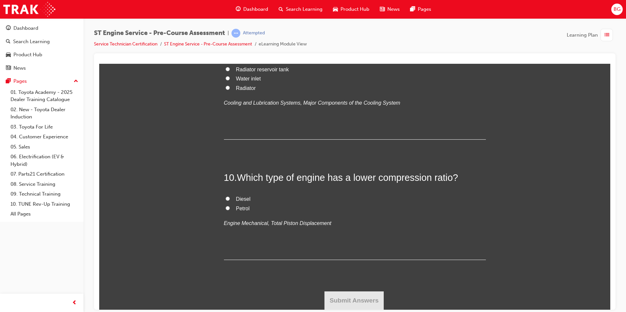
radio input "true"
click at [226, 208] on input "Petrol" at bounding box center [228, 208] width 4 height 4
radio input "true"
click at [338, 296] on button "Submit Answers" at bounding box center [354, 300] width 60 height 18
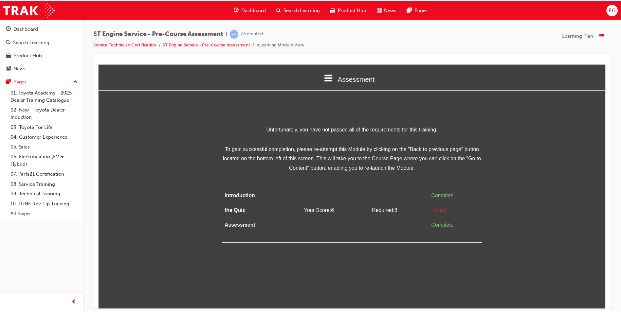
scroll to position [0, 0]
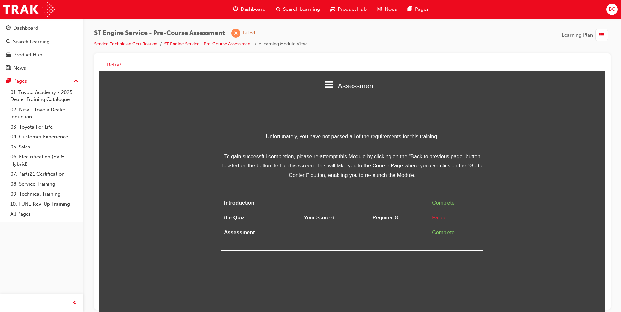
click at [113, 65] on button "Retry?" at bounding box center [114, 65] width 14 height 8
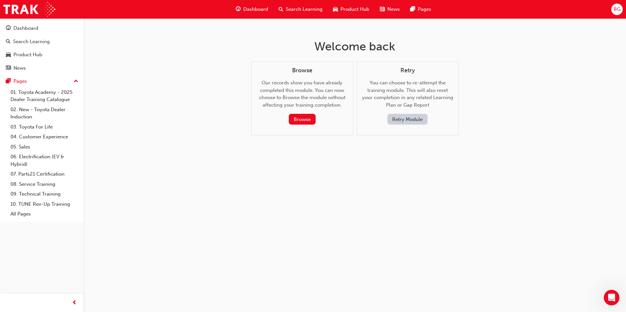
click at [412, 124] on button "Retry Module" at bounding box center [407, 119] width 40 height 11
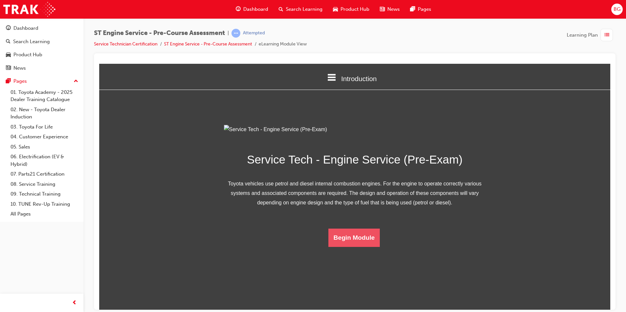
click at [358, 247] on button "Begin Module" at bounding box center [354, 238] width 52 height 18
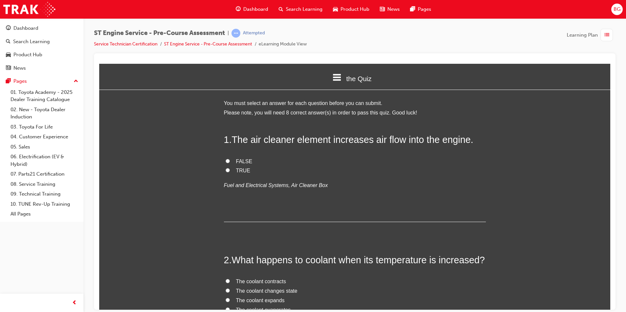
click at [227, 161] on input "FALSE" at bounding box center [228, 161] width 4 height 4
radio input "true"
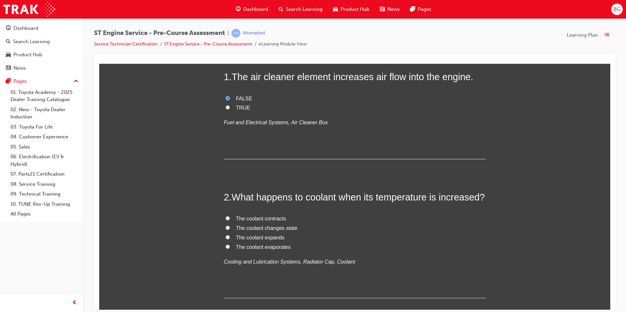
scroll to position [65, 0]
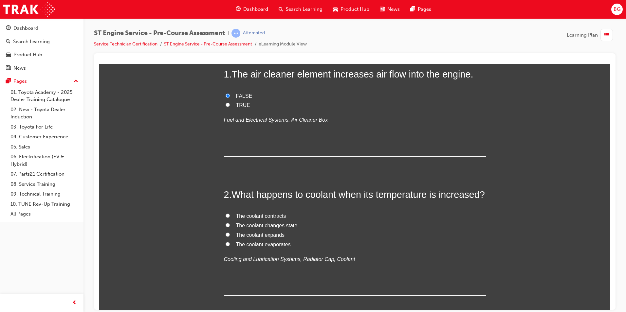
click at [226, 233] on input "The coolant expands" at bounding box center [228, 234] width 4 height 4
radio input "true"
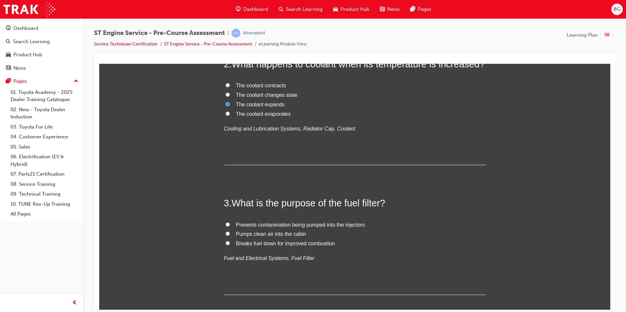
scroll to position [196, 0]
click at [224, 222] on label "Prevents contamination being pumped into the injectors" at bounding box center [355, 224] width 262 height 9
click at [226, 222] on input "Prevents contamination being pumped into the injectors" at bounding box center [228, 224] width 4 height 4
radio input "true"
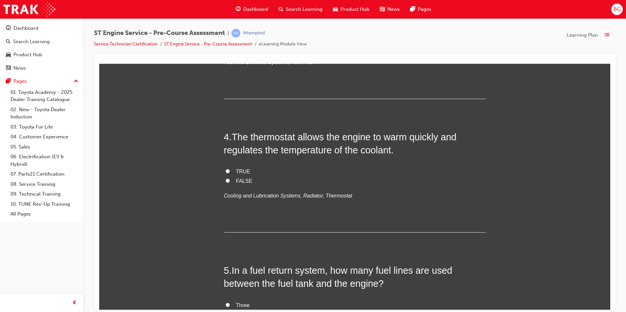
scroll to position [393, 0]
click at [226, 169] on input "TRUE" at bounding box center [228, 170] width 4 height 4
radio input "true"
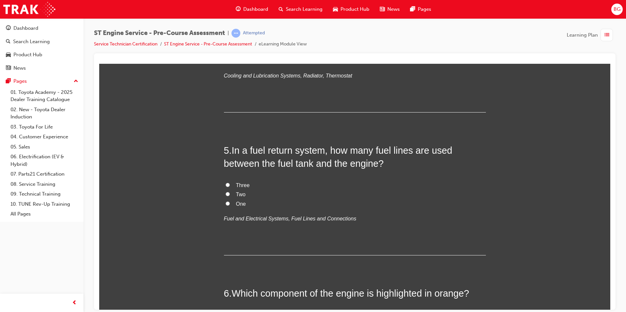
scroll to position [524, 0]
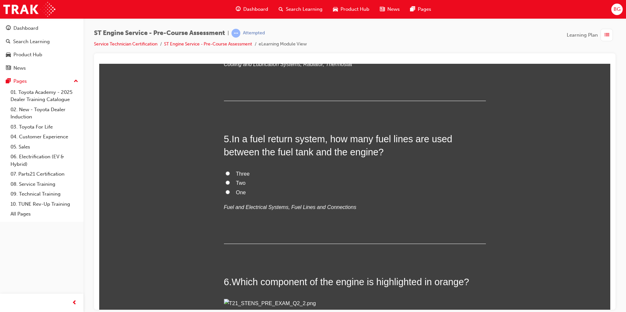
click at [226, 180] on input "Two" at bounding box center [228, 182] width 4 height 4
radio input "true"
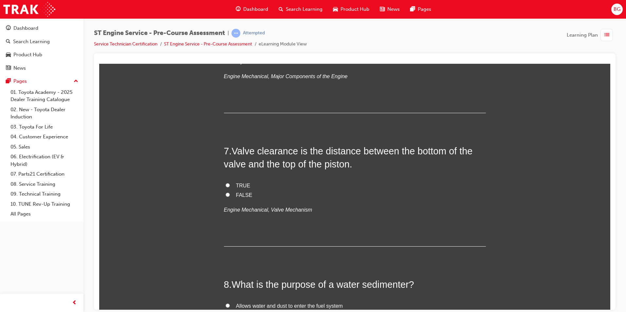
scroll to position [818, 0]
click at [226, 44] on input "Crankshaft" at bounding box center [228, 42] width 4 height 4
radio input "true"
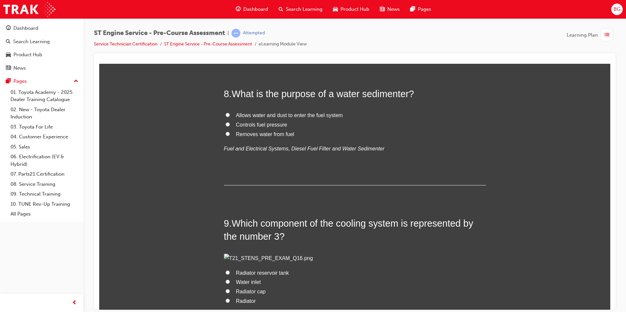
scroll to position [1048, 0]
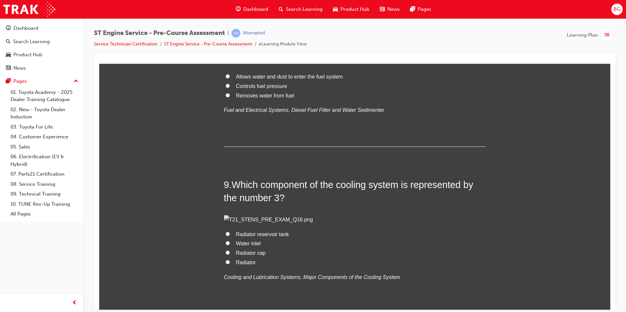
radio input "true"
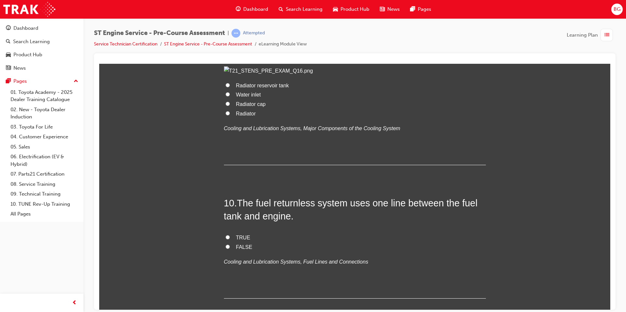
scroll to position [1211, 0]
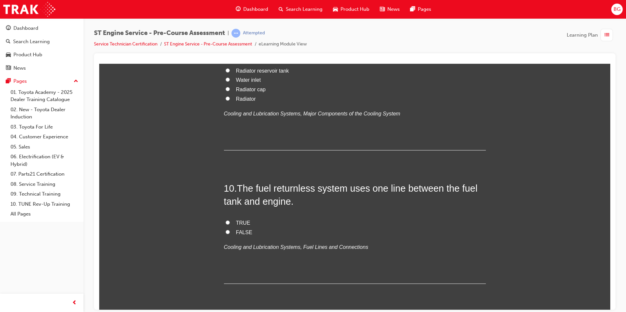
radio input "true"
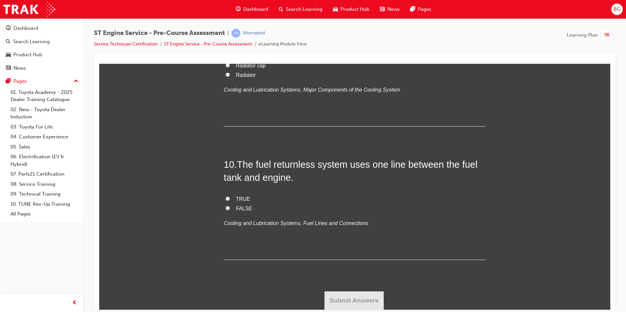
scroll to position [1473, 0]
click at [226, 70] on label "Radiator cap" at bounding box center [355, 65] width 262 height 9
click at [226, 67] on input "Radiator cap" at bounding box center [228, 65] width 4 height 4
radio input "true"
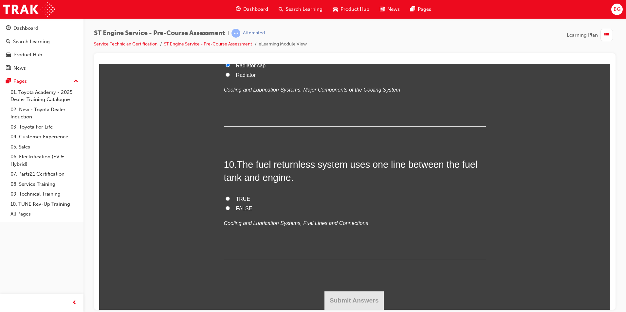
click at [226, 201] on input "TRUE" at bounding box center [228, 198] width 4 height 4
radio input "true"
click at [354, 296] on button "Submit Answers" at bounding box center [354, 300] width 60 height 18
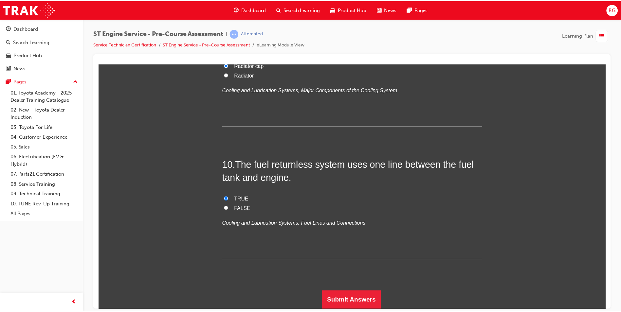
scroll to position [0, 0]
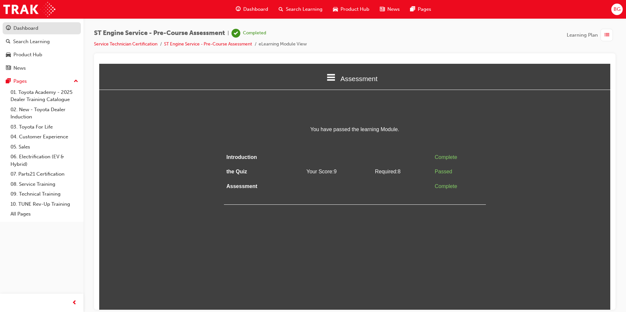
click at [28, 29] on div "Dashboard" at bounding box center [25, 29] width 25 height 8
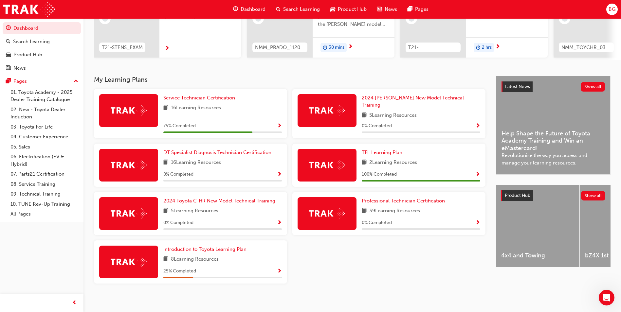
scroll to position [58, 0]
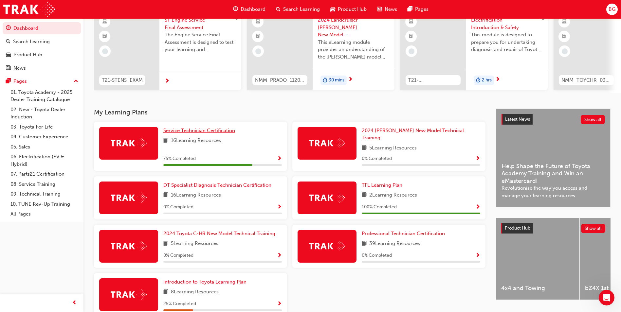
click at [226, 131] on span "Service Technician Certification" at bounding box center [199, 131] width 72 height 6
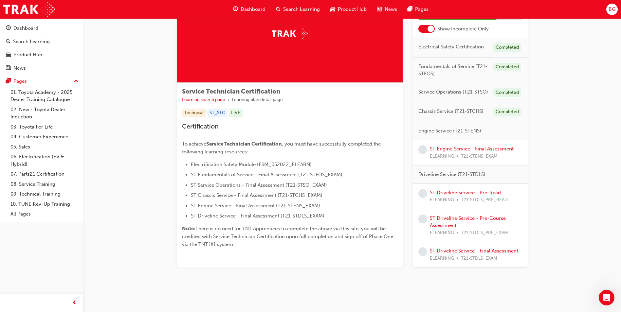
scroll to position [53, 0]
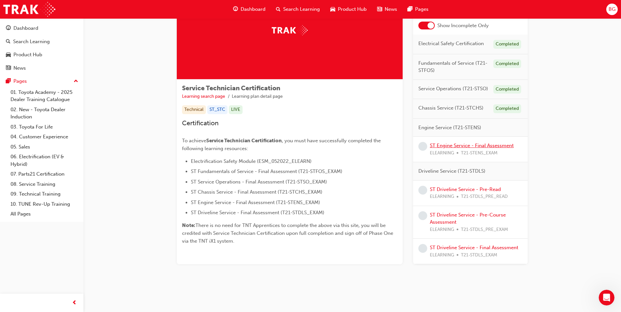
click at [459, 146] on link "ST Engine Service - Final Assessment" at bounding box center [472, 146] width 84 height 6
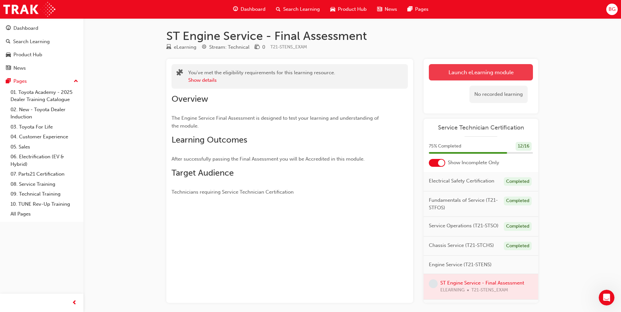
click at [457, 69] on link "Launch eLearning module" at bounding box center [481, 72] width 104 height 16
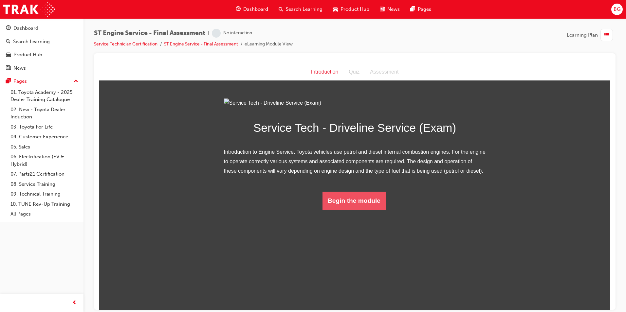
click at [353, 210] on button "Begin the module" at bounding box center [353, 201] width 63 height 18
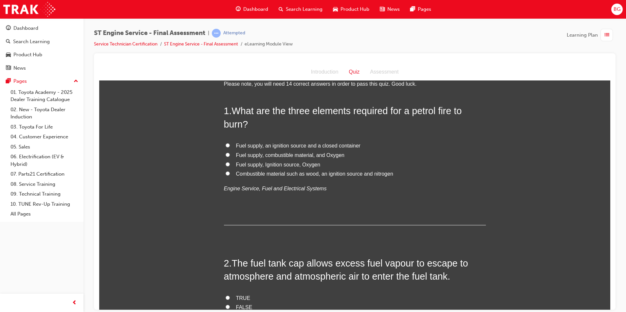
scroll to position [33, 0]
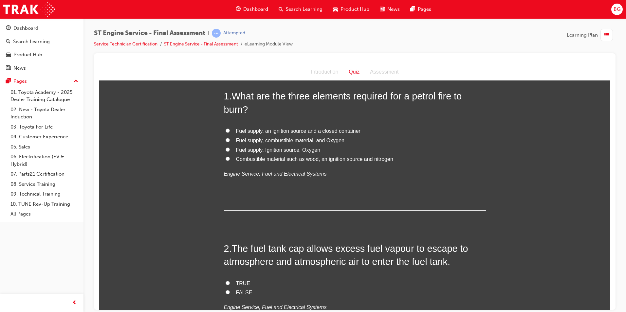
click at [226, 149] on input "Fuel supply, Ignition source, Oxygen" at bounding box center [228, 149] width 4 height 4
radio input "true"
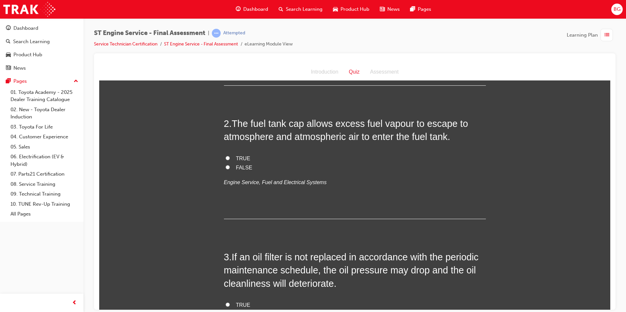
scroll to position [164, 0]
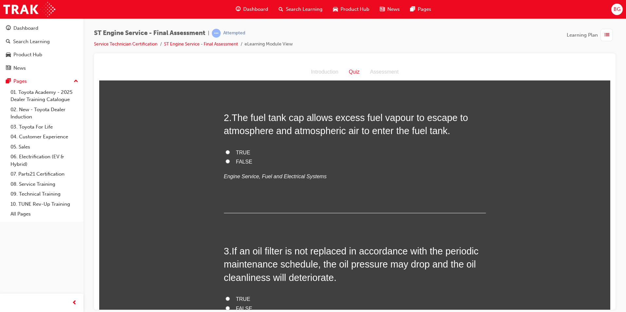
click at [226, 161] on input "FALSE" at bounding box center [228, 161] width 4 height 4
radio input "true"
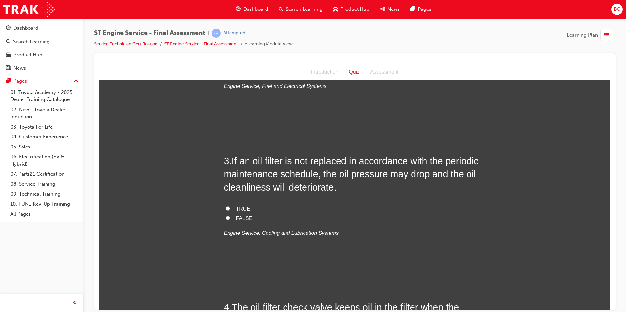
scroll to position [262, 0]
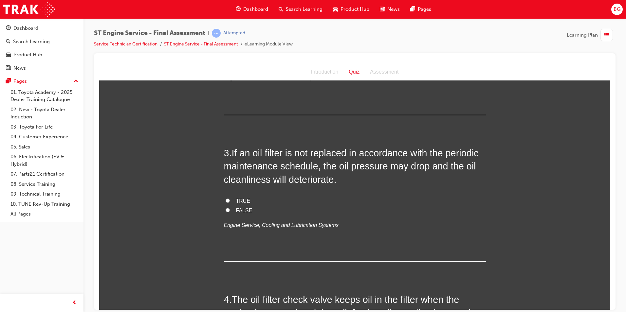
click at [226, 200] on input "TRUE" at bounding box center [228, 200] width 4 height 4
radio input "true"
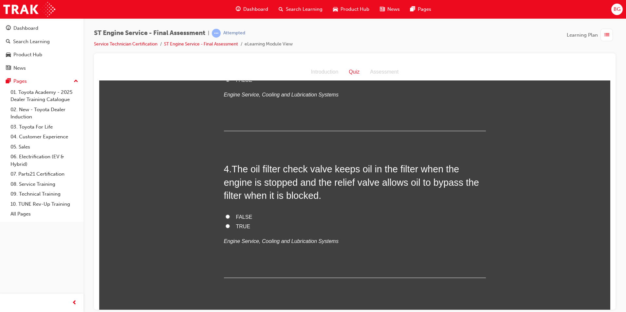
scroll to position [393, 0]
click at [226, 225] on input "TRUE" at bounding box center [228, 226] width 4 height 4
radio input "true"
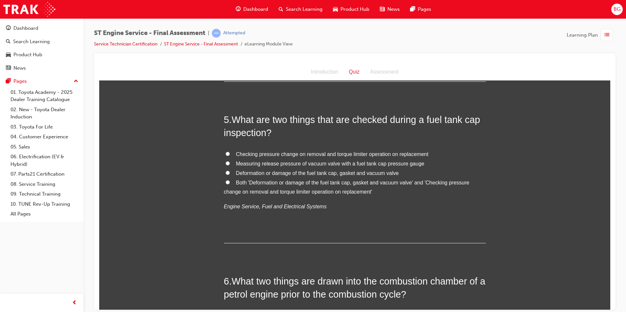
scroll to position [589, 0]
click at [256, 171] on span "Deformation or damage of the fuel tank cap, gasket and vacuum valve" at bounding box center [317, 173] width 163 height 6
click at [230, 171] on input "Deformation or damage of the fuel tank cap, gasket and vacuum valve" at bounding box center [228, 172] width 4 height 4
radio input "true"
click at [258, 185] on span "Both 'Deformation or damage of the fuel tank cap, gasket and vacuum valve' and …" at bounding box center [347, 186] width 246 height 15
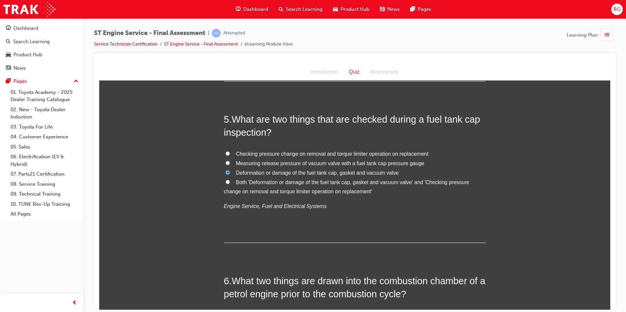
click at [230, 184] on input "Both 'Deformation or damage of the fuel tank cap, gasket and vacuum valve' and …" at bounding box center [228, 182] width 4 height 4
radio input "true"
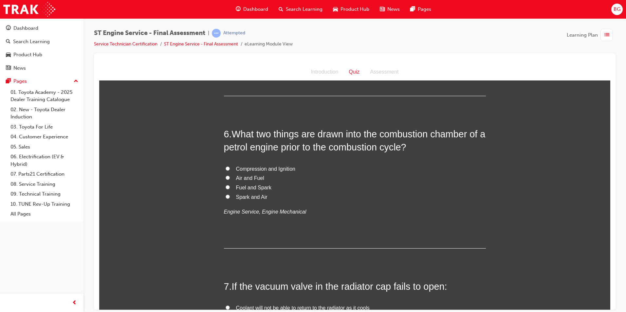
scroll to position [753, 0]
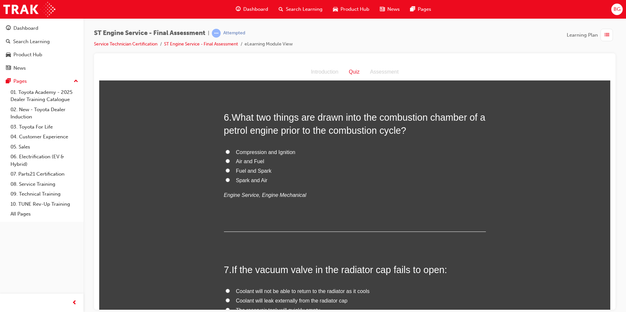
click at [236, 153] on span "Compression and Ignition" at bounding box center [265, 152] width 59 height 6
click at [230, 153] on input "Compression and Ignition" at bounding box center [228, 152] width 4 height 4
radio input "true"
click at [245, 161] on span "Air and Fuel" at bounding box center [250, 161] width 28 height 6
click at [230, 161] on input "Air and Fuel" at bounding box center [228, 161] width 4 height 4
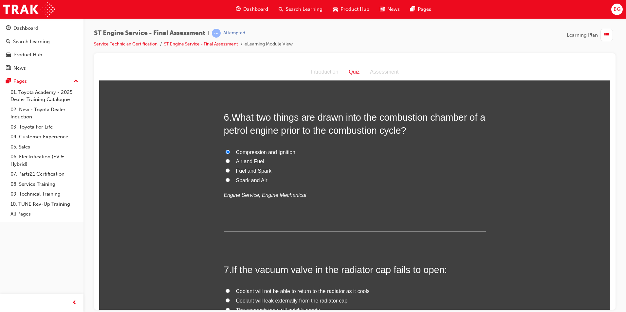
radio input "true"
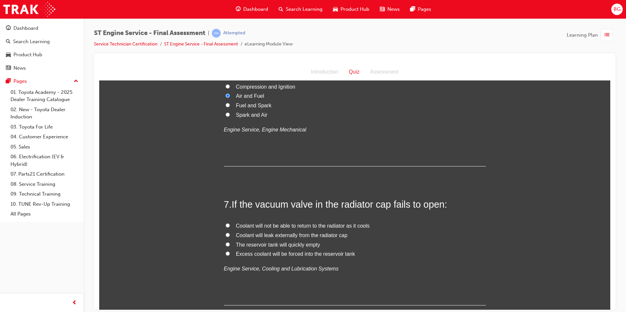
scroll to position [851, 0]
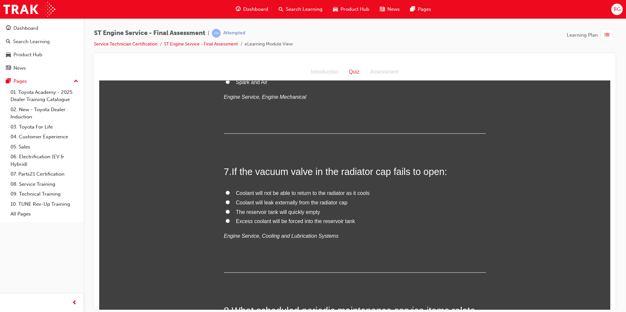
click at [264, 221] on span "Excess coolant will be forced into the reservoir tank" at bounding box center [295, 221] width 119 height 6
click at [230, 221] on input "Excess coolant will be forced into the reservoir tank" at bounding box center [228, 221] width 4 height 4
radio input "true"
click at [277, 192] on span "Coolant will not be able to return to the radiator as it cools" at bounding box center [303, 193] width 134 height 6
click at [230, 192] on input "Coolant will not be able to return to the radiator as it cools" at bounding box center [228, 193] width 4 height 4
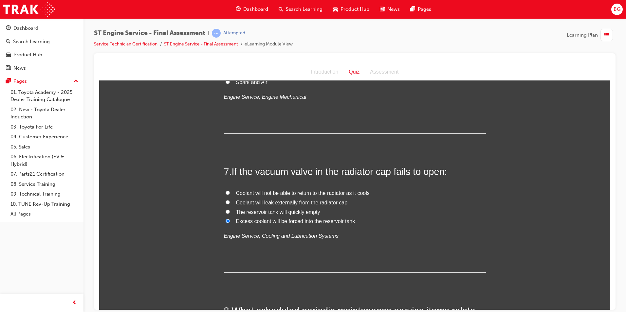
radio input "true"
click at [289, 203] on span "Coolant will leak externally from the radiator cap" at bounding box center [292, 203] width 112 height 6
click at [230, 203] on input "Coolant will leak externally from the radiator cap" at bounding box center [228, 202] width 4 height 4
radio input "true"
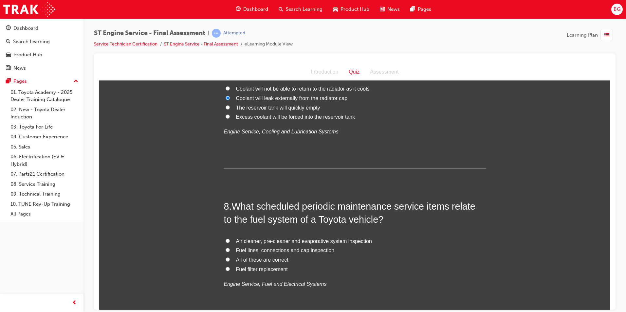
scroll to position [917, 0]
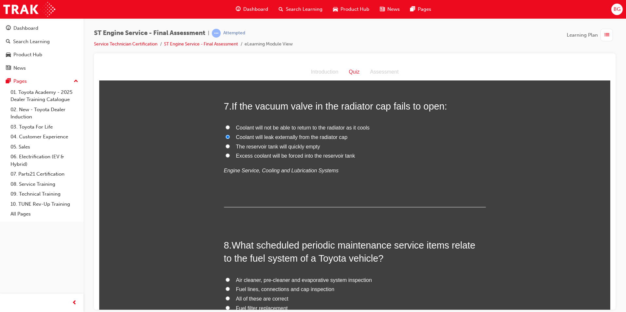
click at [336, 127] on span "Coolant will not be able to return to the radiator as it cools" at bounding box center [303, 128] width 134 height 6
click at [230, 127] on input "Coolant will not be able to return to the radiator as it cools" at bounding box center [228, 127] width 4 height 4
radio input "true"
click at [311, 136] on span "Coolant will leak externally from the radiator cap" at bounding box center [292, 137] width 112 height 6
click at [230, 136] on input "Coolant will leak externally from the radiator cap" at bounding box center [228, 137] width 4 height 4
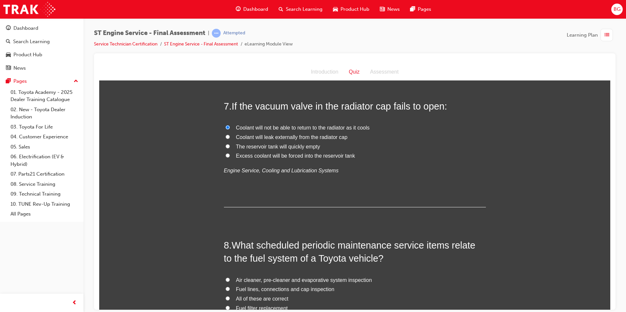
radio input "true"
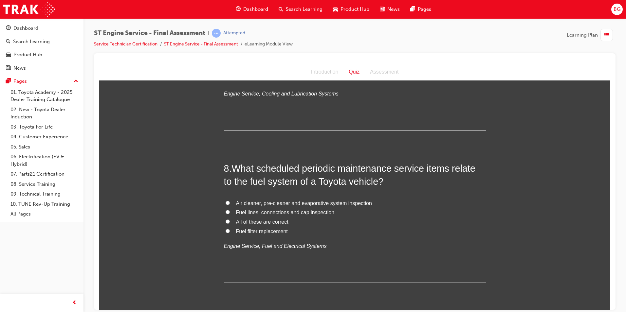
scroll to position [1015, 0]
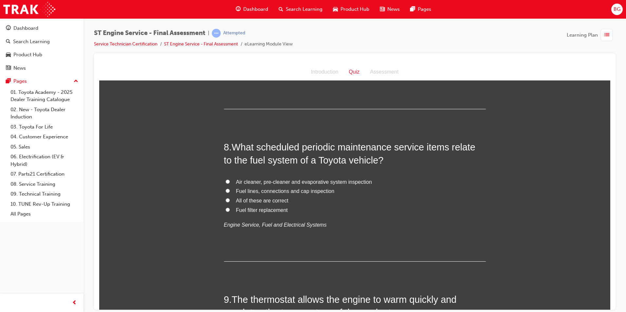
click at [278, 202] on span "All of these are correct" at bounding box center [262, 201] width 52 height 6
click at [230, 202] on input "All of these are correct" at bounding box center [228, 200] width 4 height 4
radio input "true"
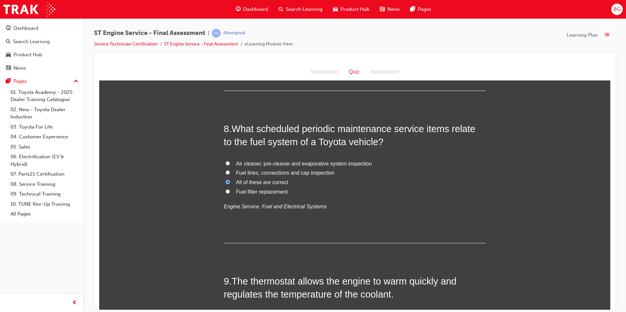
scroll to position [1113, 0]
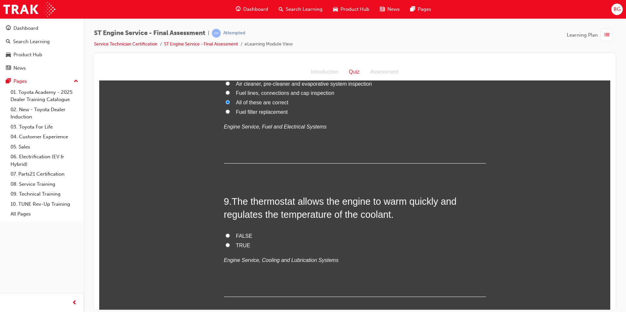
click at [237, 243] on span "TRUE" at bounding box center [243, 246] width 14 height 6
click at [230, 243] on input "TRUE" at bounding box center [228, 245] width 4 height 4
radio input "true"
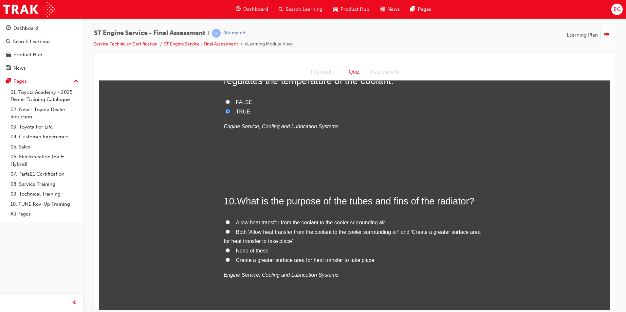
scroll to position [1277, 0]
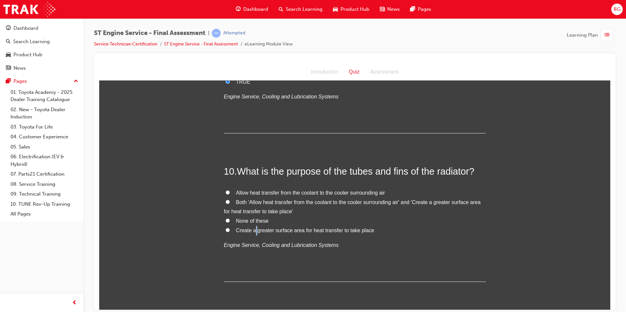
click at [252, 229] on span "Create a greater surface area for heat transfer to take place" at bounding box center [305, 231] width 138 height 6
click at [230, 229] on input "Create a greater surface area for heat transfer to take place" at bounding box center [228, 230] width 4 height 4
radio input "true"
click at [451, 201] on span "Both 'Allow heat transfer from the coolant to the cooler surrounding air' and '…" at bounding box center [352, 206] width 257 height 15
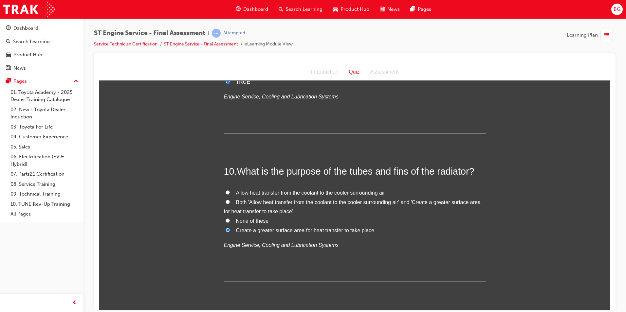
click at [230, 201] on input "Both 'Allow heat transfer from the coolant to the cooler surrounding air' and '…" at bounding box center [228, 202] width 4 height 4
radio input "true"
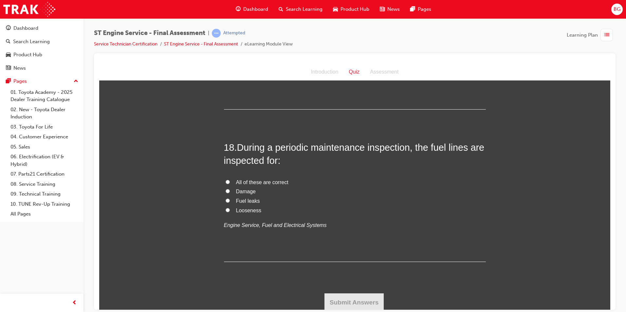
scroll to position [2499, 0]
click at [227, 182] on label "All of these are correct" at bounding box center [355, 180] width 262 height 9
click at [227, 182] on input "All of these are correct" at bounding box center [228, 180] width 4 height 4
radio input "true"
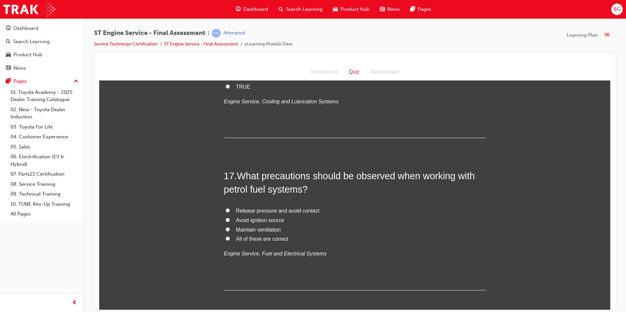
scroll to position [2303, 0]
click at [246, 242] on span "All of these are correct" at bounding box center [262, 240] width 52 height 6
click at [230, 241] on input "All of these are correct" at bounding box center [228, 239] width 4 height 4
radio input "true"
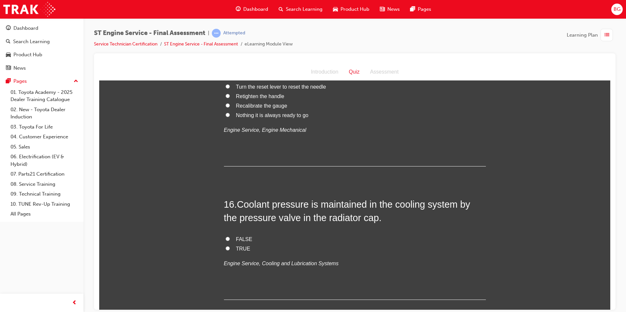
scroll to position [2106, 0]
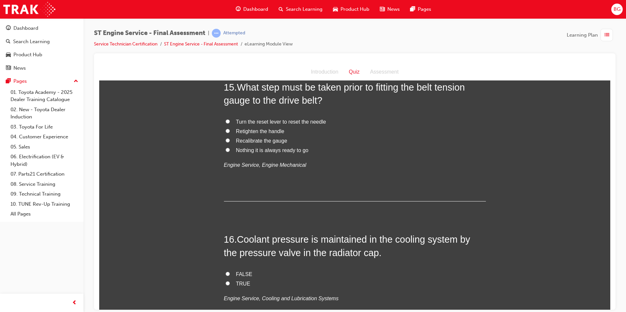
click at [230, 289] on label "TRUE" at bounding box center [355, 283] width 262 height 9
click at [230, 285] on input "TRUE" at bounding box center [228, 283] width 4 height 4
radio input "true"
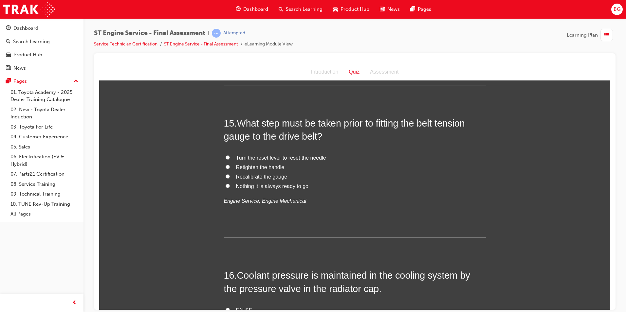
scroll to position [2008, 0]
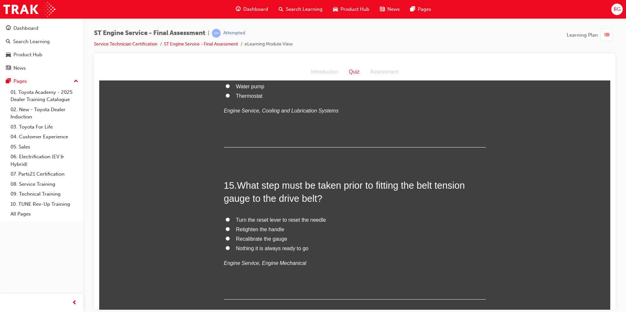
click at [239, 251] on span "Nothing it is always ready to go" at bounding box center [272, 249] width 72 height 6
click at [230, 250] on input "Nothing it is always ready to go" at bounding box center [228, 248] width 4 height 4
radio input "true"
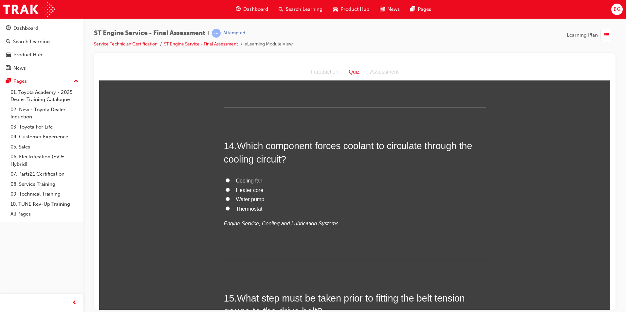
scroll to position [1877, 0]
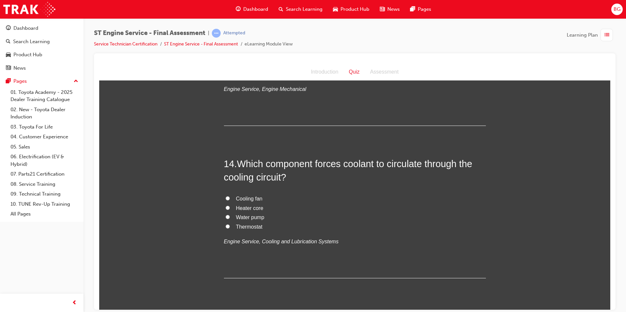
click at [226, 222] on label "Water pump" at bounding box center [355, 217] width 262 height 9
click at [226, 219] on input "Water pump" at bounding box center [228, 217] width 4 height 4
radio input "true"
click at [256, 230] on span "Thermostat" at bounding box center [249, 227] width 27 height 6
click at [230, 229] on input "Thermostat" at bounding box center [228, 226] width 4 height 4
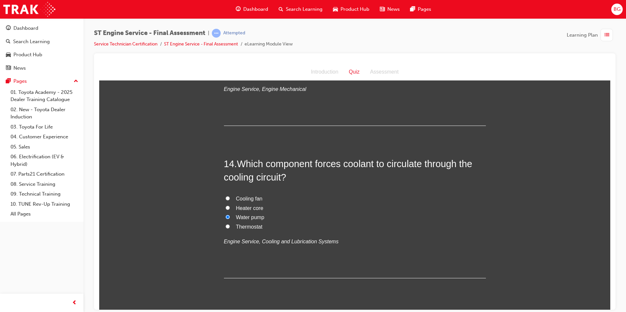
radio input "true"
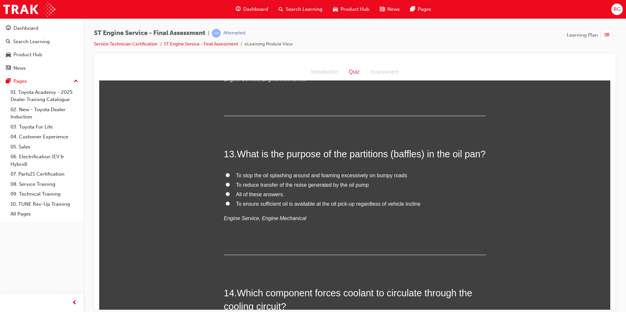
scroll to position [1746, 0]
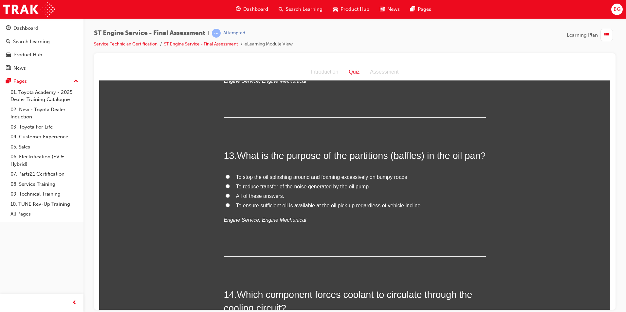
click at [241, 201] on label "All of these answers." at bounding box center [355, 196] width 262 height 9
click at [230, 198] on input "All of these answers." at bounding box center [228, 195] width 4 height 4
radio input "true"
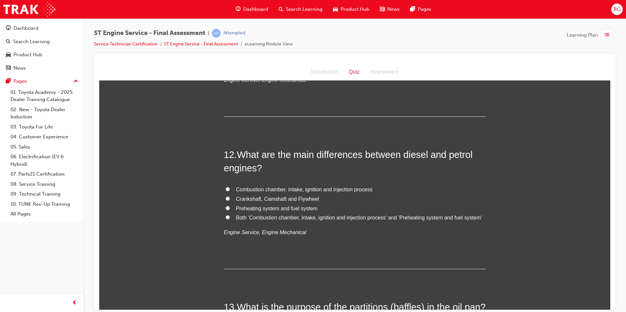
scroll to position [1615, 0]
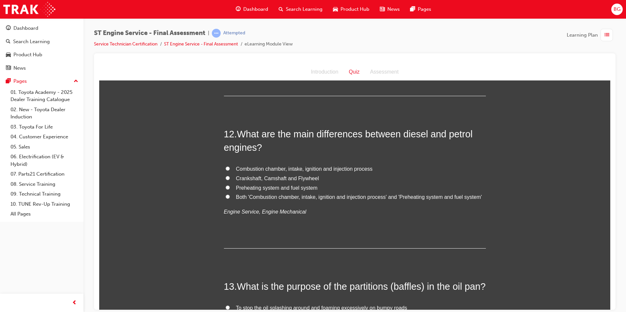
click at [281, 195] on span "Both 'Combustion chamber, intake, ignition and injection process' and 'Preheati…" at bounding box center [359, 197] width 246 height 6
click at [230, 195] on input "Both 'Combustion chamber, intake, ignition and injection process' and 'Preheati…" at bounding box center [228, 196] width 4 height 4
radio input "true"
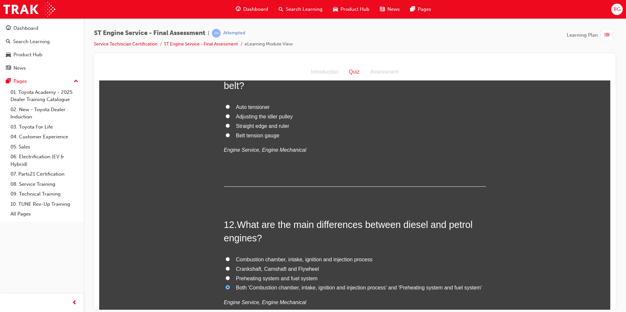
scroll to position [1451, 0]
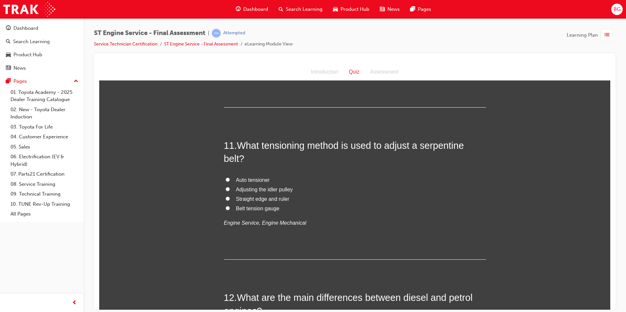
click at [260, 179] on span "Auto tensioner" at bounding box center [253, 180] width 34 height 6
click at [230, 179] on input "Auto tensioner" at bounding box center [228, 179] width 4 height 4
radio input "true"
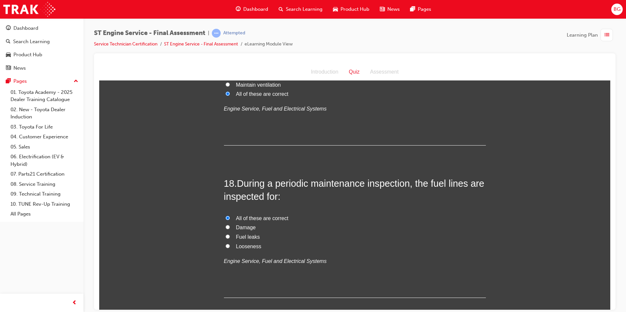
scroll to position [2499, 0]
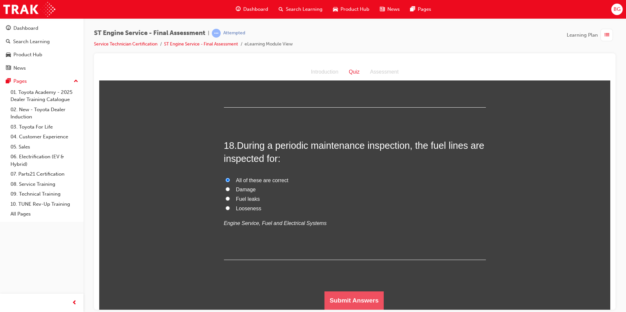
click at [354, 293] on button "Submit Answers" at bounding box center [354, 300] width 60 height 18
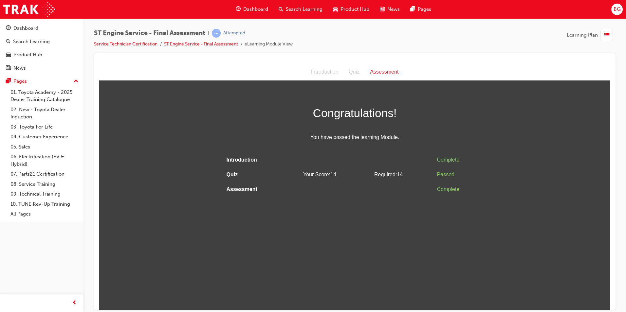
scroll to position [0, 0]
click at [618, 9] on span "BG" at bounding box center [617, 10] width 7 height 8
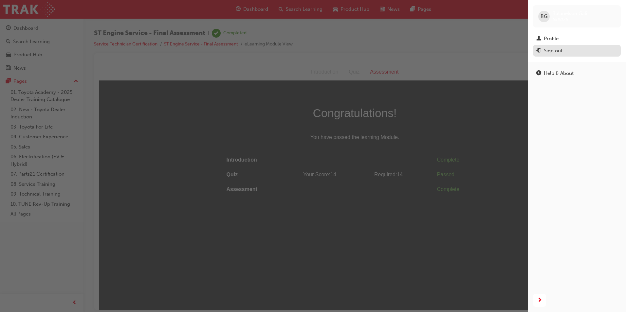
click at [558, 48] on div "Sign out" at bounding box center [553, 51] width 19 height 8
